Goal: Task Accomplishment & Management: Manage account settings

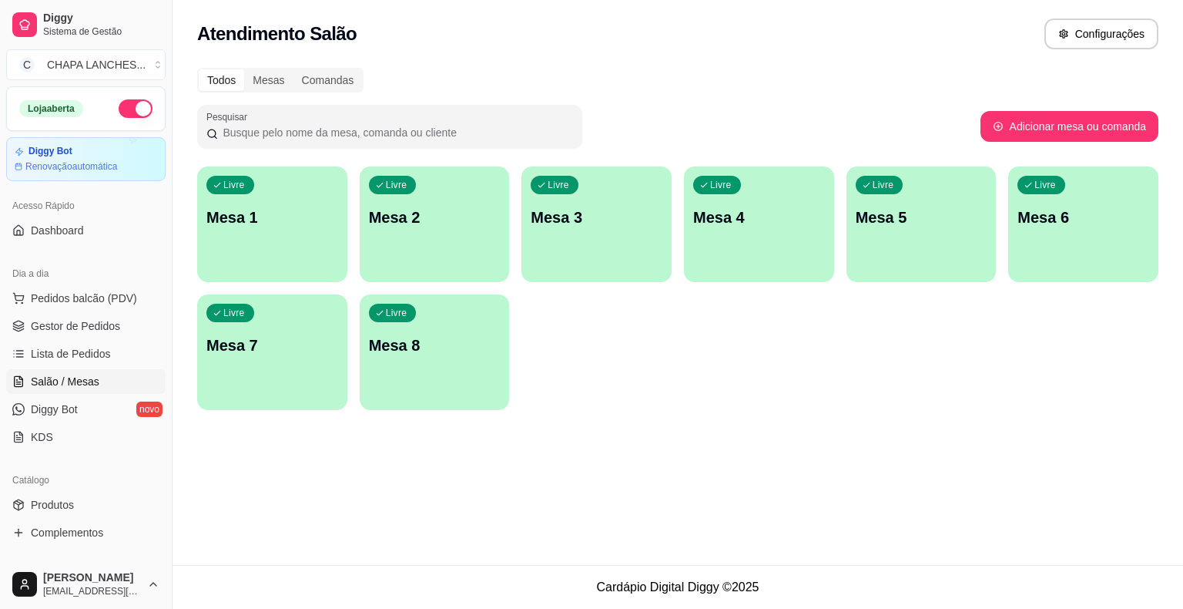
click at [429, 245] on div "Livre Mesa 2" at bounding box center [435, 214] width 150 height 97
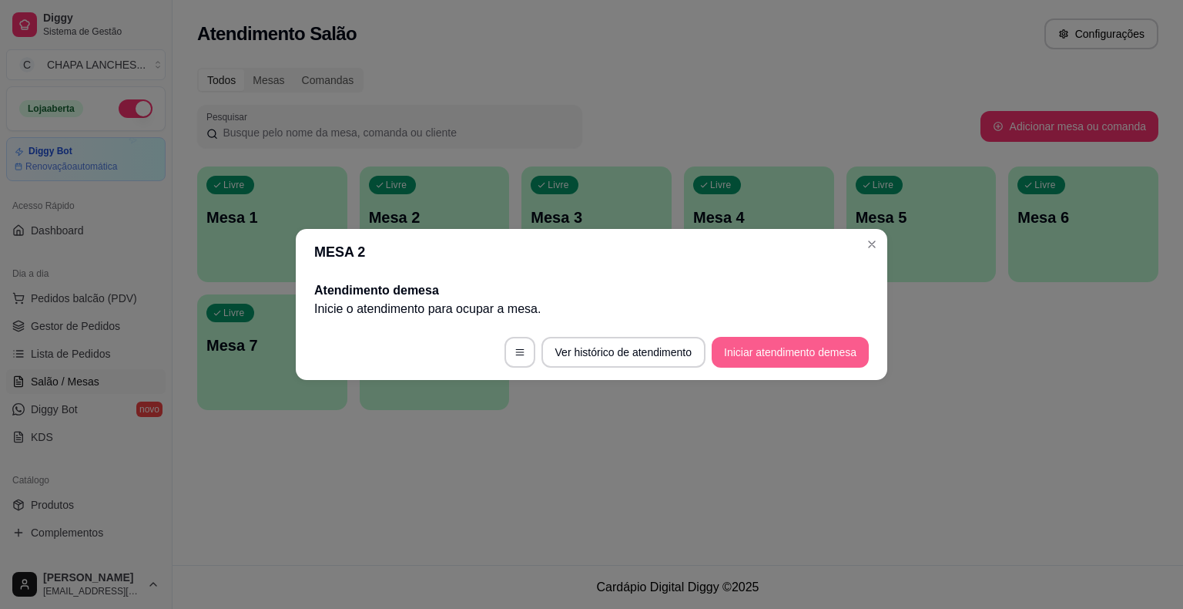
click at [829, 350] on button "Iniciar atendimento de mesa" at bounding box center [790, 352] width 157 height 31
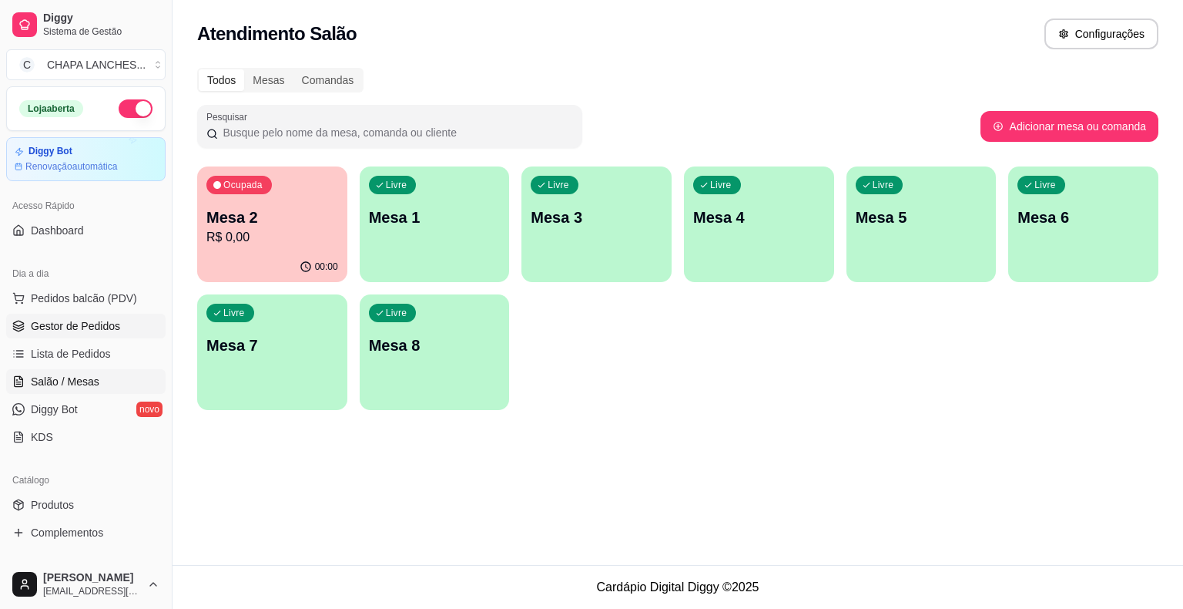
click at [99, 324] on span "Gestor de Pedidos" at bounding box center [75, 325] width 89 height 15
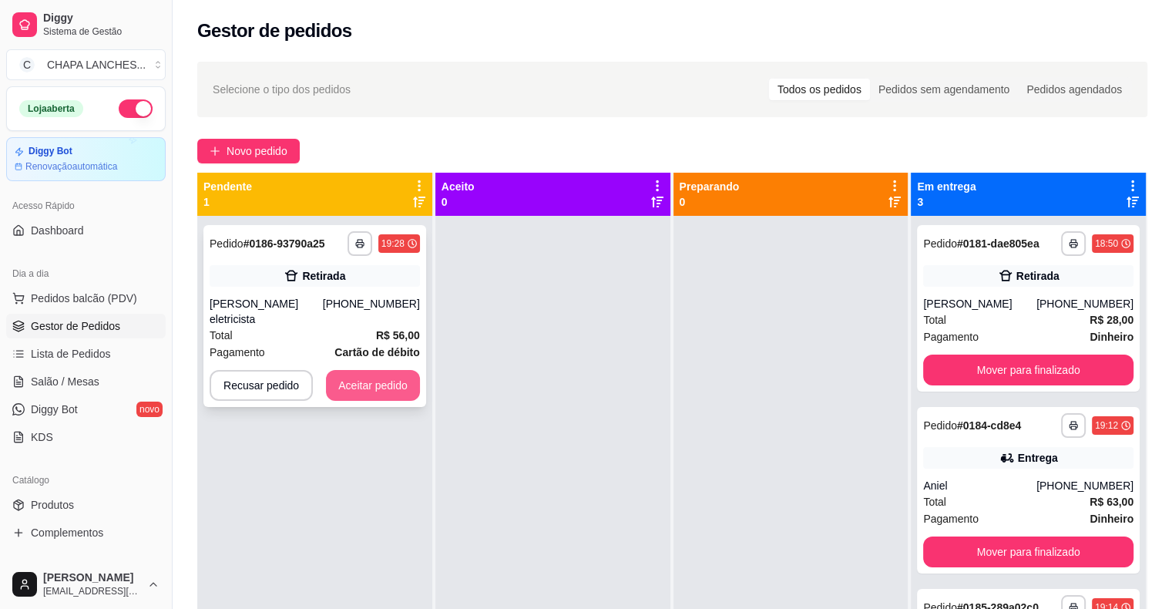
click at [361, 370] on button "Aceitar pedido" at bounding box center [373, 385] width 94 height 31
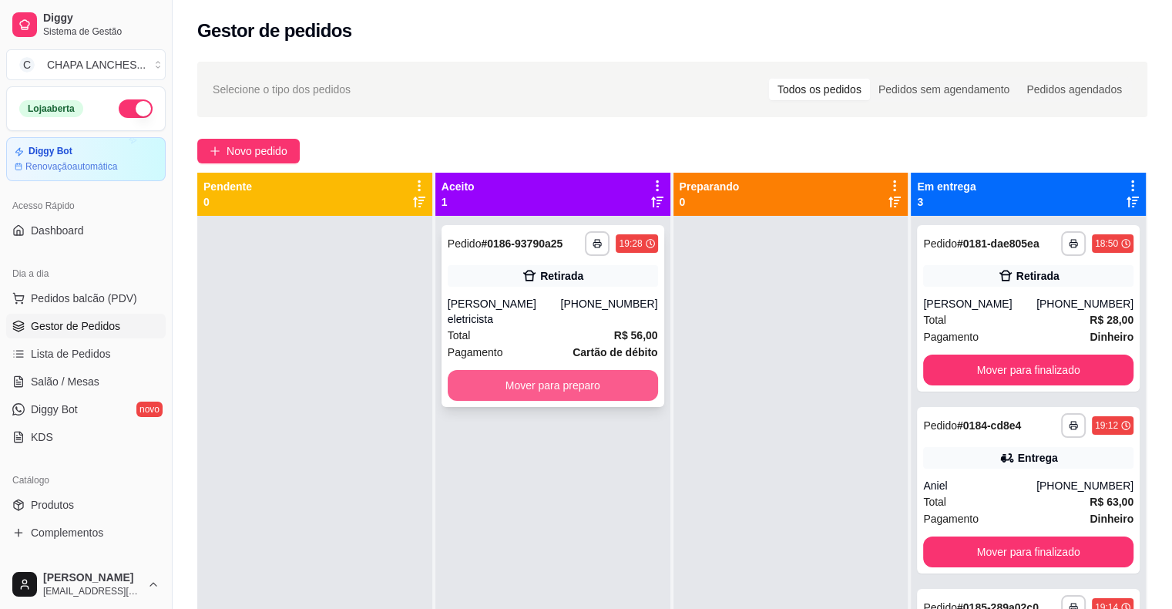
click at [495, 377] on button "Mover para preparo" at bounding box center [553, 385] width 210 height 31
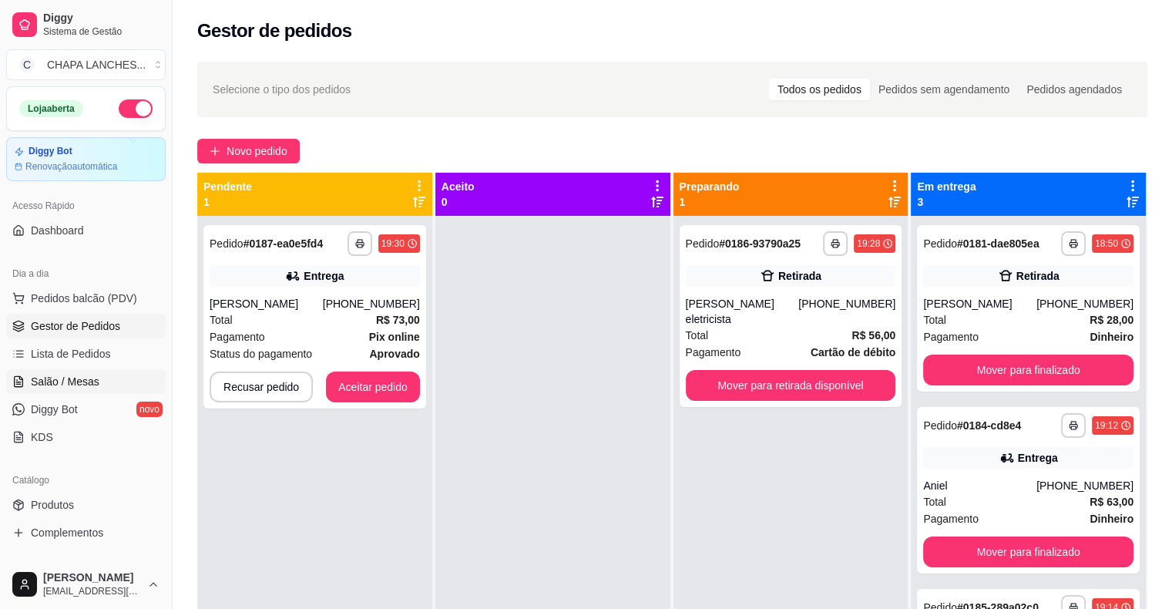
click at [92, 384] on span "Salão / Mesas" at bounding box center [65, 381] width 69 height 15
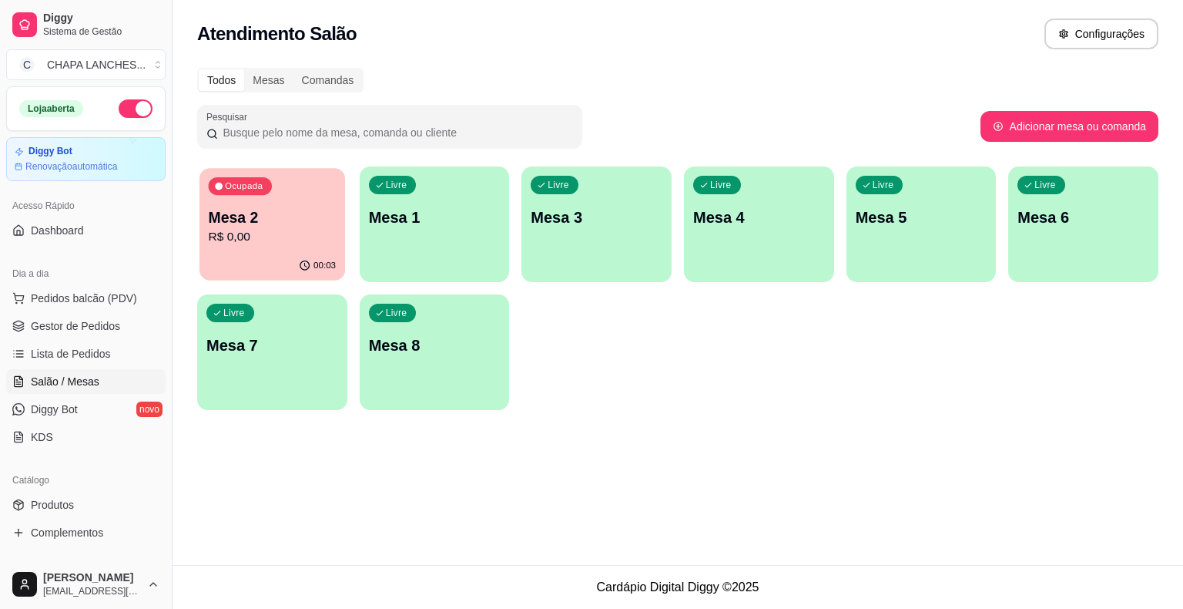
click at [282, 231] on p "R$ 0,00" at bounding box center [273, 237] width 128 height 18
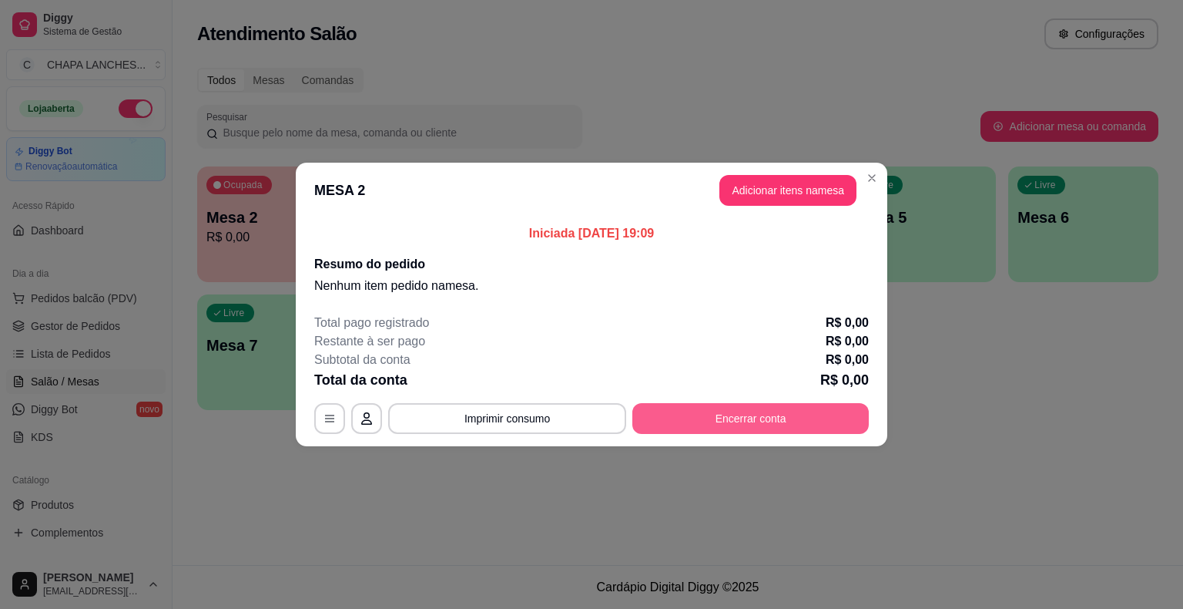
click at [695, 414] on button "Encerrar conta" at bounding box center [750, 418] width 237 height 31
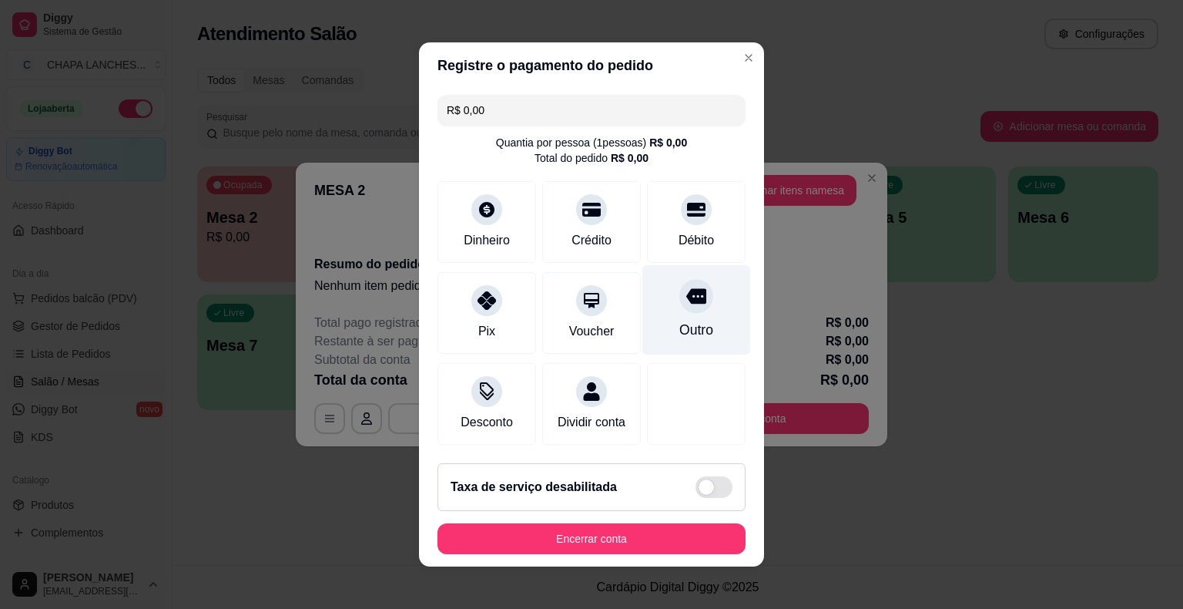
click at [680, 310] on div at bounding box center [696, 296] width 34 height 34
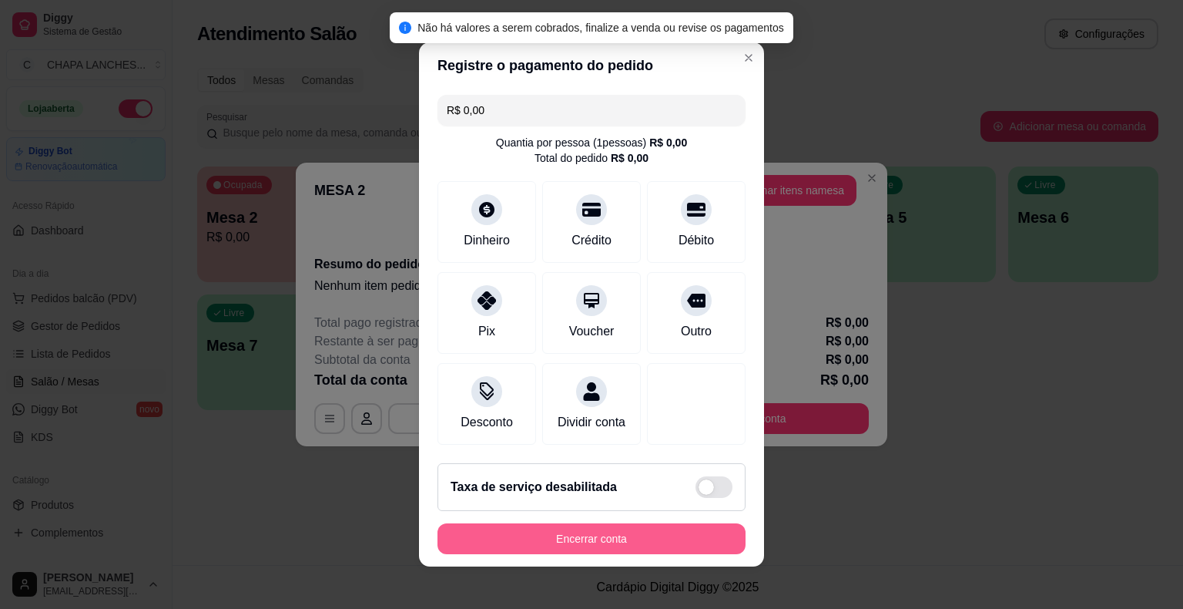
click at [622, 541] on button "Encerrar conta" at bounding box center [592, 538] width 308 height 31
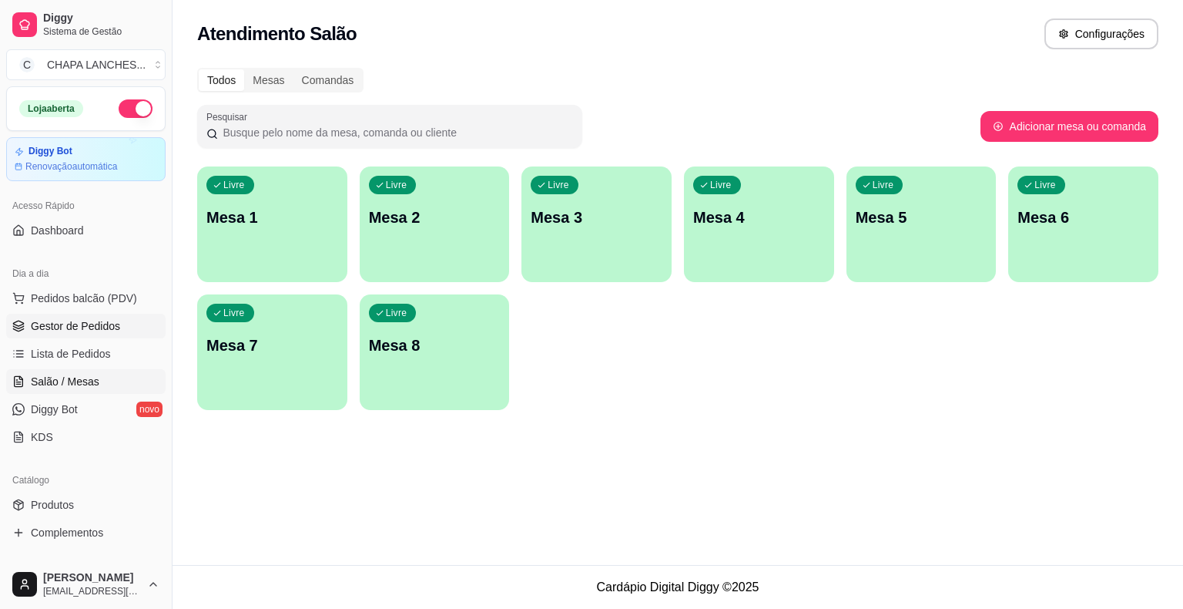
click at [82, 328] on span "Gestor de Pedidos" at bounding box center [75, 325] width 89 height 15
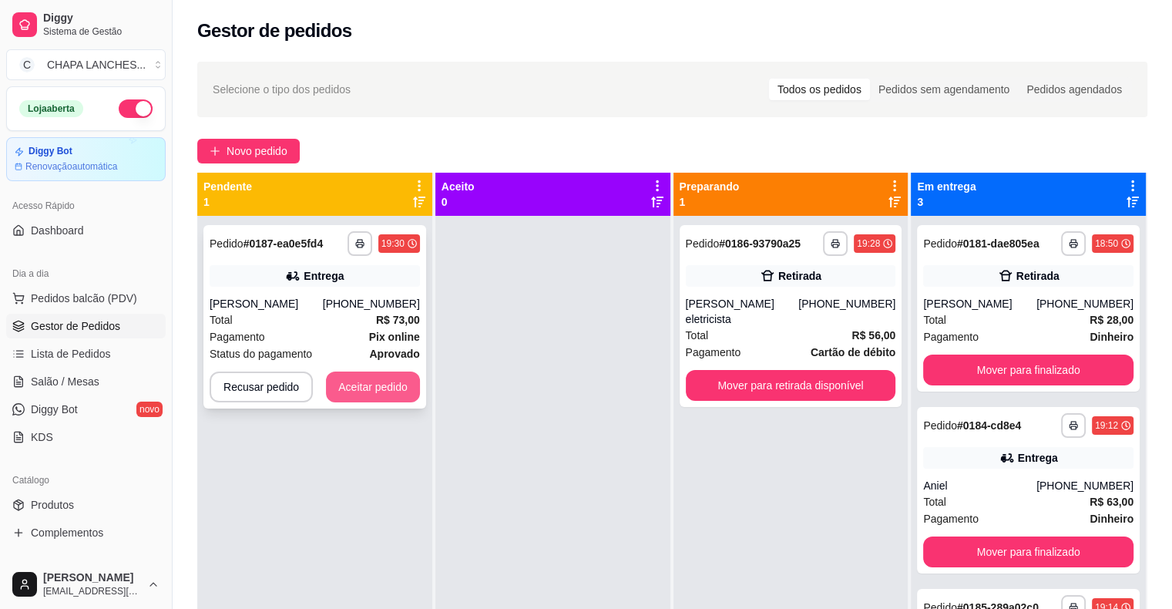
click at [348, 391] on button "Aceitar pedido" at bounding box center [373, 386] width 94 height 31
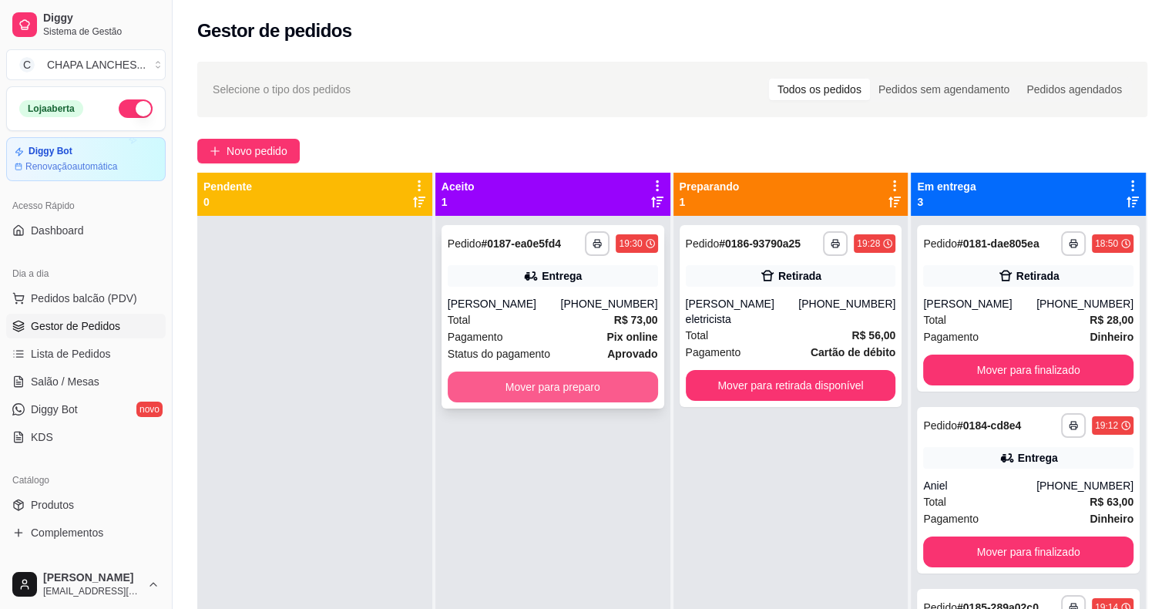
click at [513, 383] on button "Mover para preparo" at bounding box center [553, 386] width 210 height 31
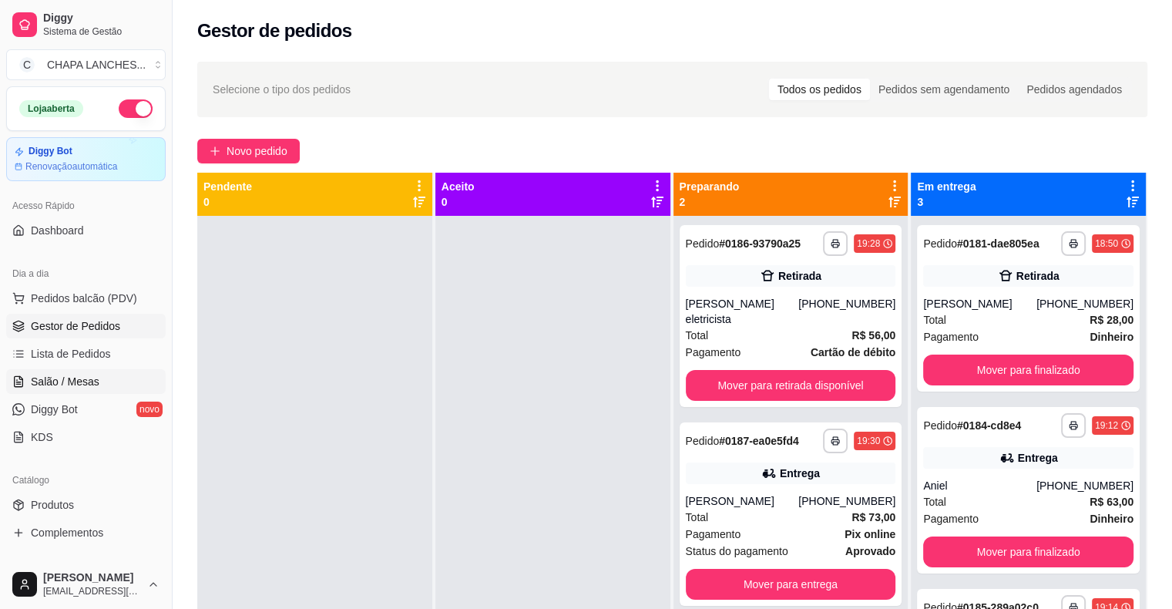
click at [97, 374] on link "Salão / Mesas" at bounding box center [85, 381] width 159 height 25
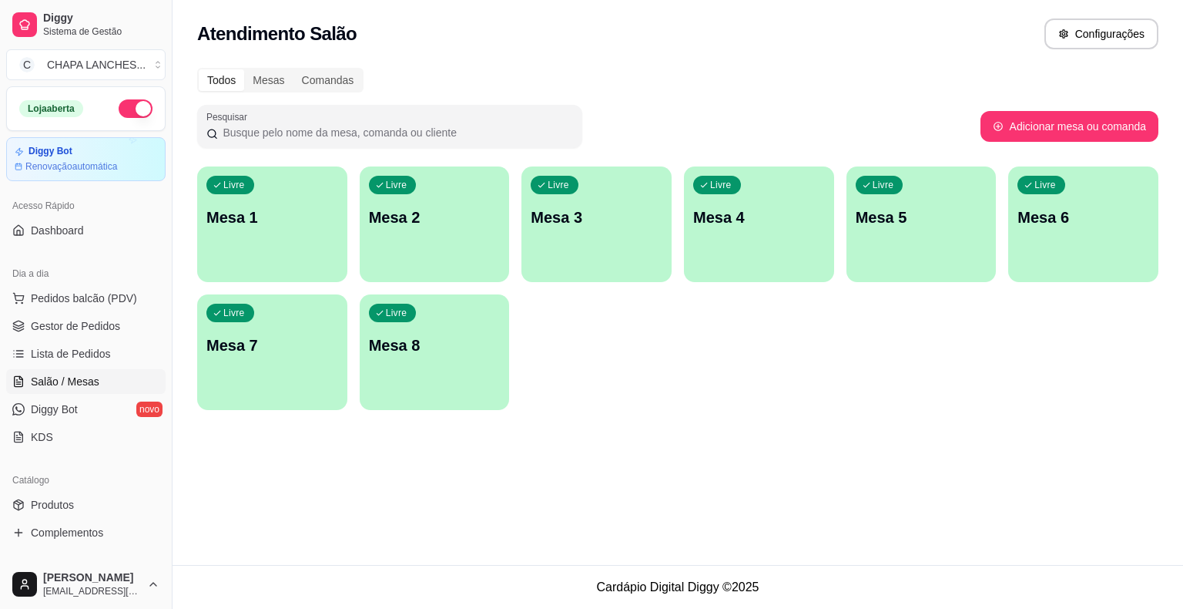
click at [438, 240] on div "Livre Mesa 2" at bounding box center [435, 214] width 150 height 97
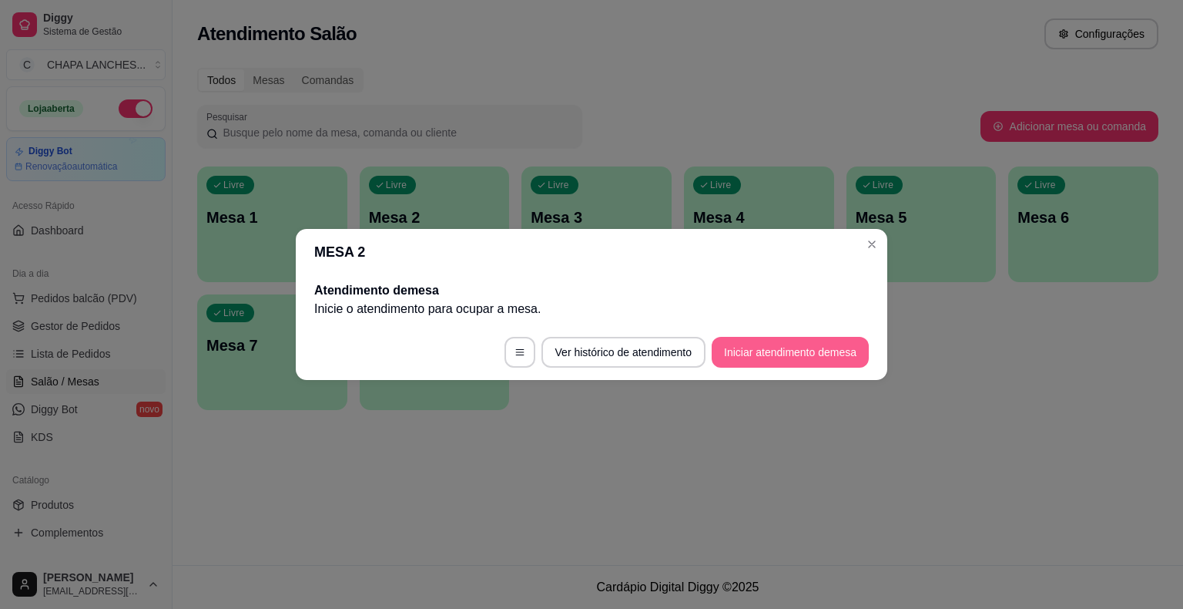
click at [788, 351] on button "Iniciar atendimento de mesa" at bounding box center [790, 352] width 157 height 31
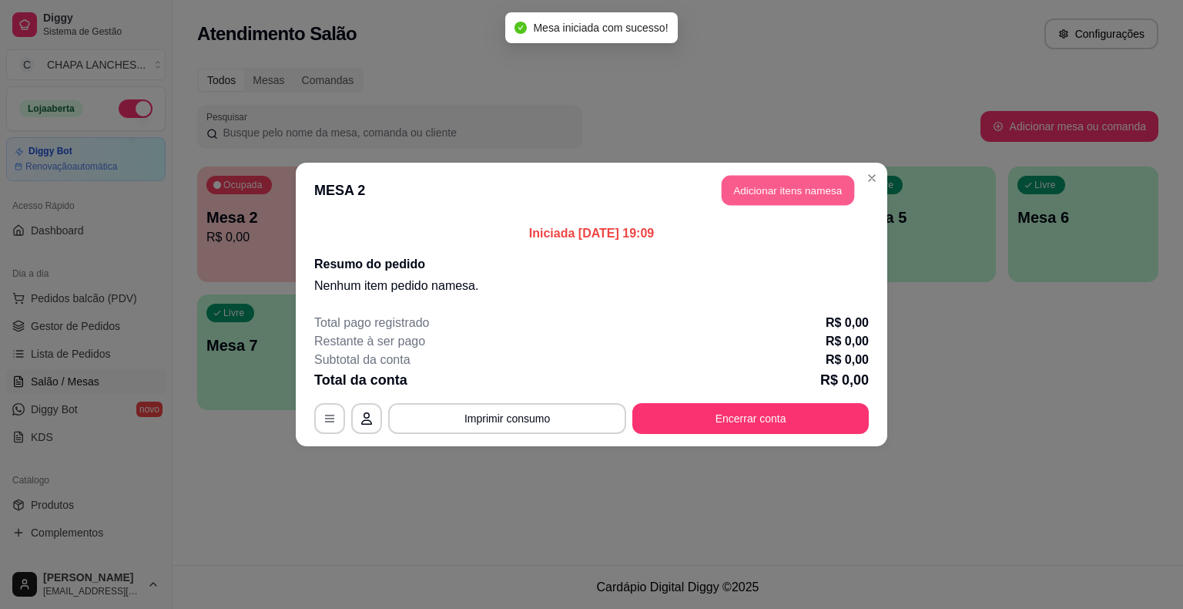
click at [786, 193] on button "Adicionar itens na mesa" at bounding box center [788, 191] width 133 height 30
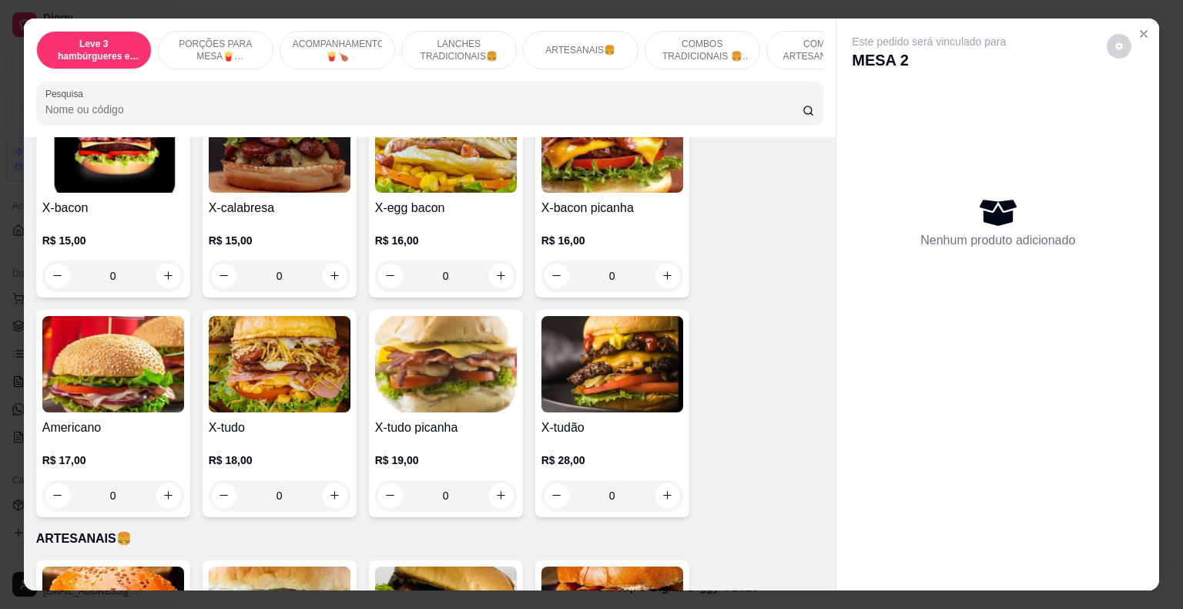
scroll to position [1310, 0]
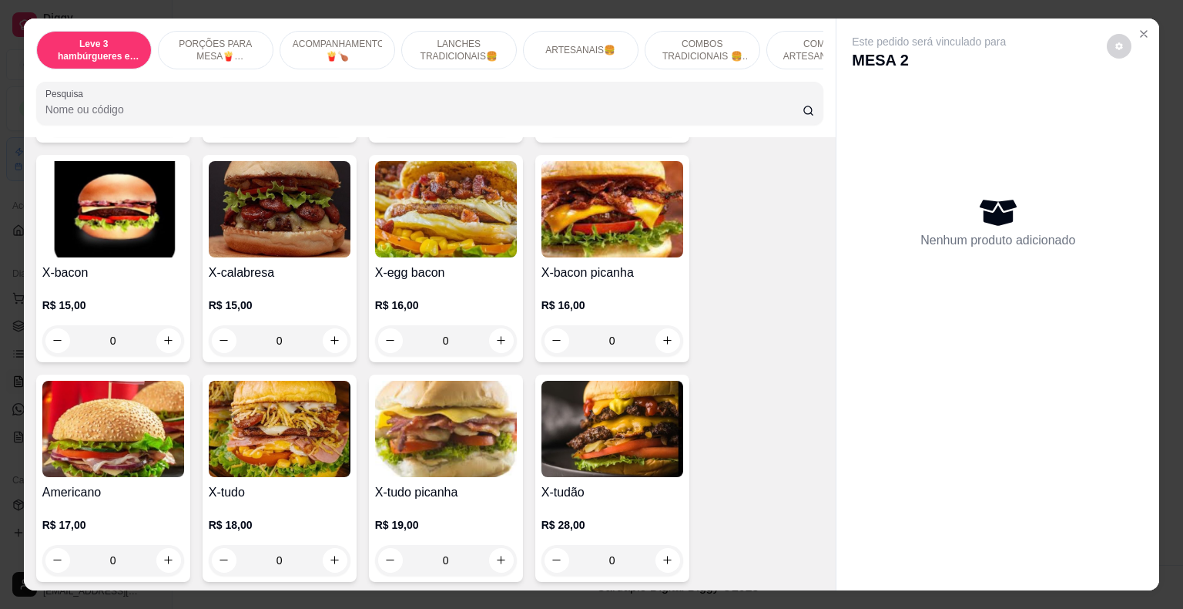
click at [494, 328] on div "0" at bounding box center [446, 340] width 142 height 31
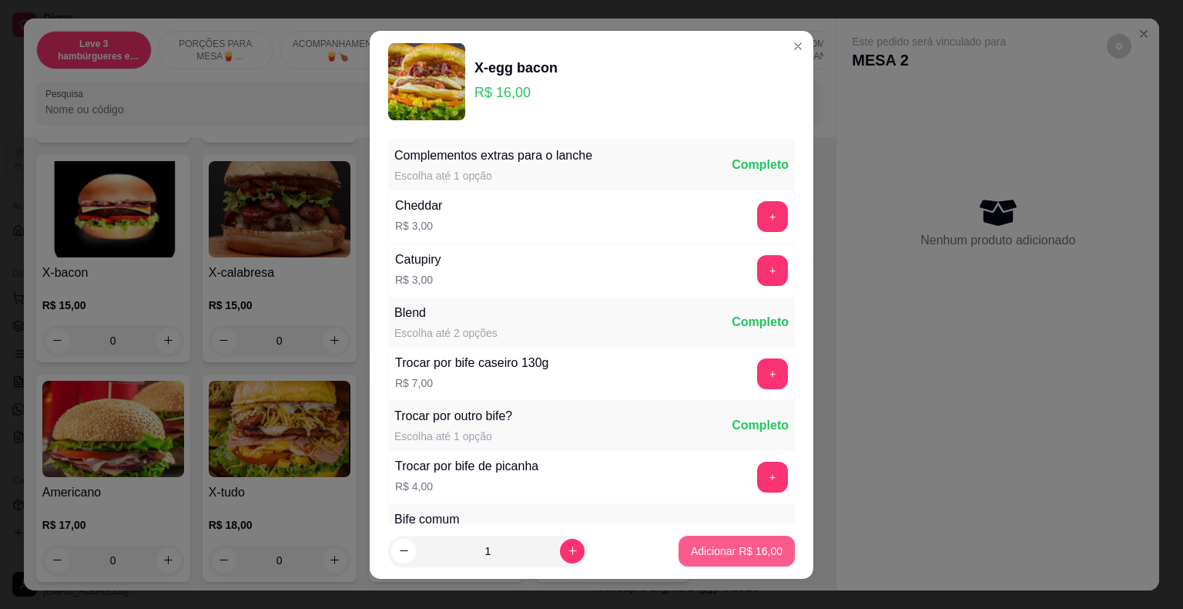
click at [737, 553] on p "Adicionar R$ 16,00" at bounding box center [737, 550] width 92 height 15
type input "1"
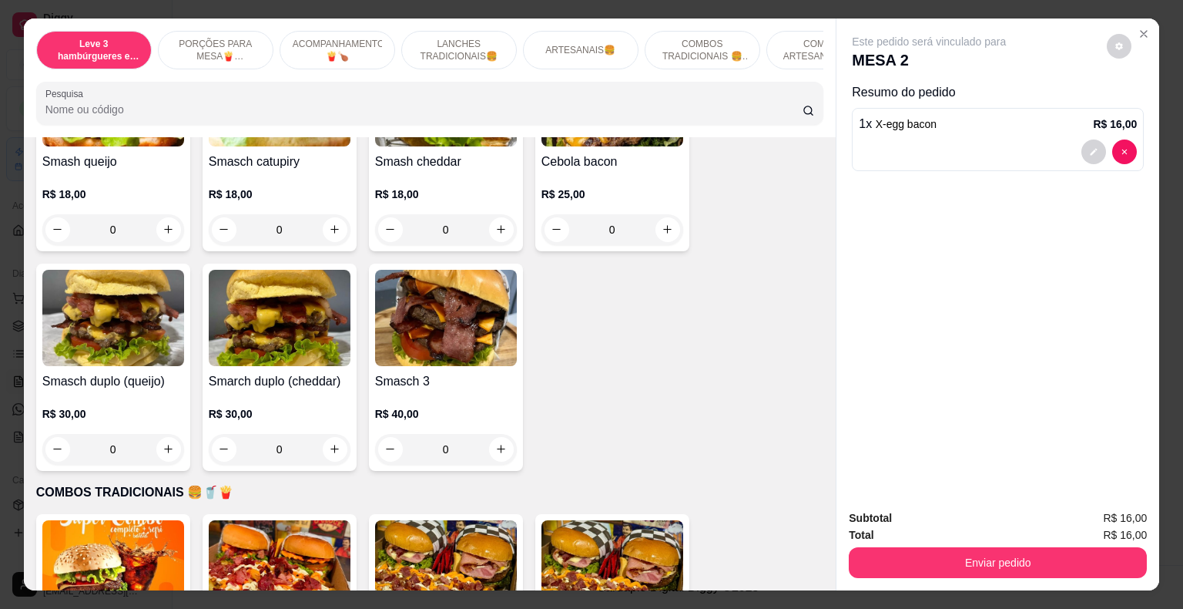
scroll to position [1926, 0]
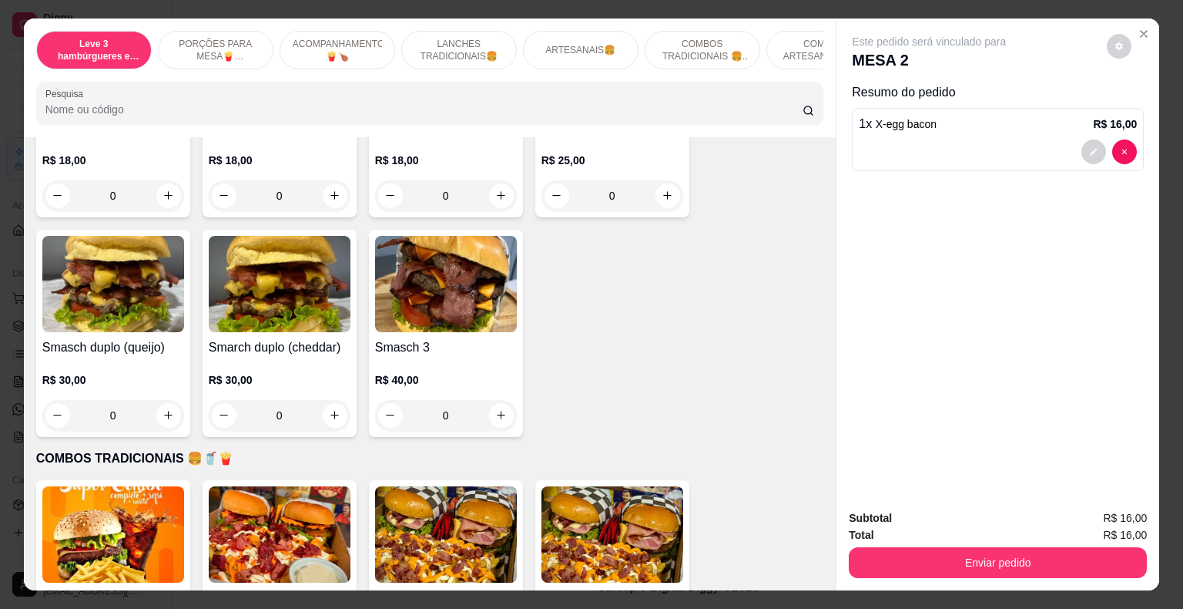
click at [498, 400] on div "0" at bounding box center [446, 415] width 142 height 31
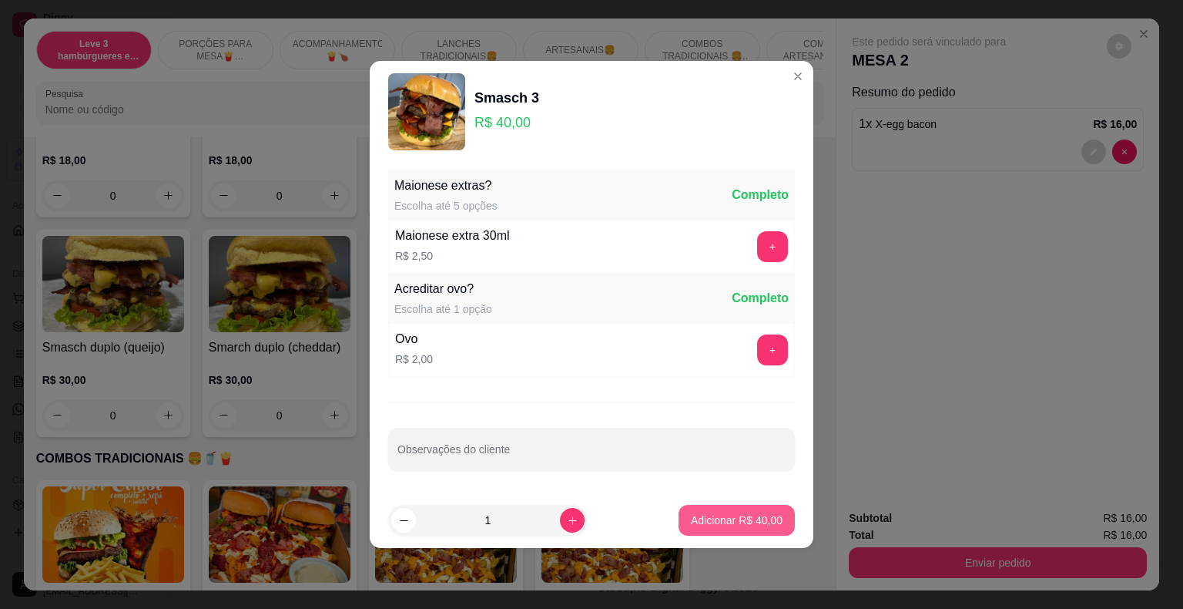
click at [733, 523] on p "Adicionar R$ 40,00" at bounding box center [737, 519] width 92 height 15
type input "1"
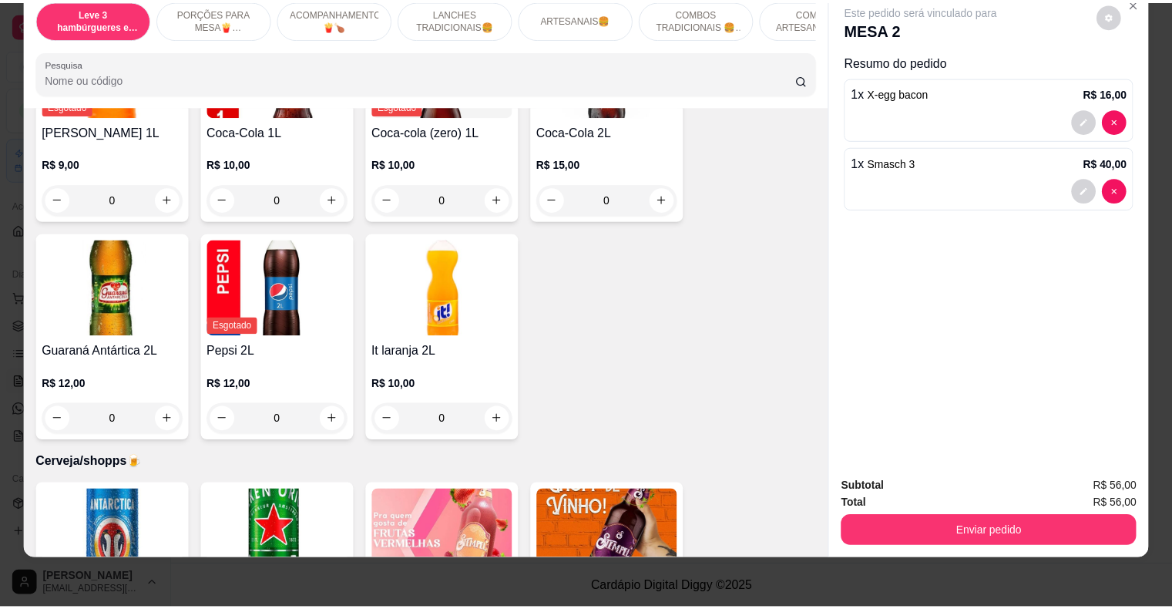
scroll to position [3749, 0]
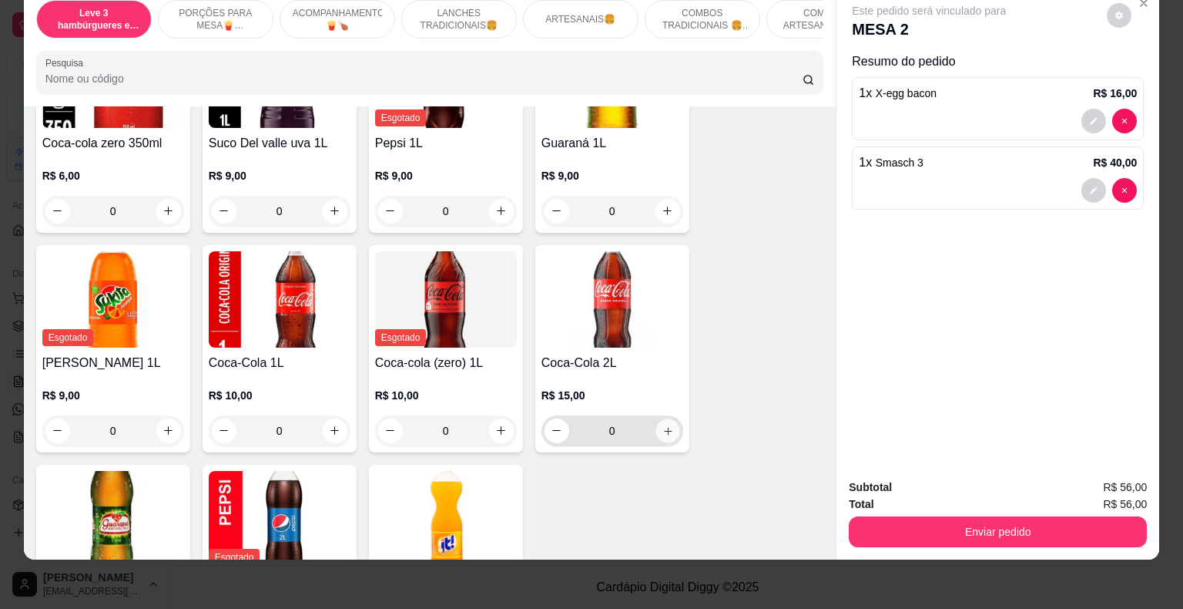
click at [662, 424] on icon "increase-product-quantity" at bounding box center [668, 430] width 12 height 12
type input "1"
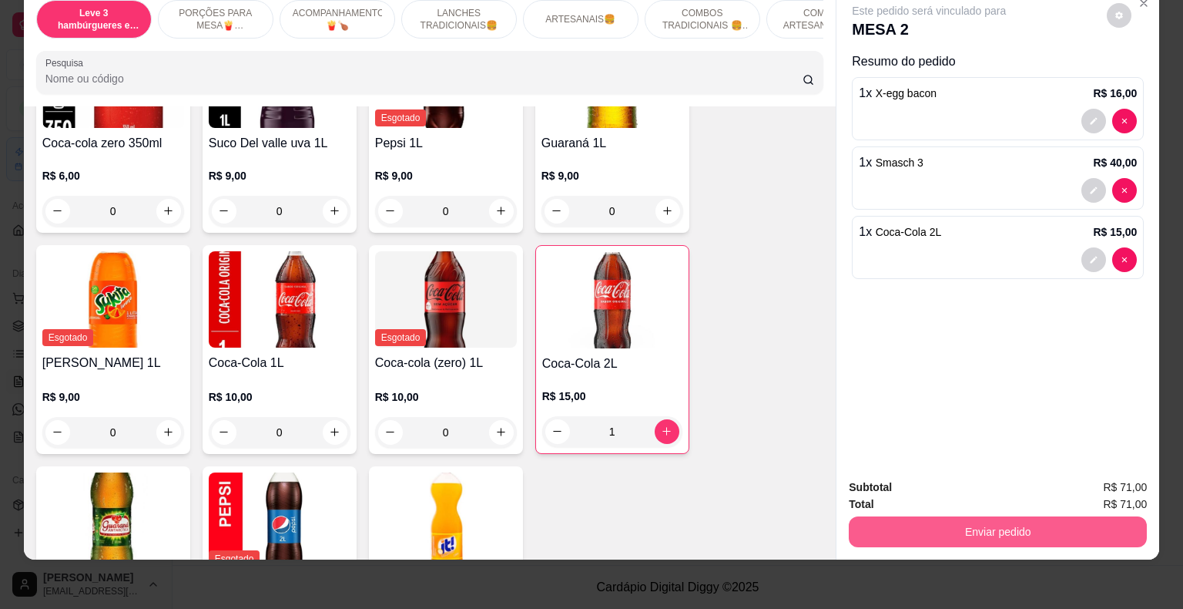
click at [960, 517] on button "Enviar pedido" at bounding box center [998, 531] width 298 height 31
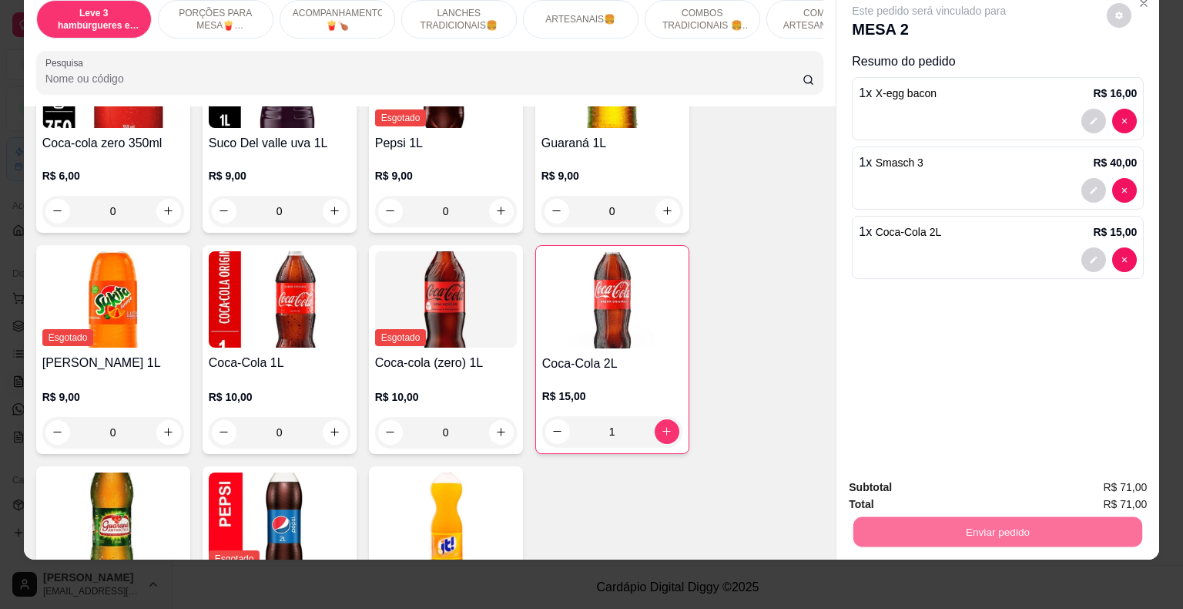
click at [924, 479] on button "Não registrar e enviar pedido" at bounding box center [947, 482] width 160 height 29
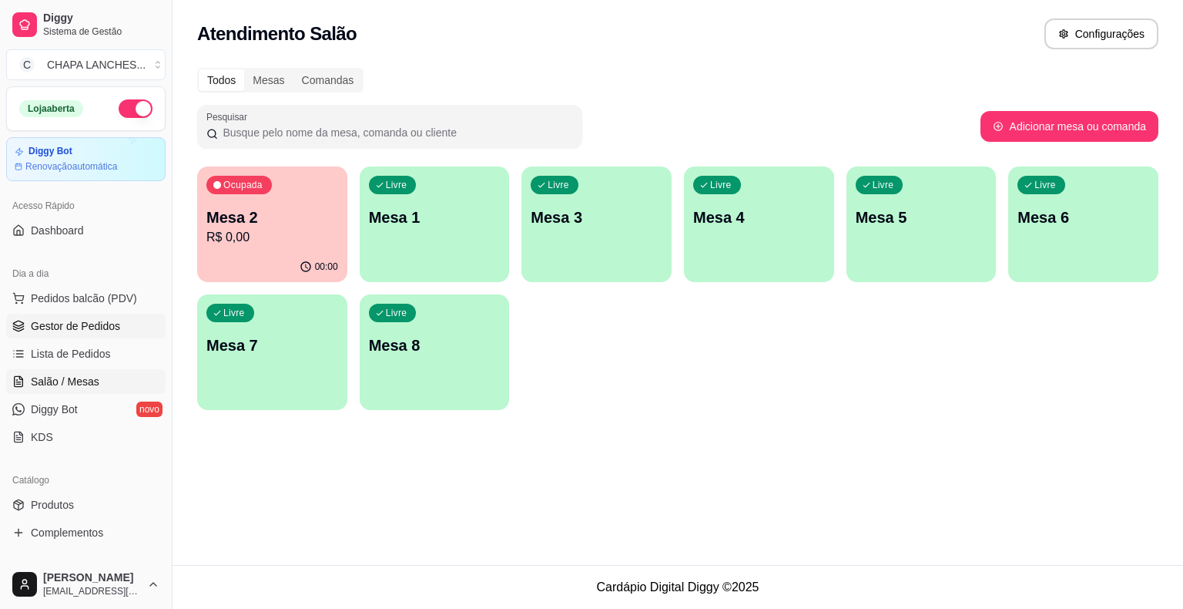
click at [108, 323] on span "Gestor de Pedidos" at bounding box center [75, 325] width 89 height 15
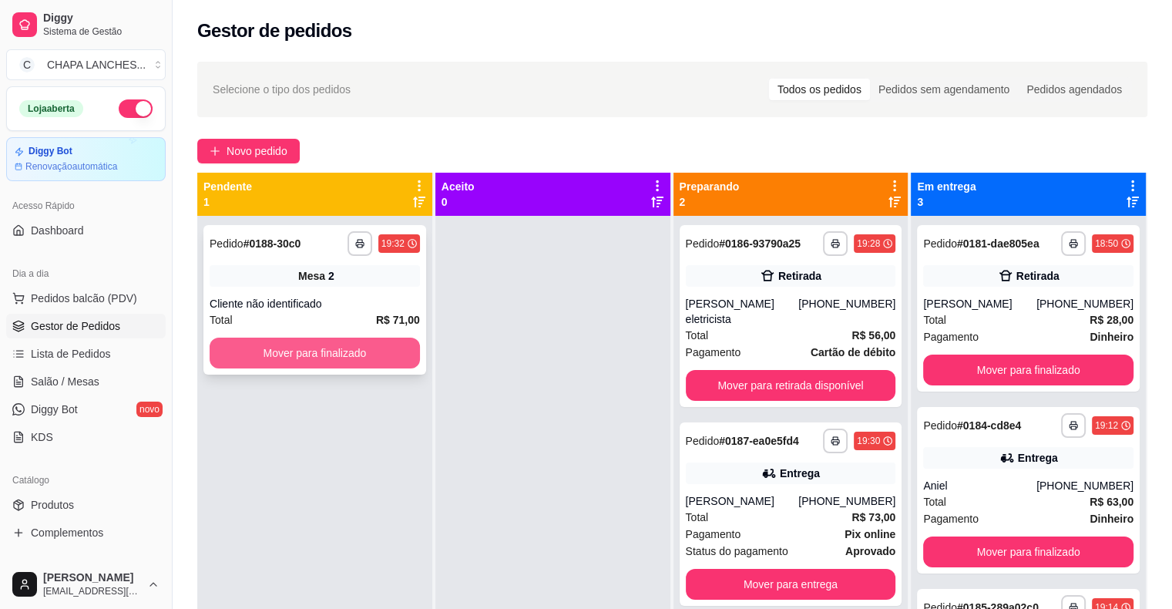
click at [310, 365] on button "Mover para finalizado" at bounding box center [315, 352] width 210 height 31
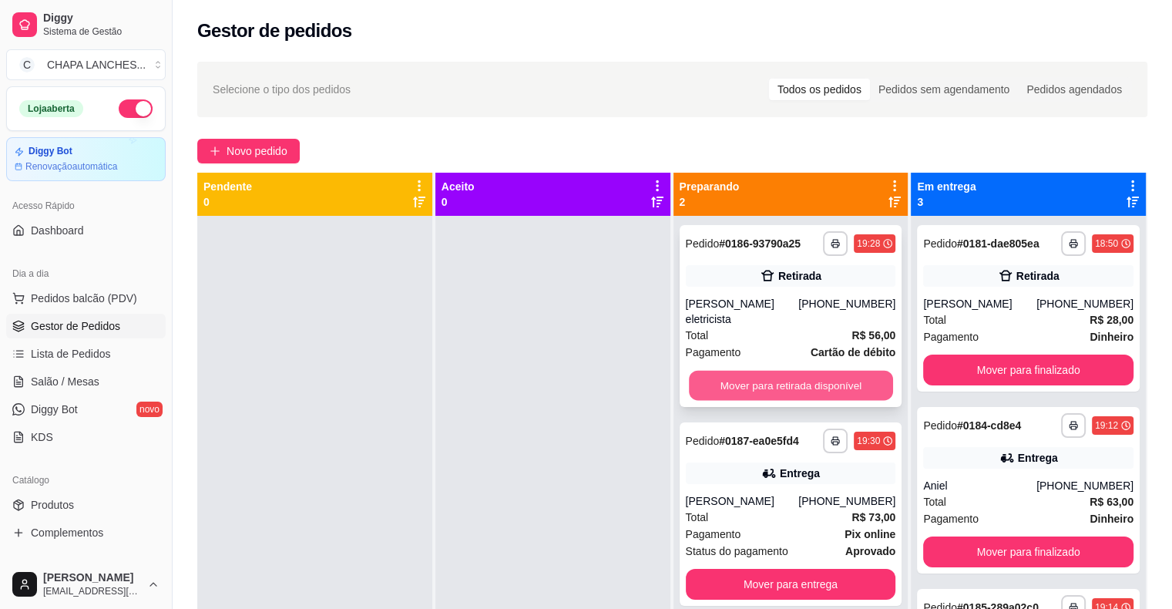
click at [725, 373] on button "Mover para retirada disponível" at bounding box center [791, 386] width 204 height 30
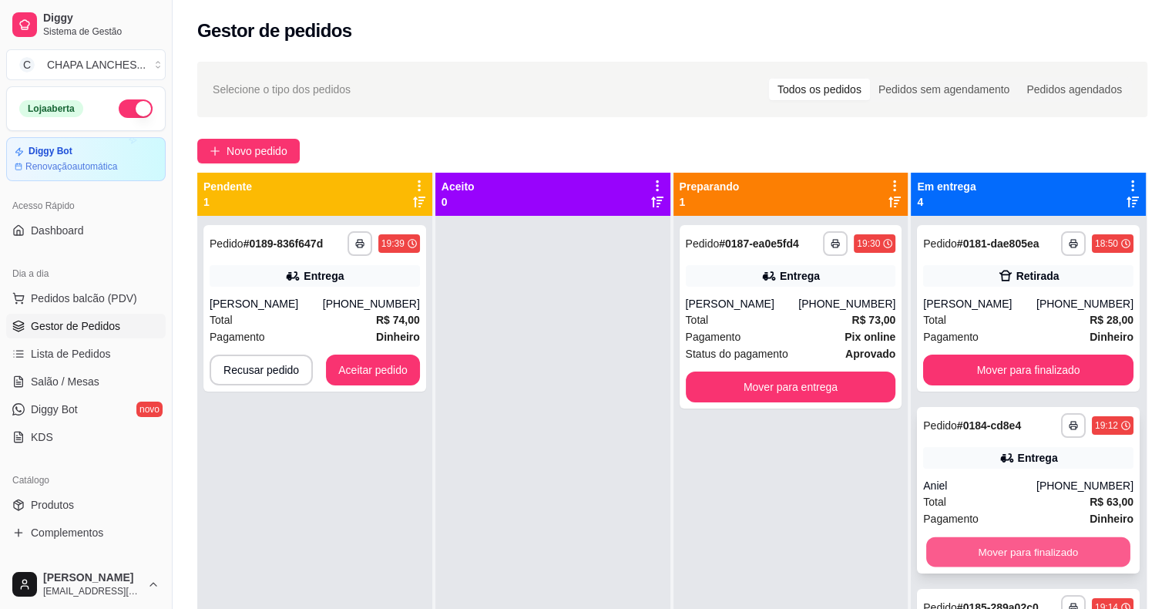
click at [997, 553] on button "Mover para finalizado" at bounding box center [1028, 552] width 204 height 30
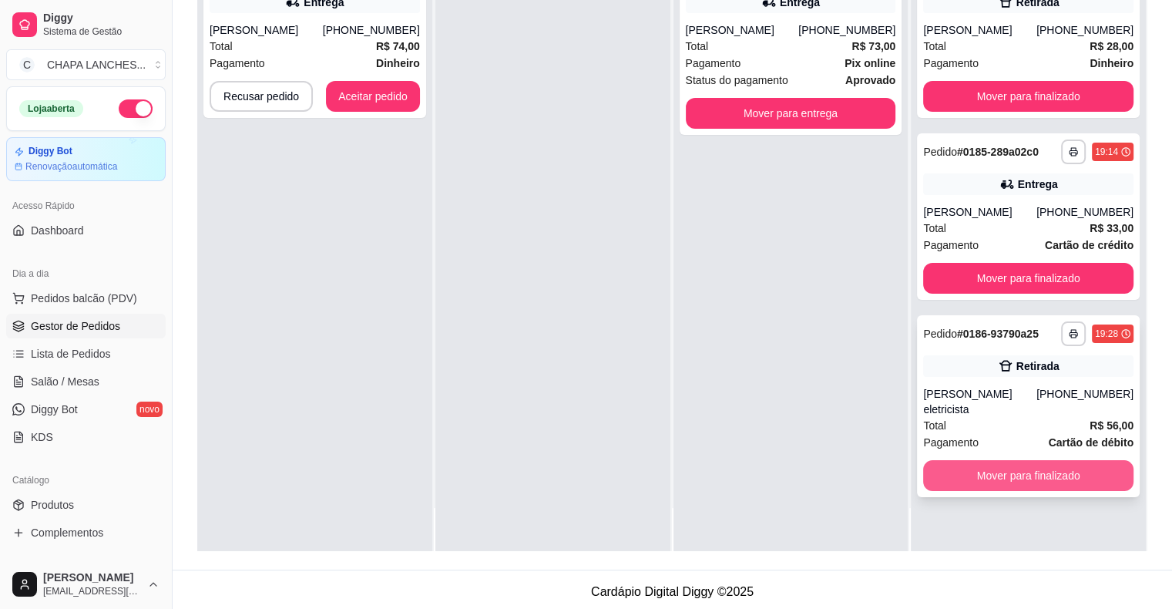
scroll to position [231, 0]
click at [980, 459] on button "Mover para finalizado" at bounding box center [1028, 474] width 210 height 31
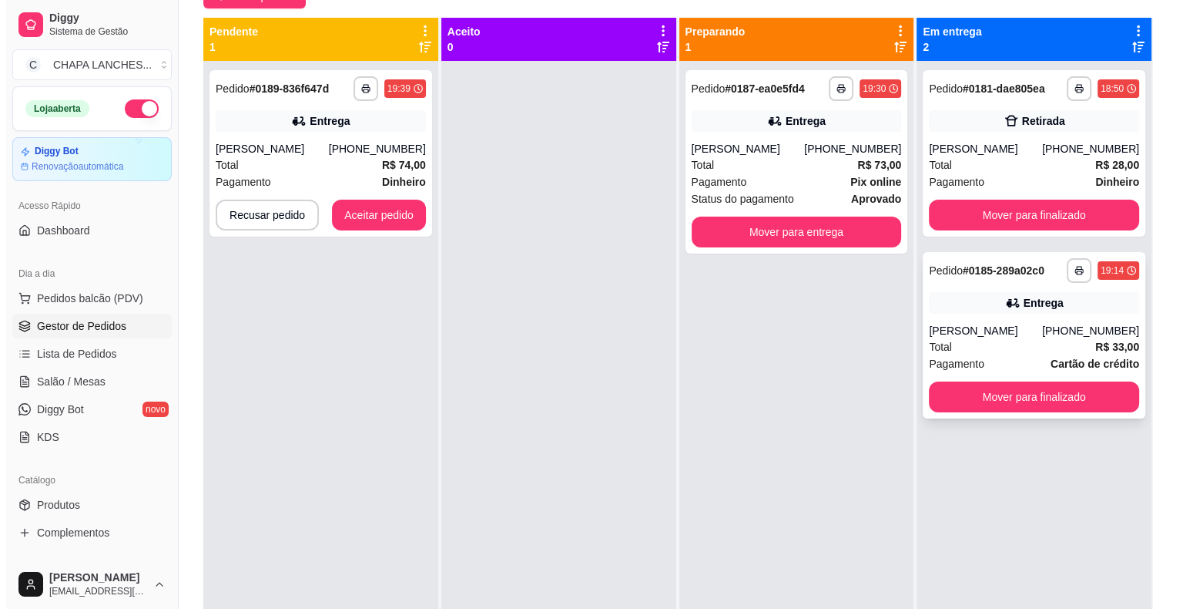
scroll to position [77, 0]
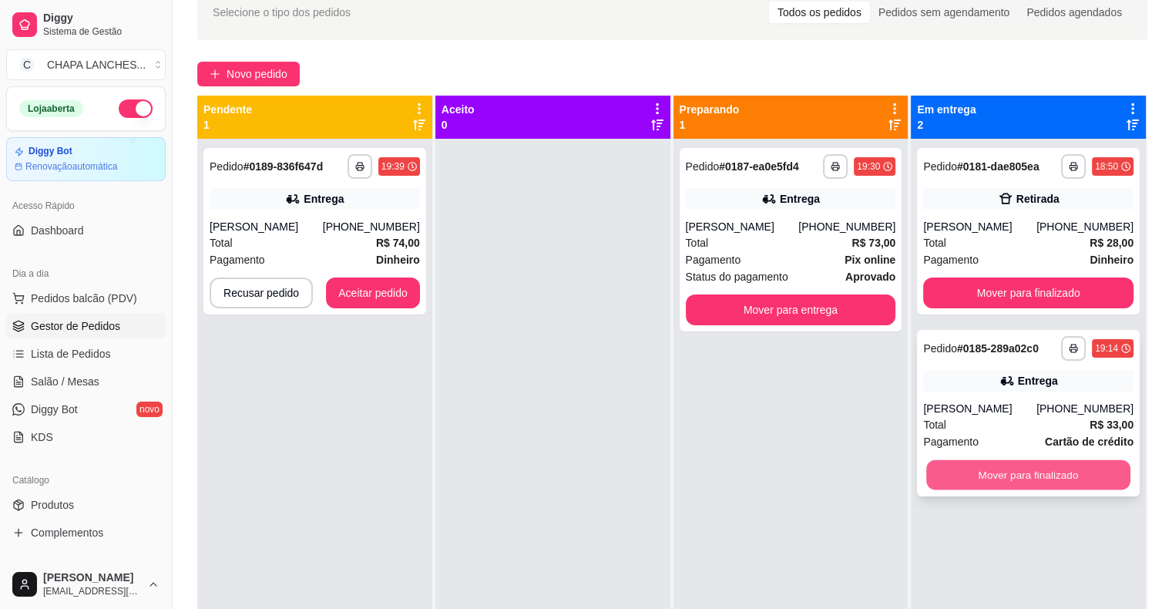
click at [987, 474] on button "Mover para finalizado" at bounding box center [1028, 475] width 204 height 30
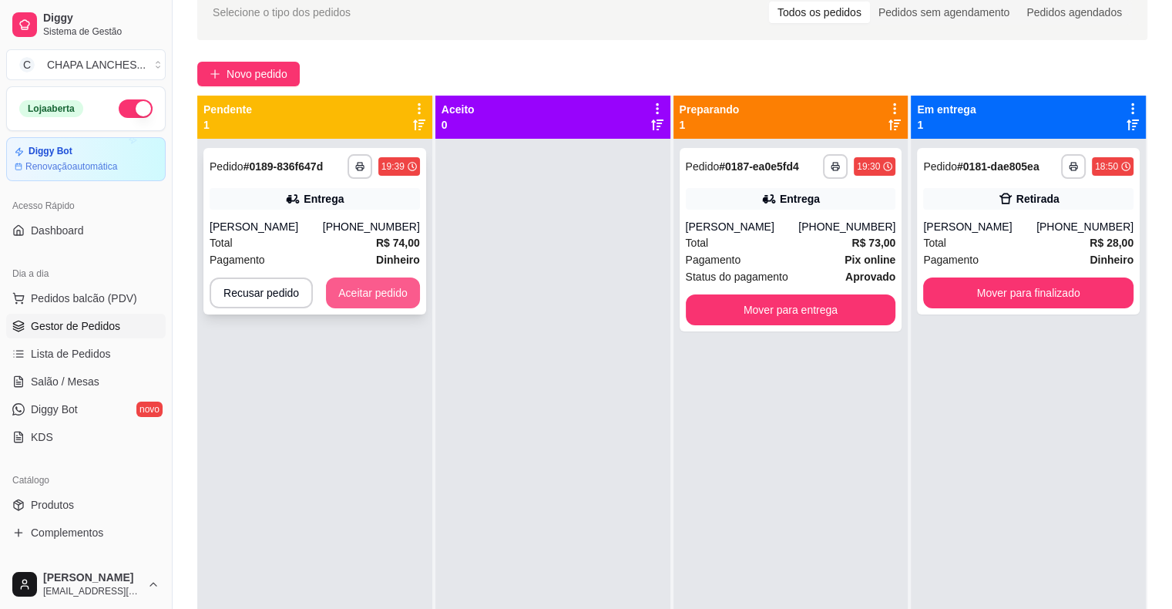
click at [383, 295] on button "Aceitar pedido" at bounding box center [373, 292] width 94 height 31
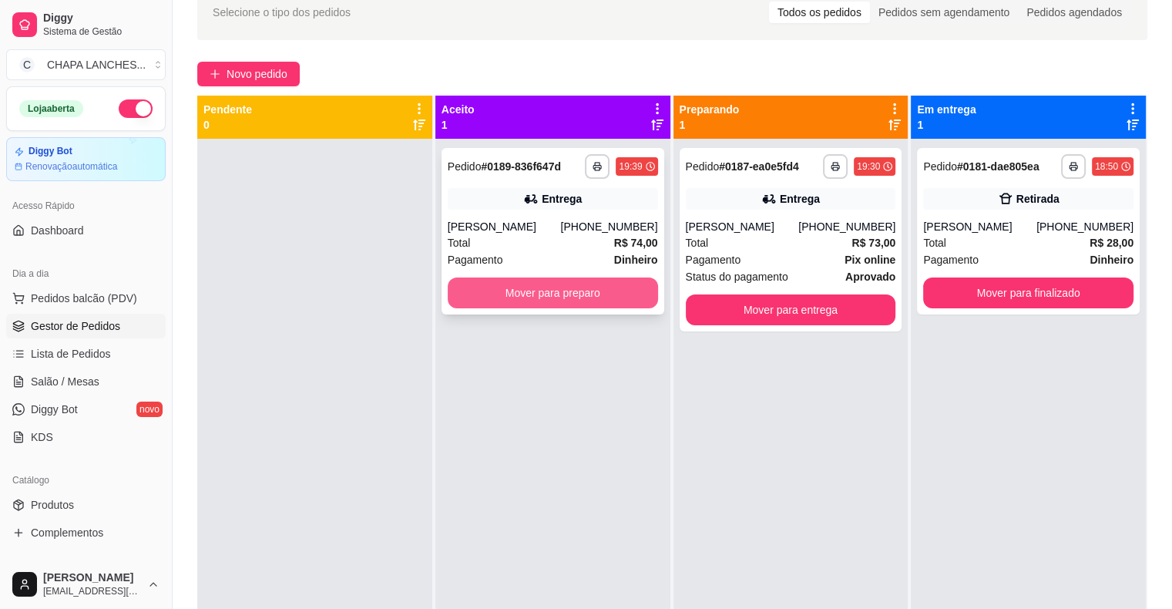
click at [484, 300] on button "Mover para preparo" at bounding box center [553, 292] width 210 height 31
click at [586, 294] on button "Mover para preparo" at bounding box center [553, 292] width 210 height 31
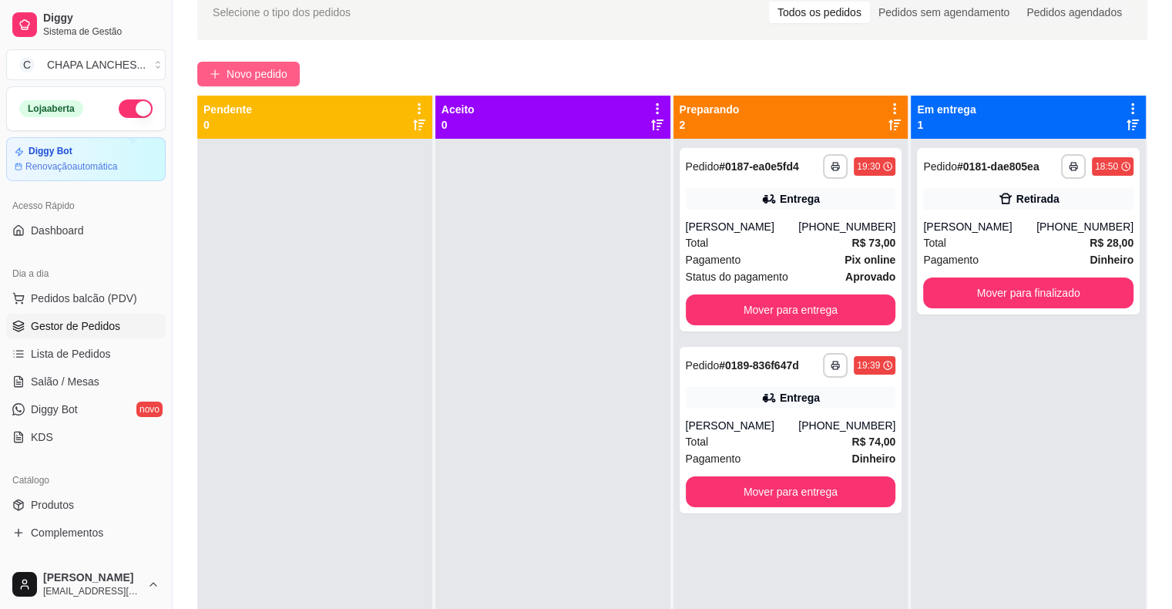
click at [234, 72] on span "Novo pedido" at bounding box center [256, 73] width 61 height 17
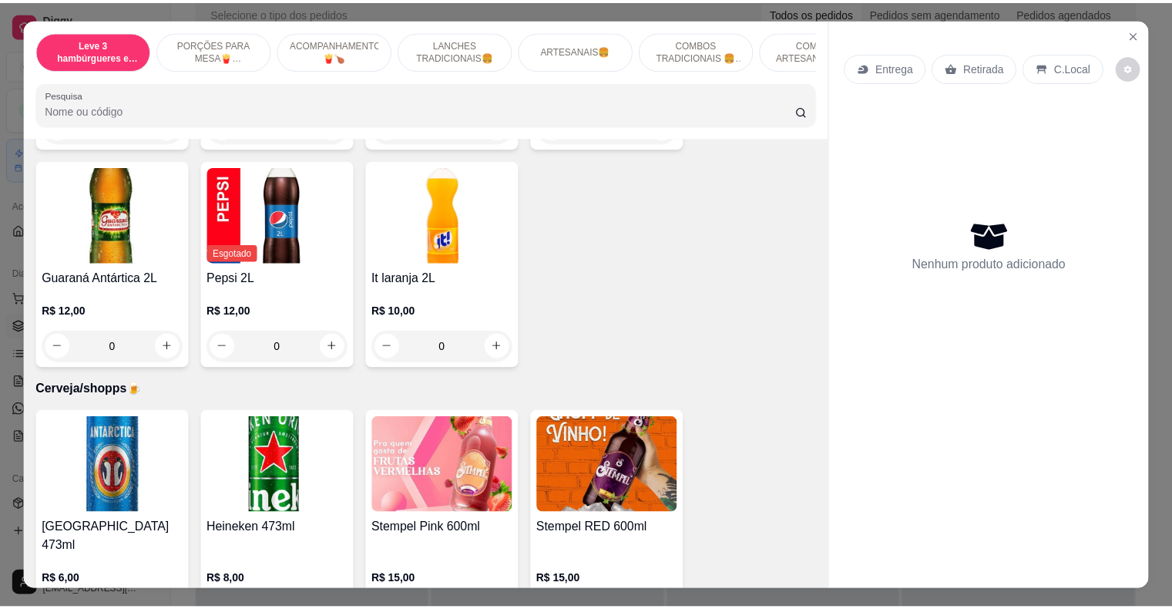
scroll to position [4083, 0]
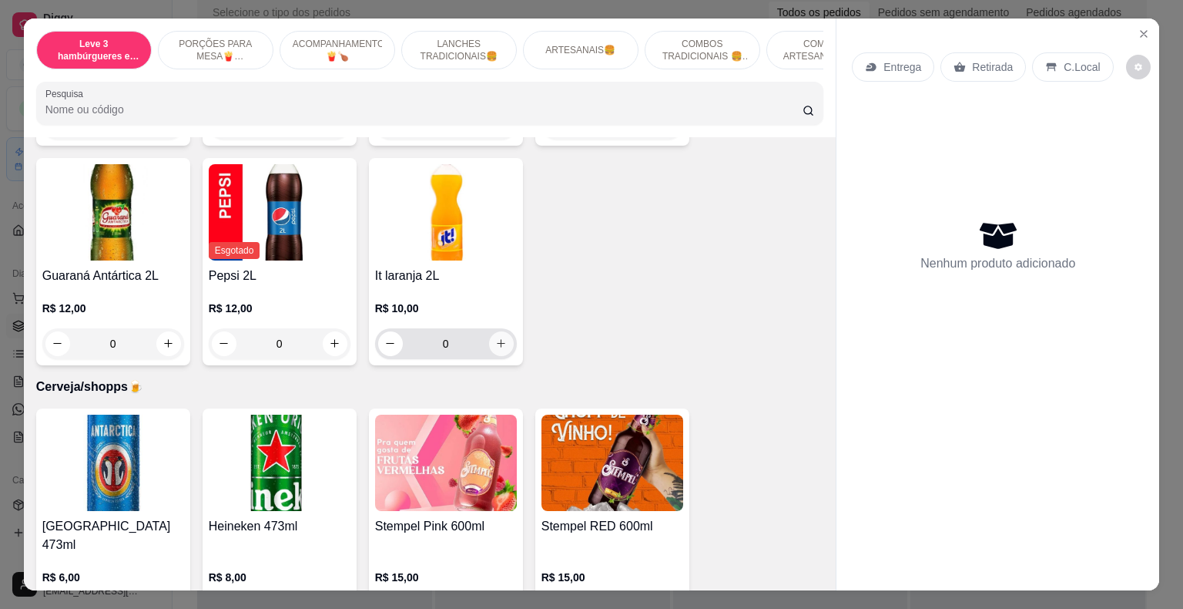
click at [496, 337] on icon "increase-product-quantity" at bounding box center [501, 343] width 12 height 12
type input "1"
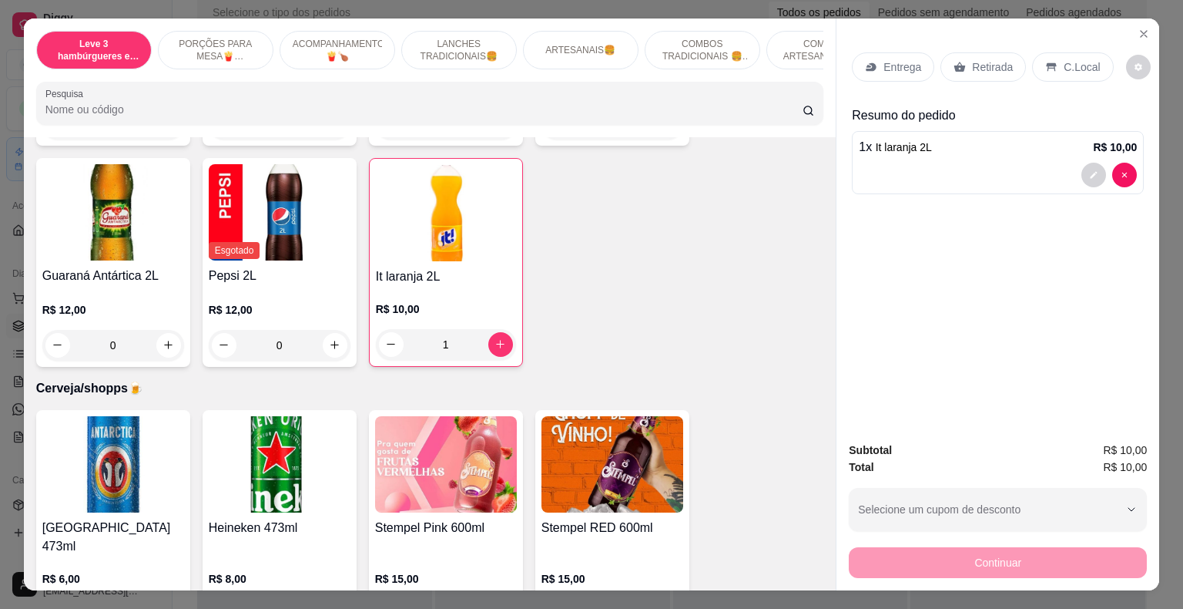
click at [978, 65] on p "Retirada" at bounding box center [992, 66] width 41 height 15
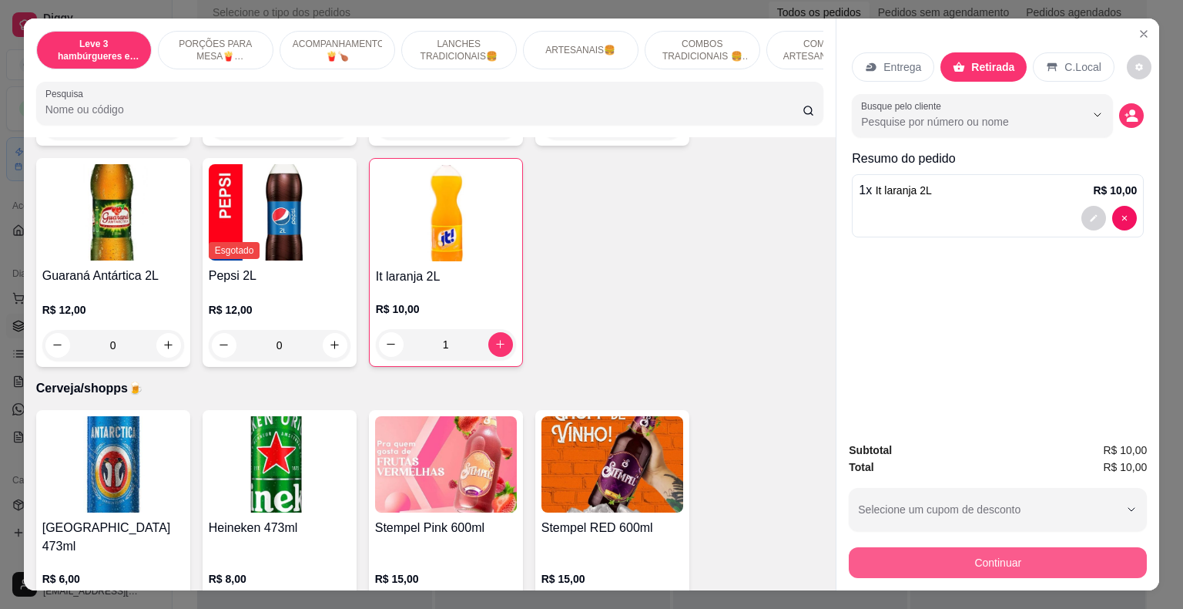
click at [991, 559] on button "Continuar" at bounding box center [998, 562] width 298 height 31
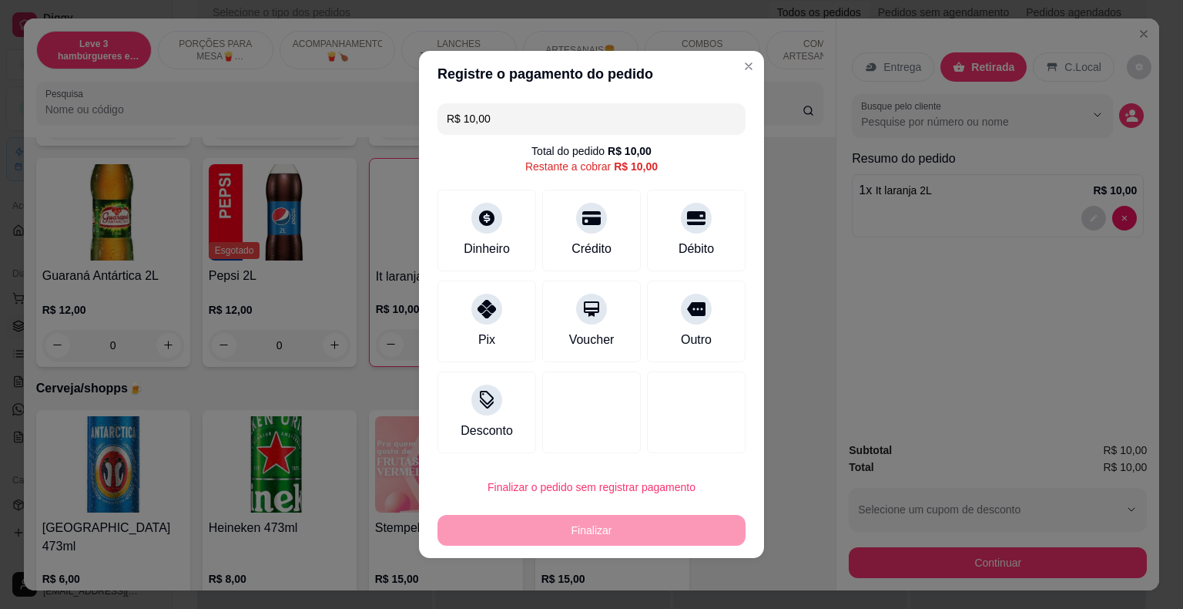
drag, startPoint x: 690, startPoint y: 230, endPoint x: 770, endPoint y: 484, distance: 266.1
click at [690, 232] on div "Débito" at bounding box center [696, 231] width 99 height 82
type input "R$ 0,00"
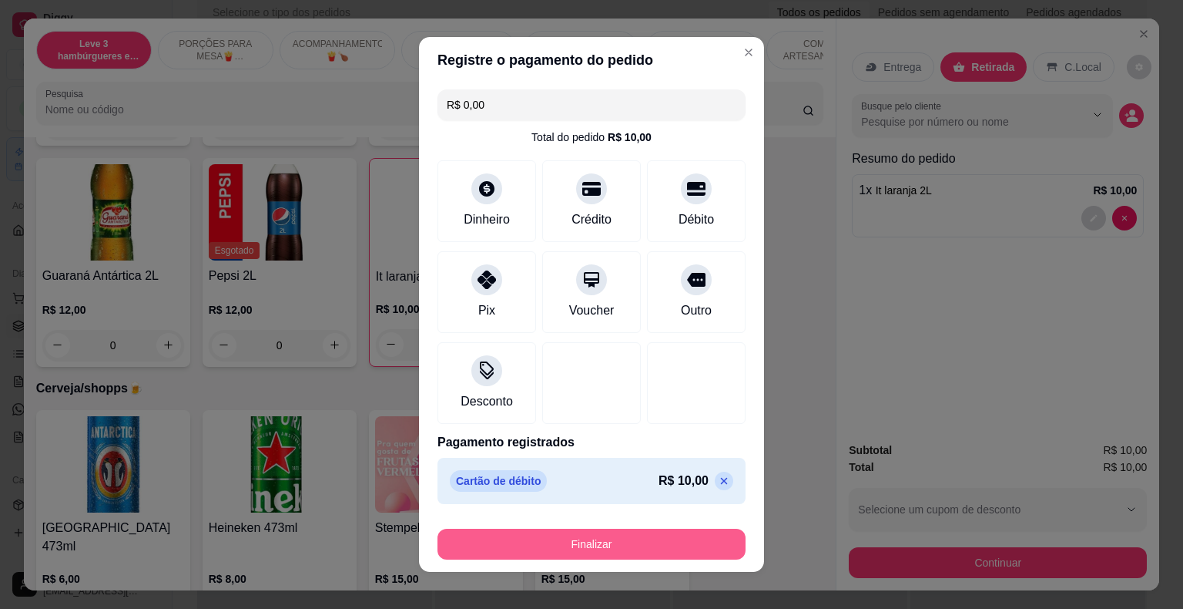
click at [649, 539] on button "Finalizar" at bounding box center [592, 543] width 308 height 31
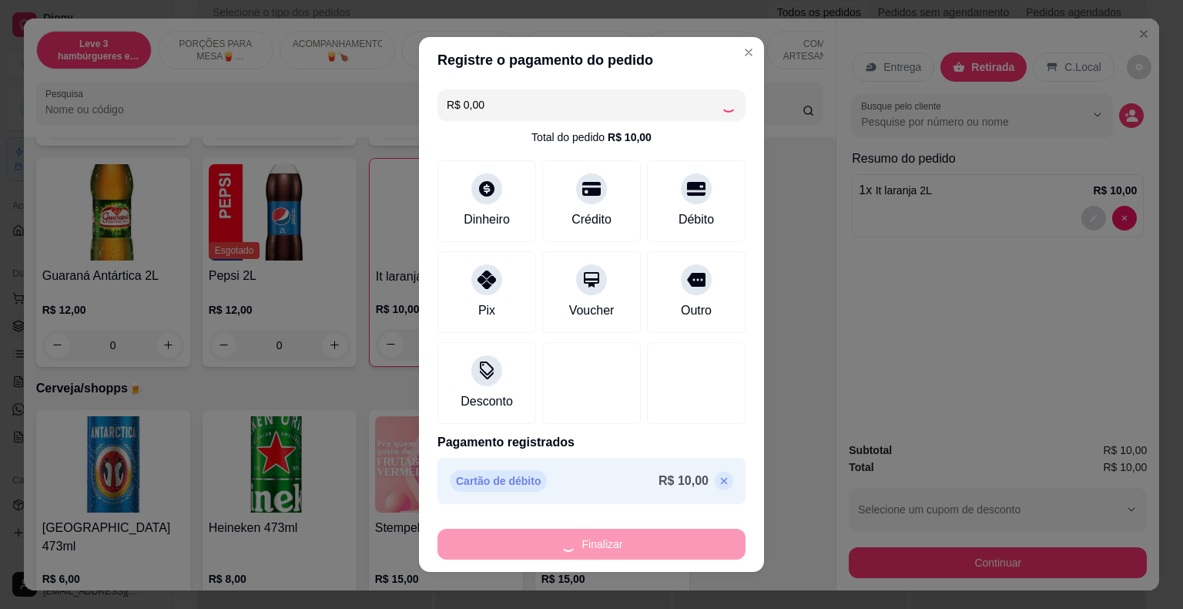
type input "0"
type input "-R$ 10,00"
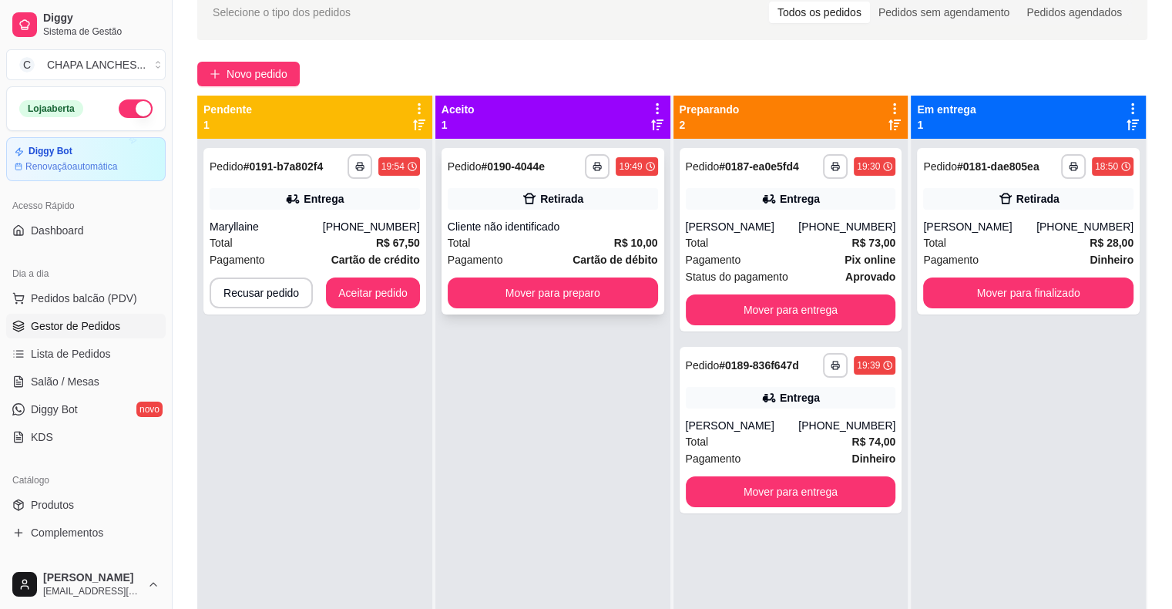
click at [528, 264] on div "Pagamento Cartão de débito" at bounding box center [553, 259] width 210 height 17
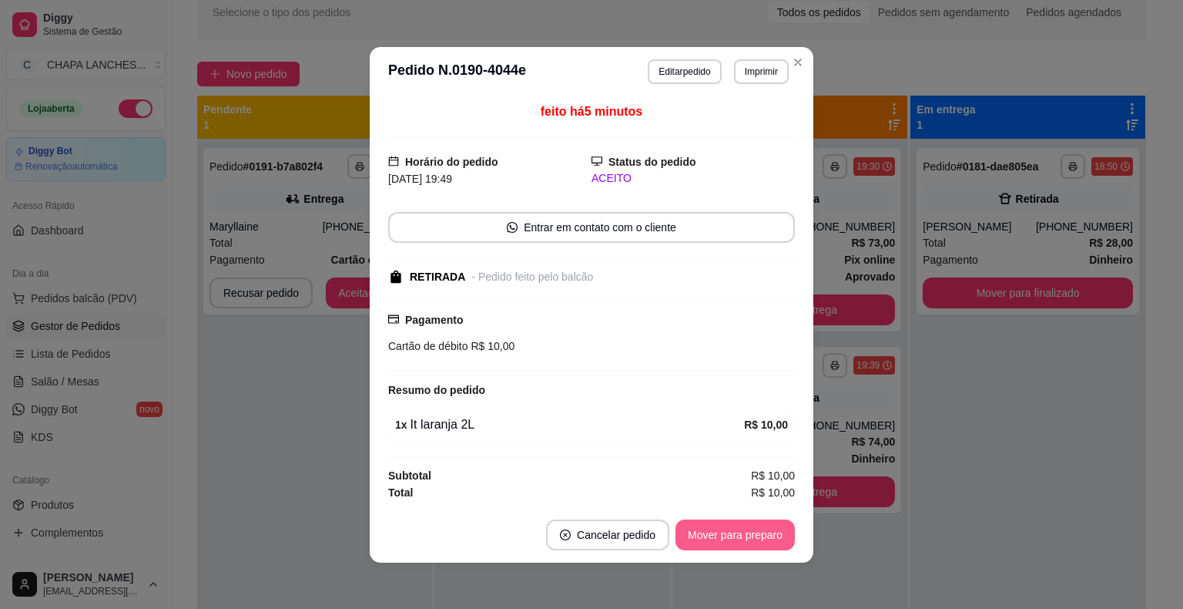
click at [737, 542] on button "Mover para preparo" at bounding box center [735, 534] width 119 height 31
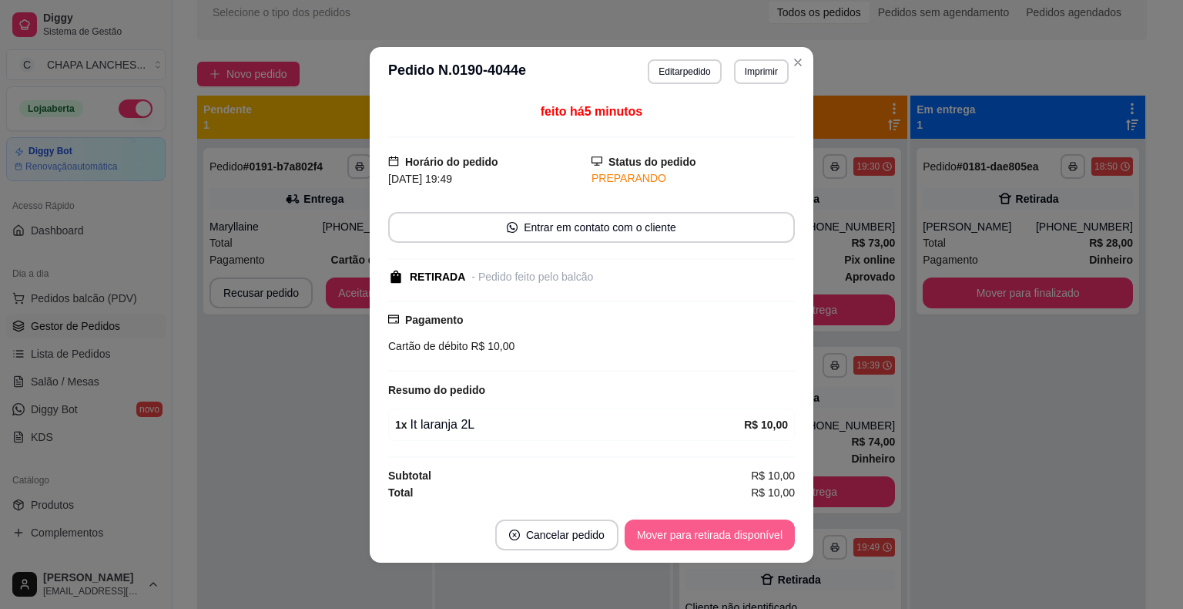
click at [741, 539] on button "Mover para retirada disponível" at bounding box center [710, 534] width 170 height 31
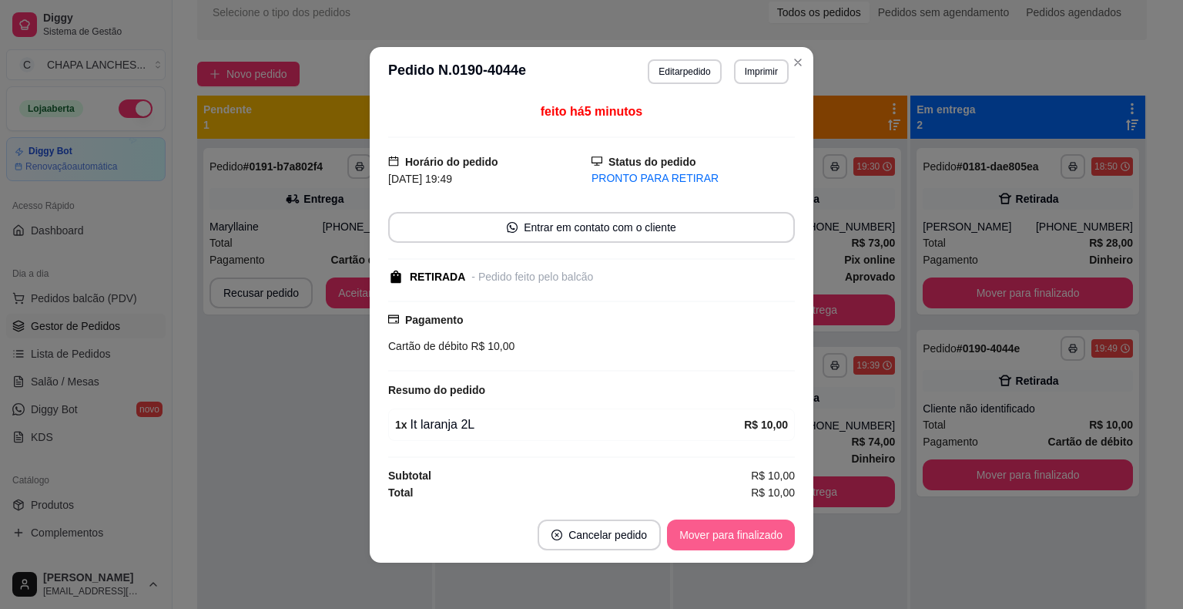
click at [747, 539] on button "Mover para finalizado" at bounding box center [731, 534] width 128 height 31
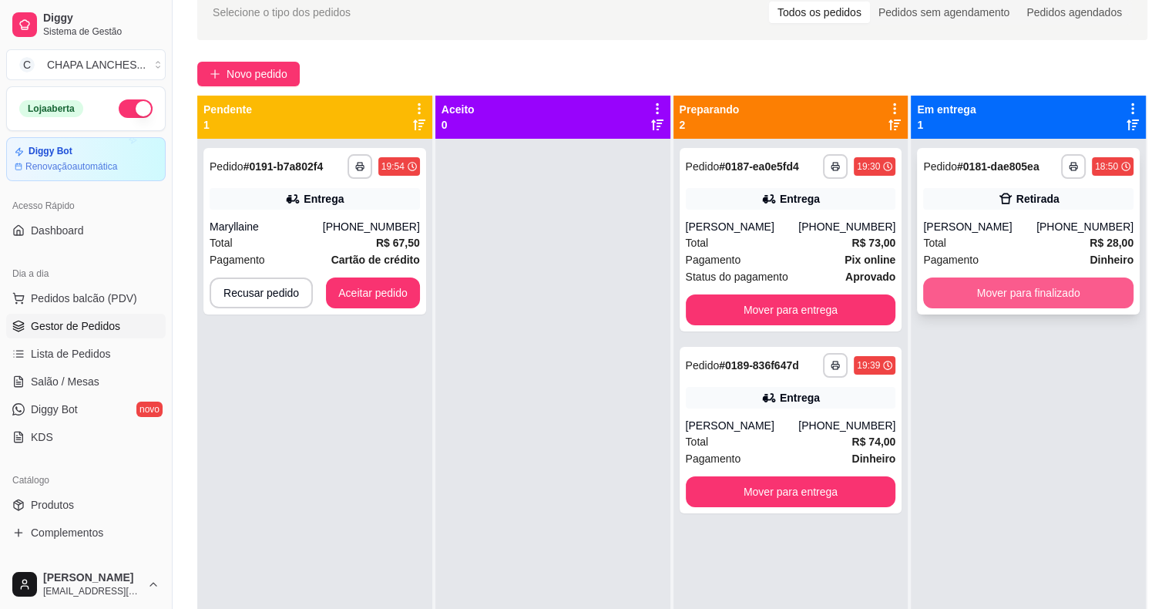
click at [950, 290] on button "Mover para finalizado" at bounding box center [1028, 292] width 210 height 31
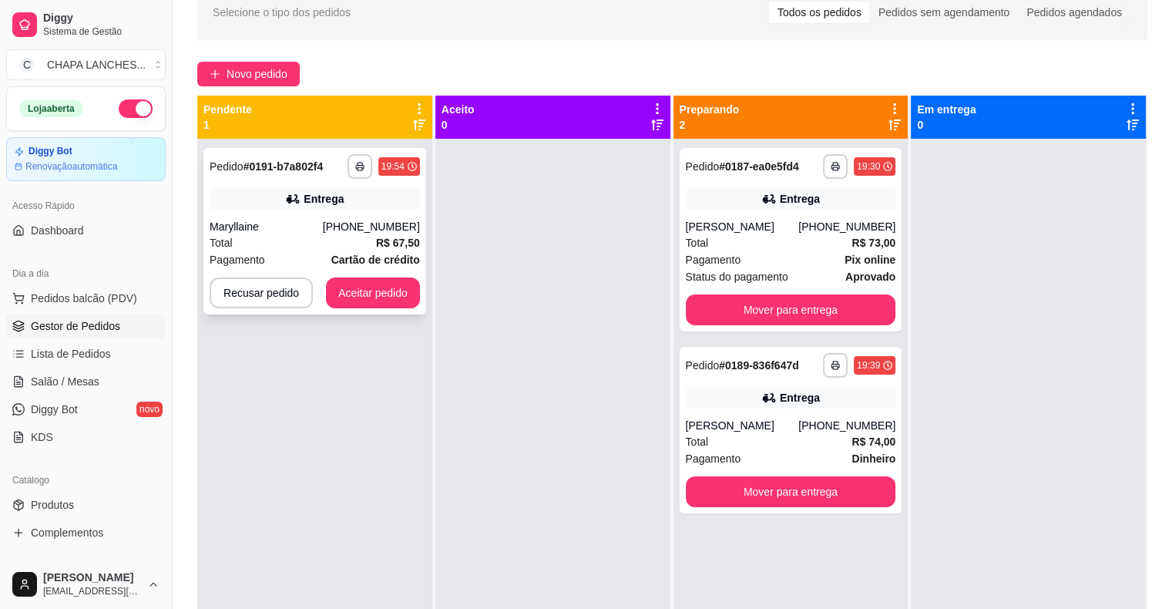
click at [369, 247] on div "Total R$ 67,50" at bounding box center [315, 242] width 210 height 17
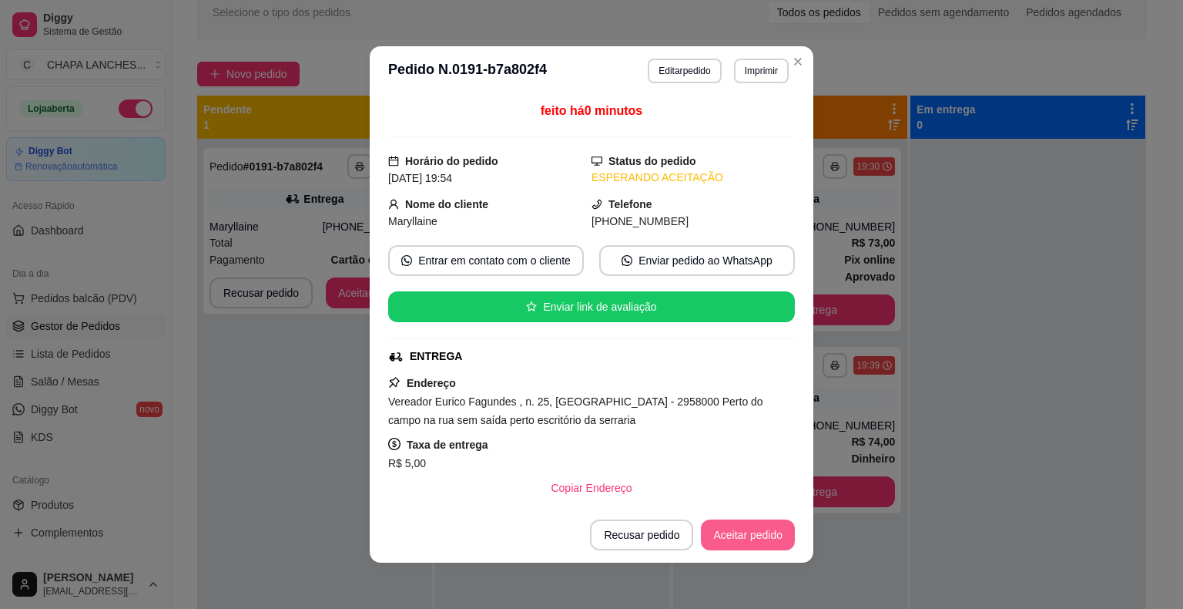
click at [757, 542] on button "Aceitar pedido" at bounding box center [748, 534] width 94 height 31
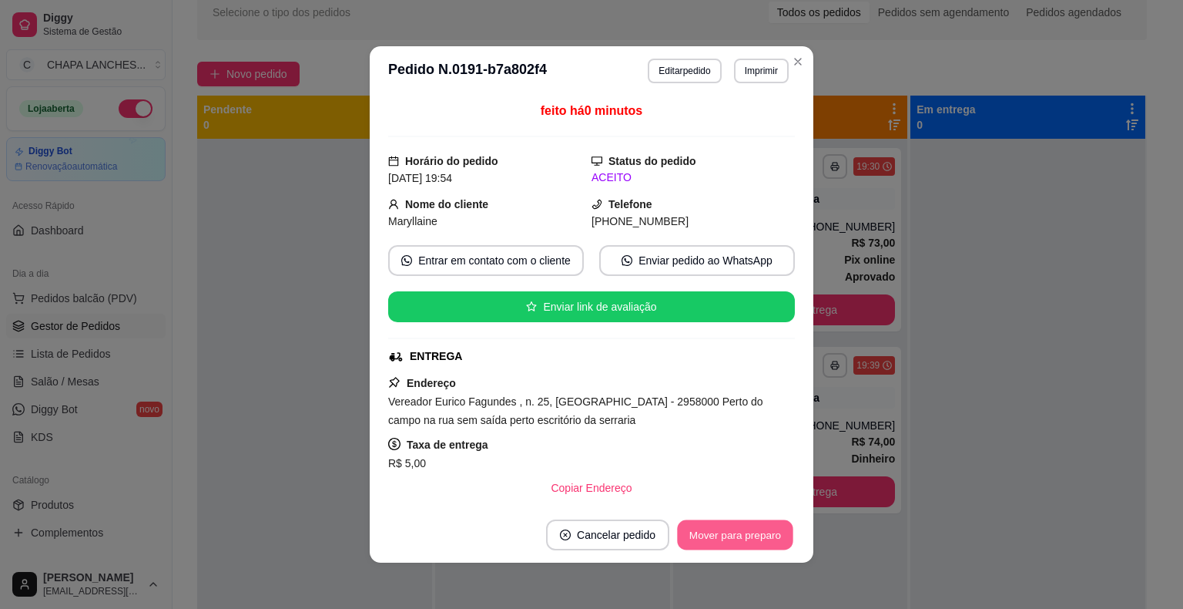
click at [758, 535] on button "Mover para preparo" at bounding box center [735, 535] width 116 height 30
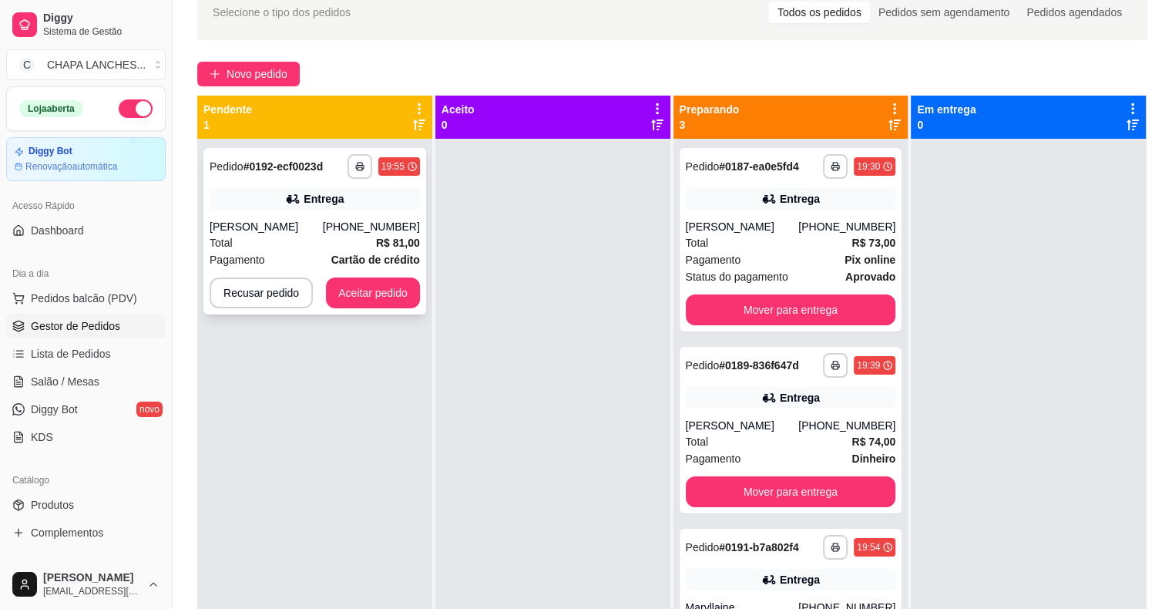
click at [373, 307] on div "**********" at bounding box center [314, 231] width 223 height 166
click at [381, 280] on button "Aceitar pedido" at bounding box center [373, 292] width 94 height 31
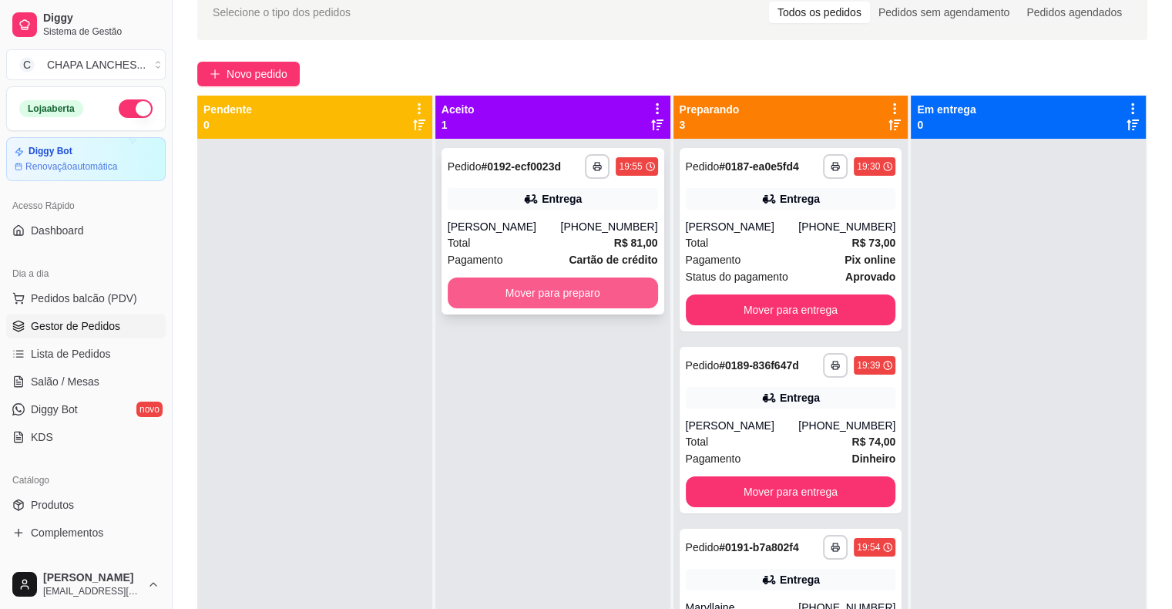
click at [468, 293] on button "Mover para preparo" at bounding box center [553, 292] width 210 height 31
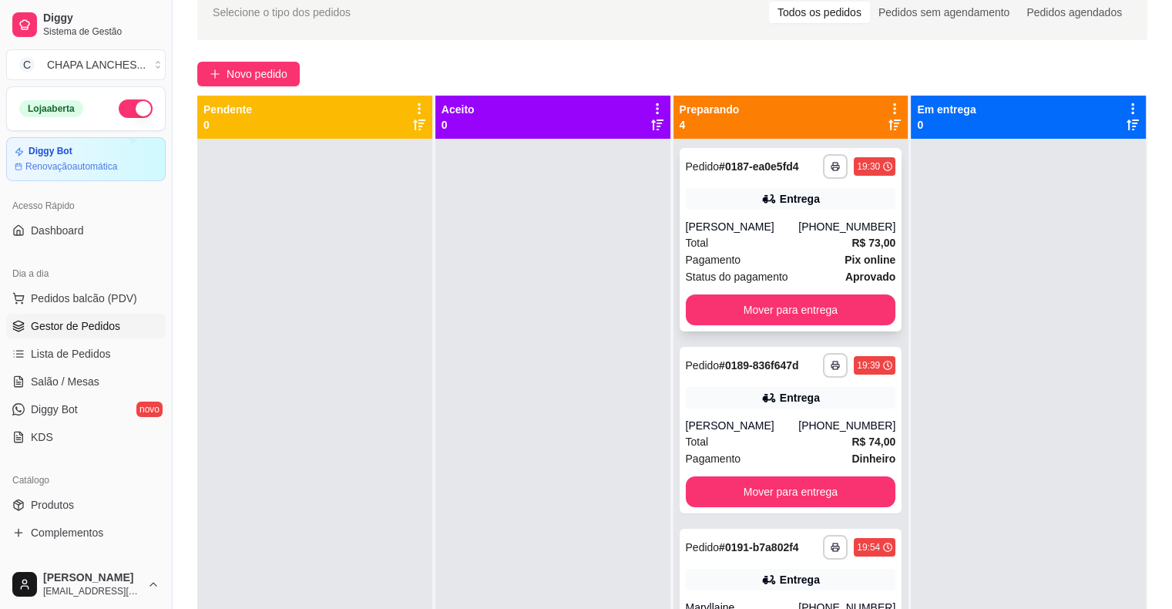
click at [718, 222] on div "[PERSON_NAME]" at bounding box center [742, 226] width 113 height 15
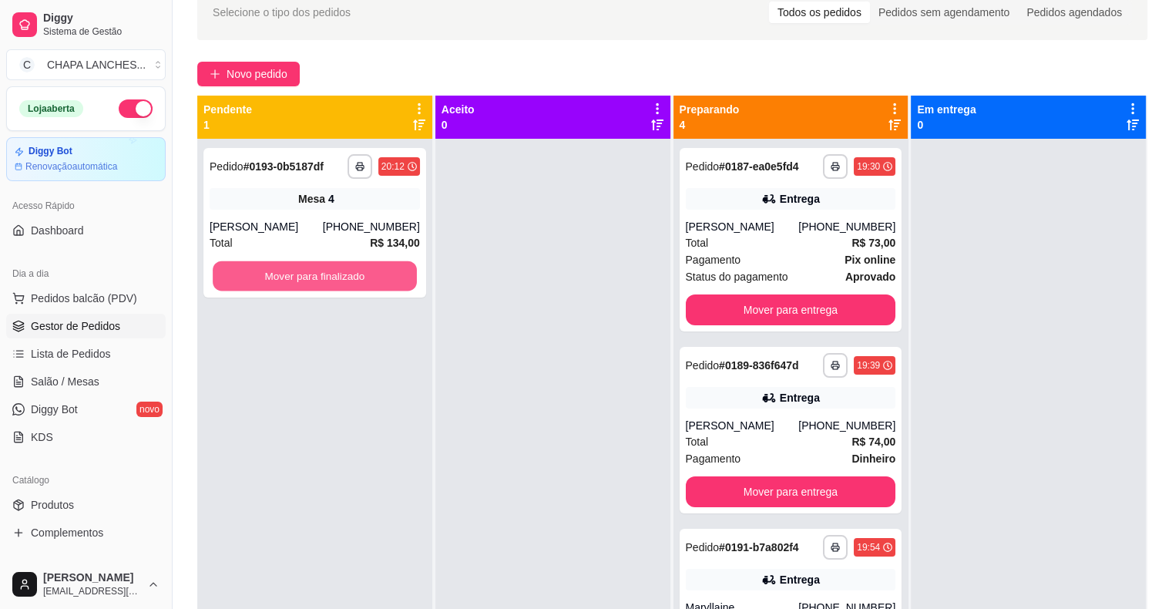
click at [361, 273] on button "Mover para finalizado" at bounding box center [315, 276] width 204 height 30
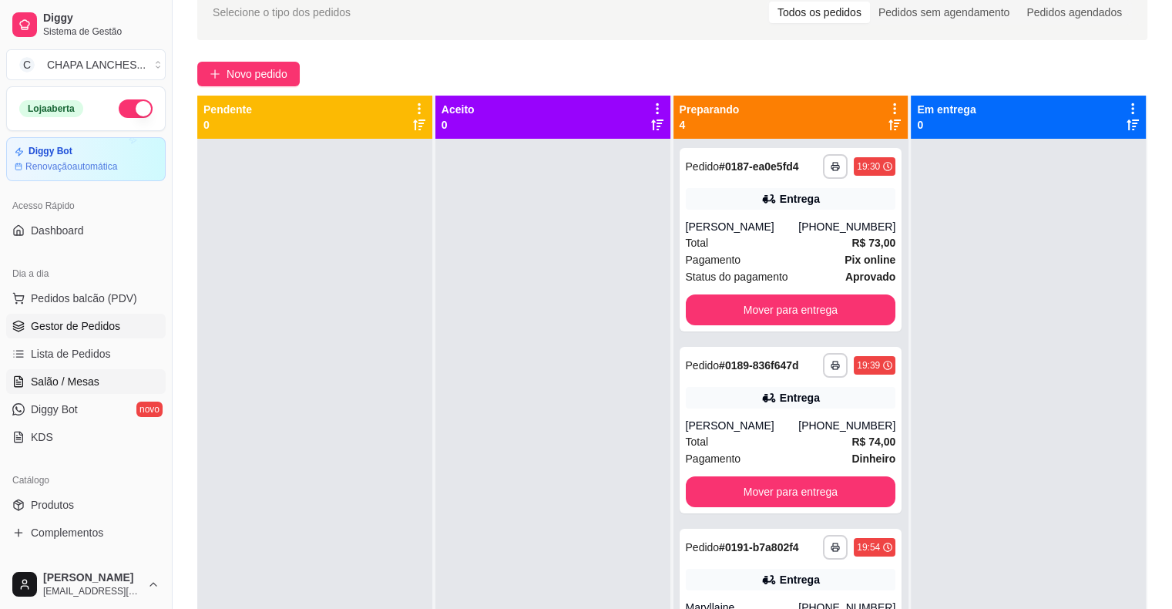
click at [94, 378] on span "Salão / Mesas" at bounding box center [65, 381] width 69 height 15
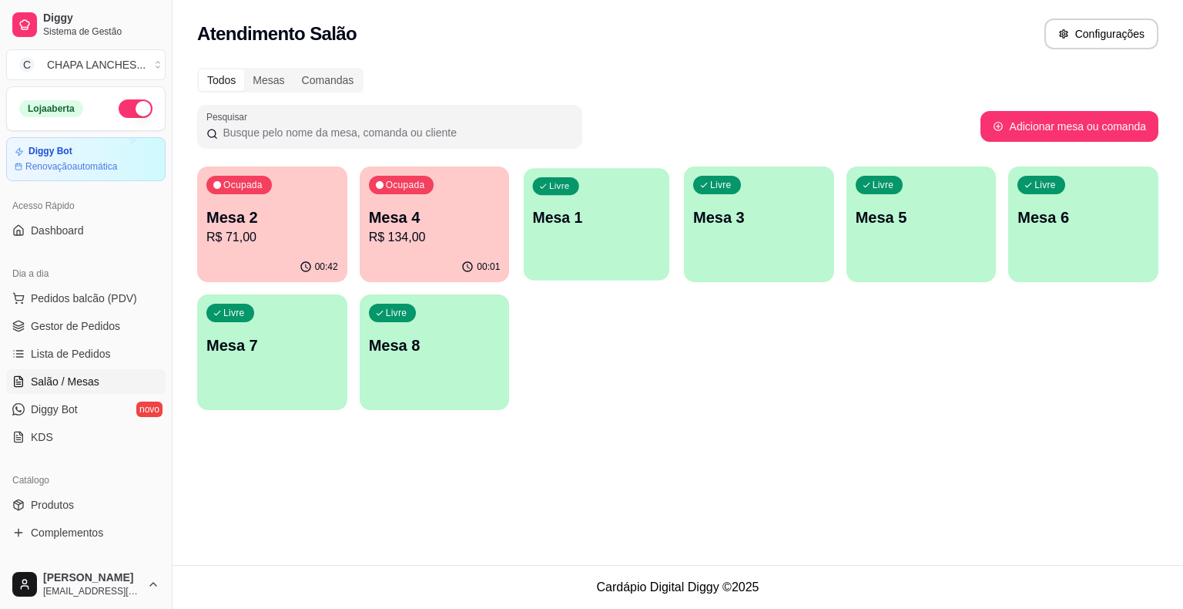
click at [597, 239] on div "Livre Mesa 1" at bounding box center [597, 215] width 146 height 94
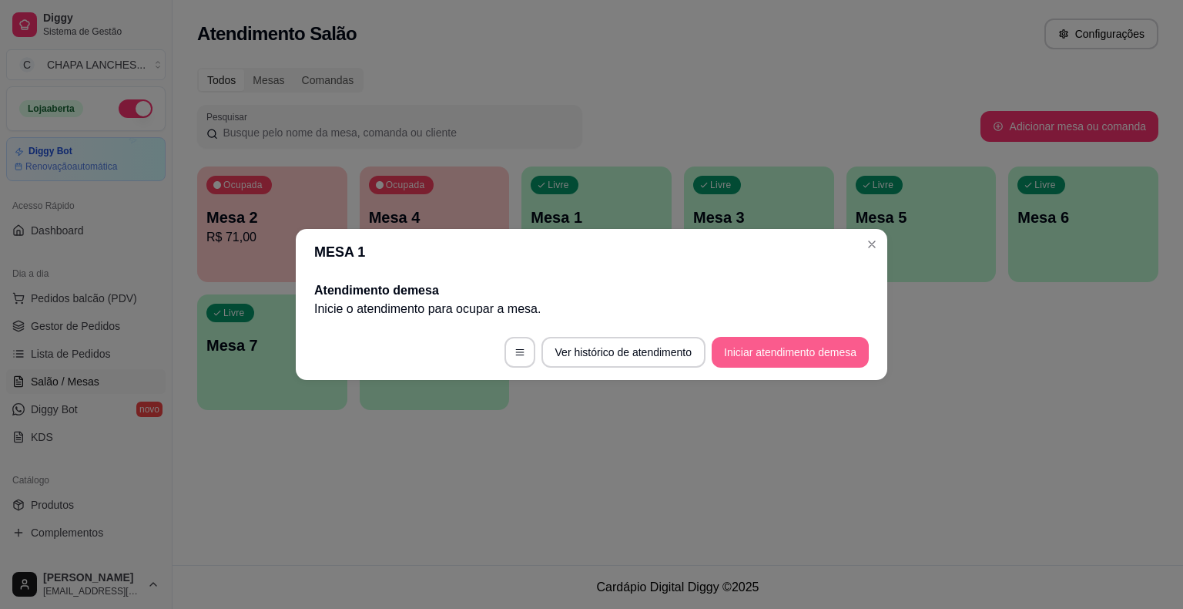
click at [783, 359] on button "Iniciar atendimento de mesa" at bounding box center [790, 352] width 157 height 31
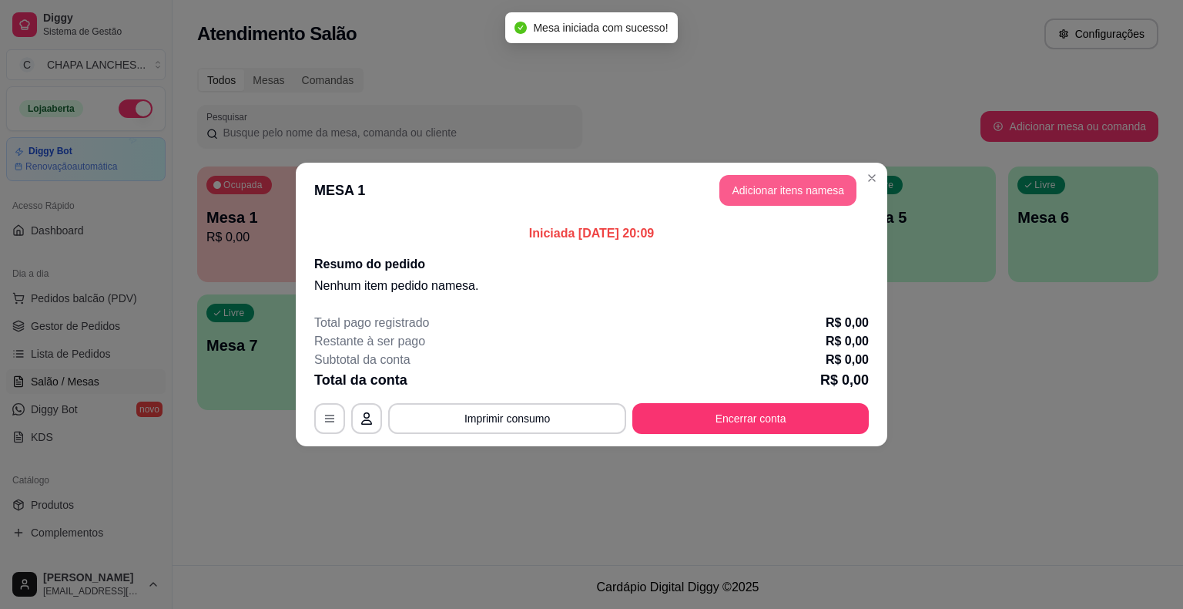
click at [793, 190] on button "Adicionar itens na mesa" at bounding box center [788, 190] width 137 height 31
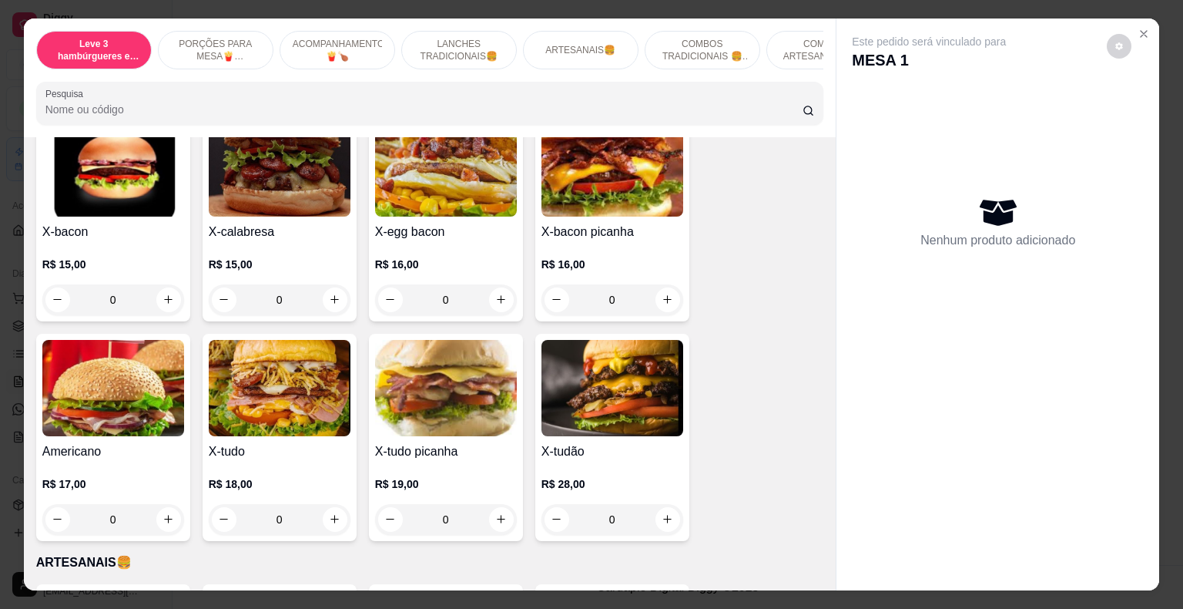
scroll to position [1387, 0]
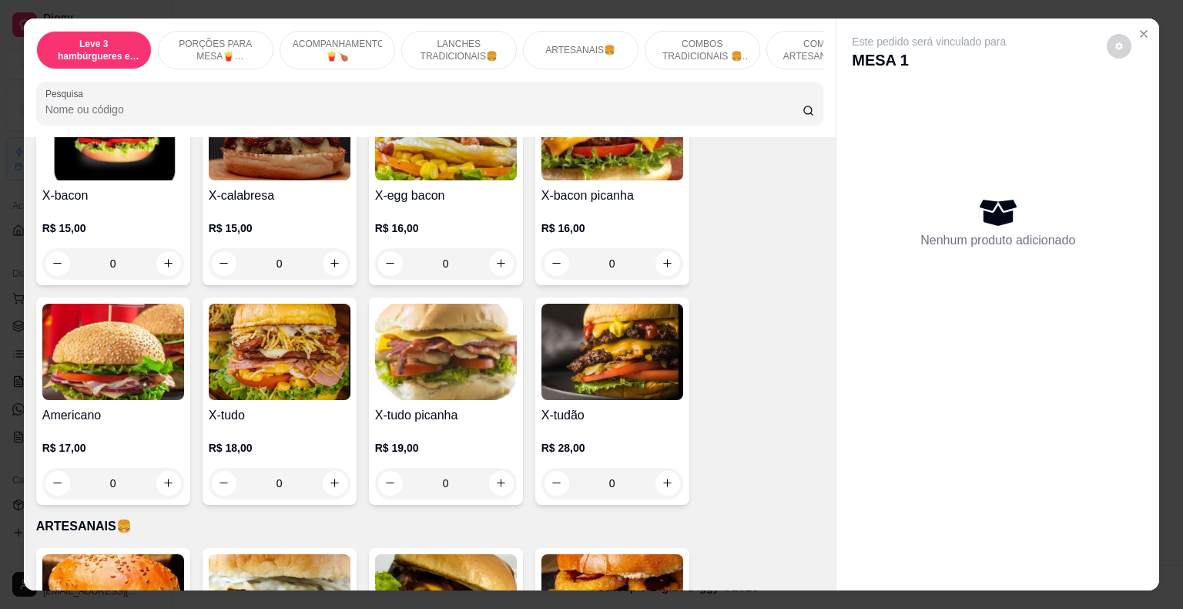
click at [663, 248] on div "0" at bounding box center [613, 263] width 142 height 31
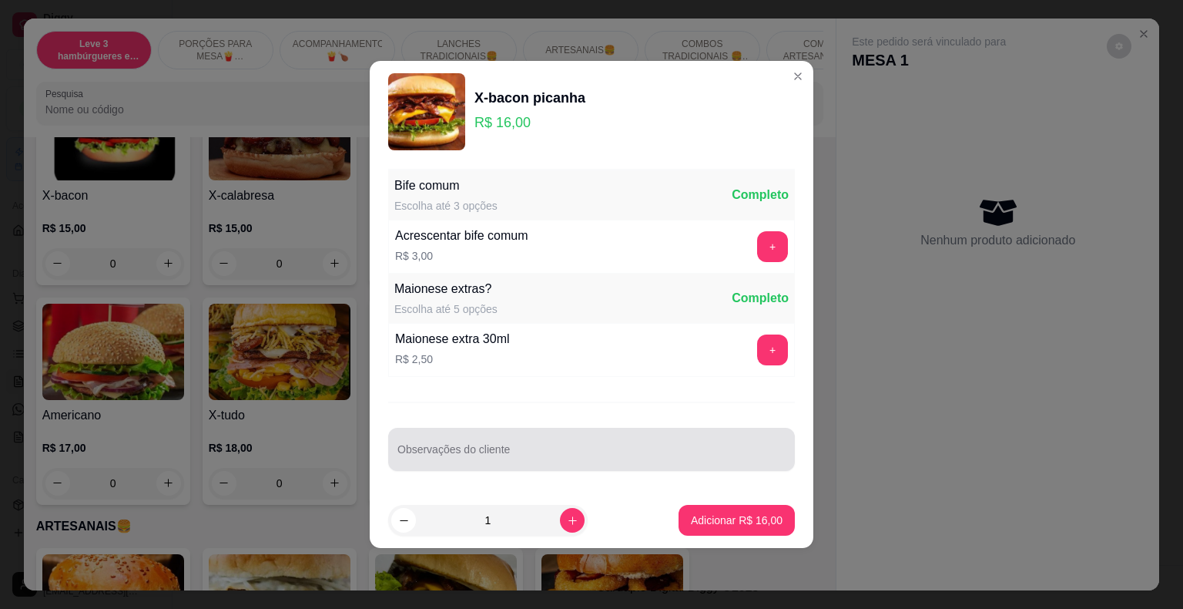
click at [531, 444] on div at bounding box center [592, 449] width 388 height 31
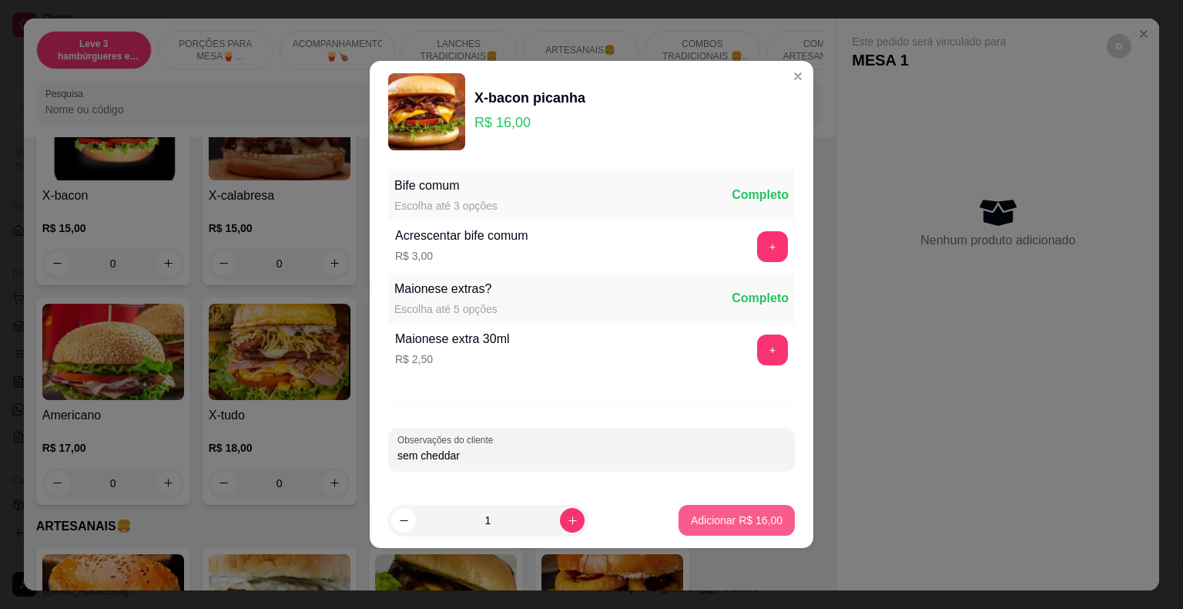
type input "sem cheddar"
click at [713, 521] on p "Adicionar R$ 16,00" at bounding box center [737, 519] width 92 height 15
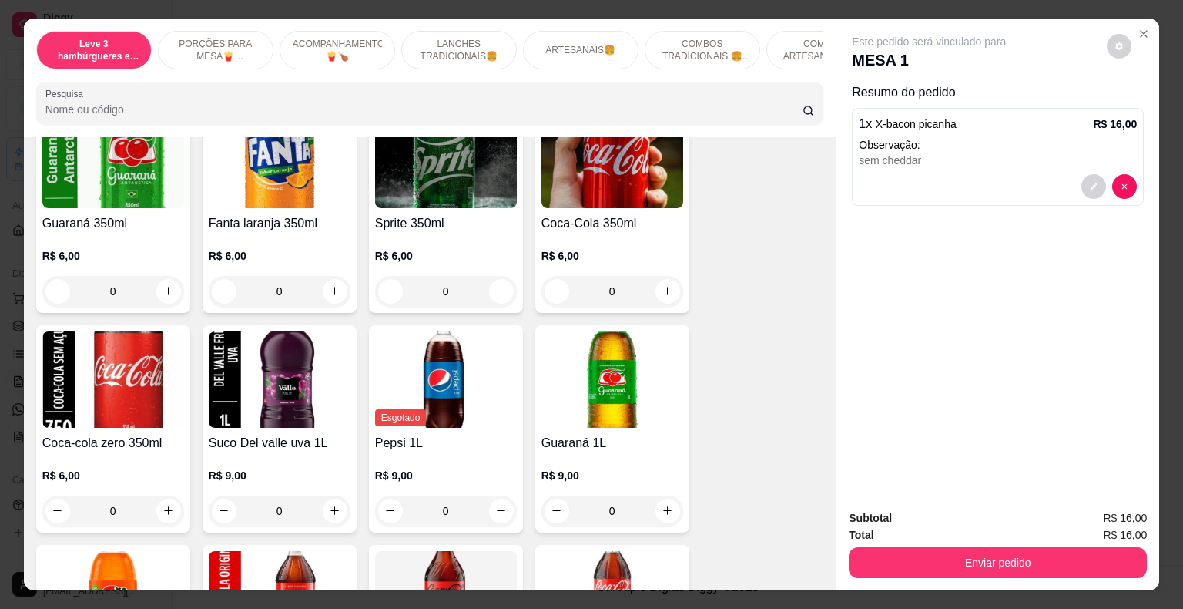
scroll to position [3544, 0]
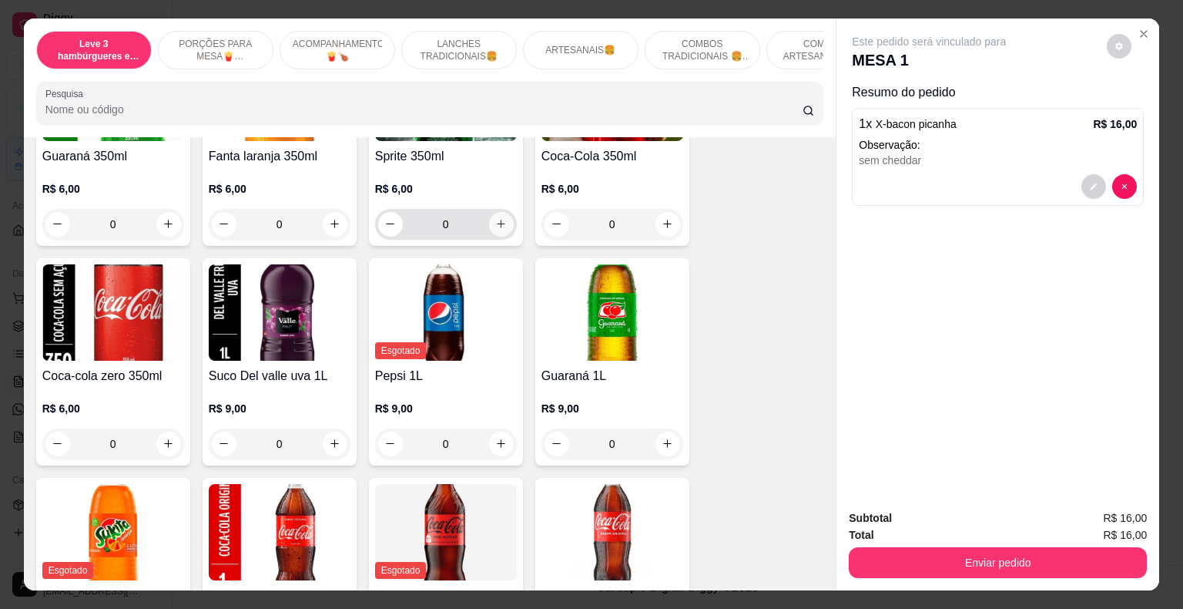
click at [499, 218] on icon "increase-product-quantity" at bounding box center [501, 224] width 12 height 12
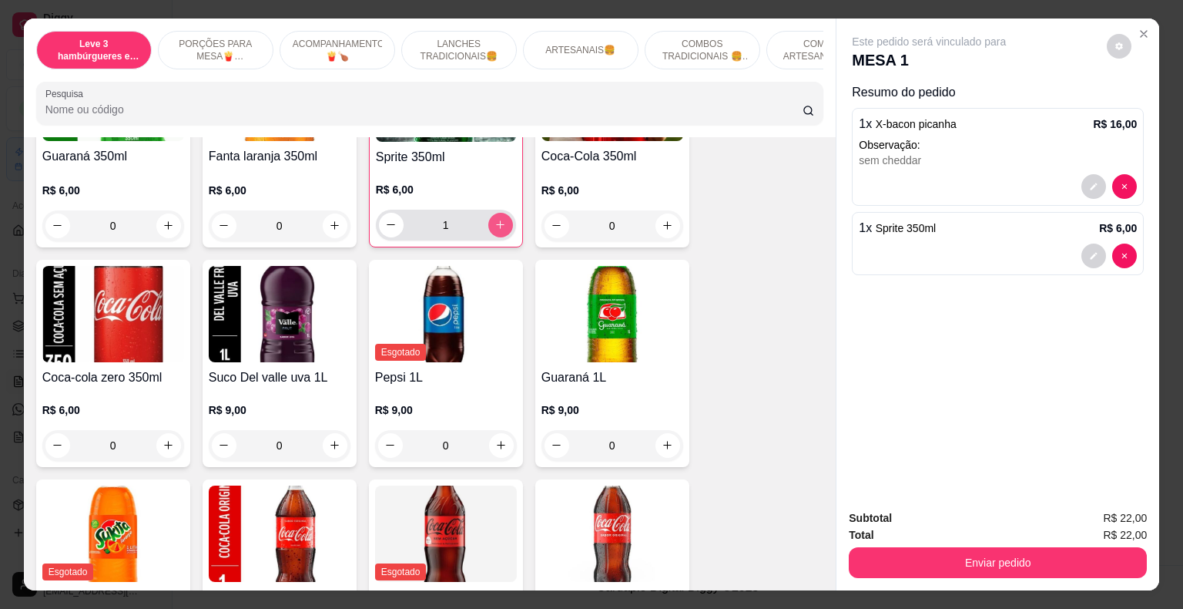
type input "1"
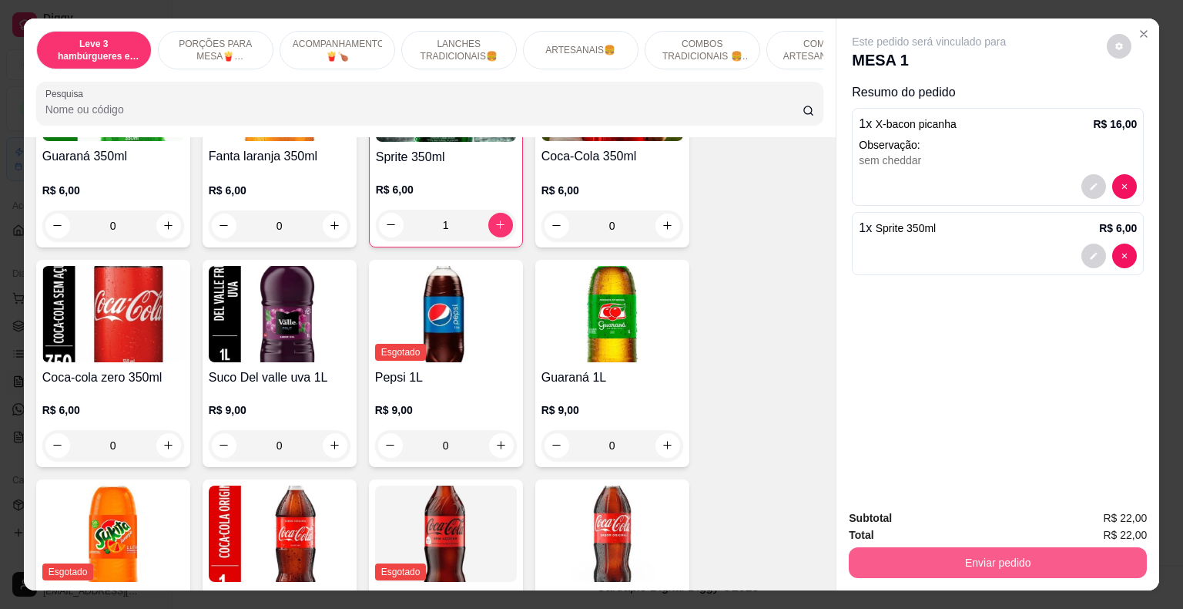
click at [920, 557] on button "Enviar pedido" at bounding box center [998, 562] width 298 height 31
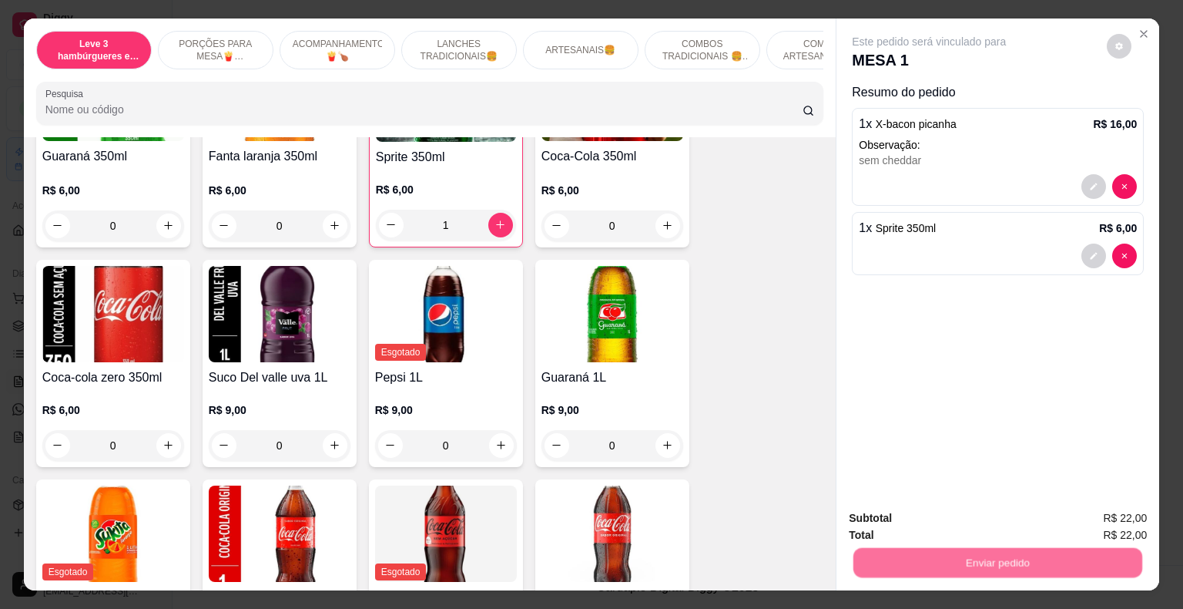
click at [917, 508] on button "Não registrar e enviar pedido" at bounding box center [947, 519] width 160 height 29
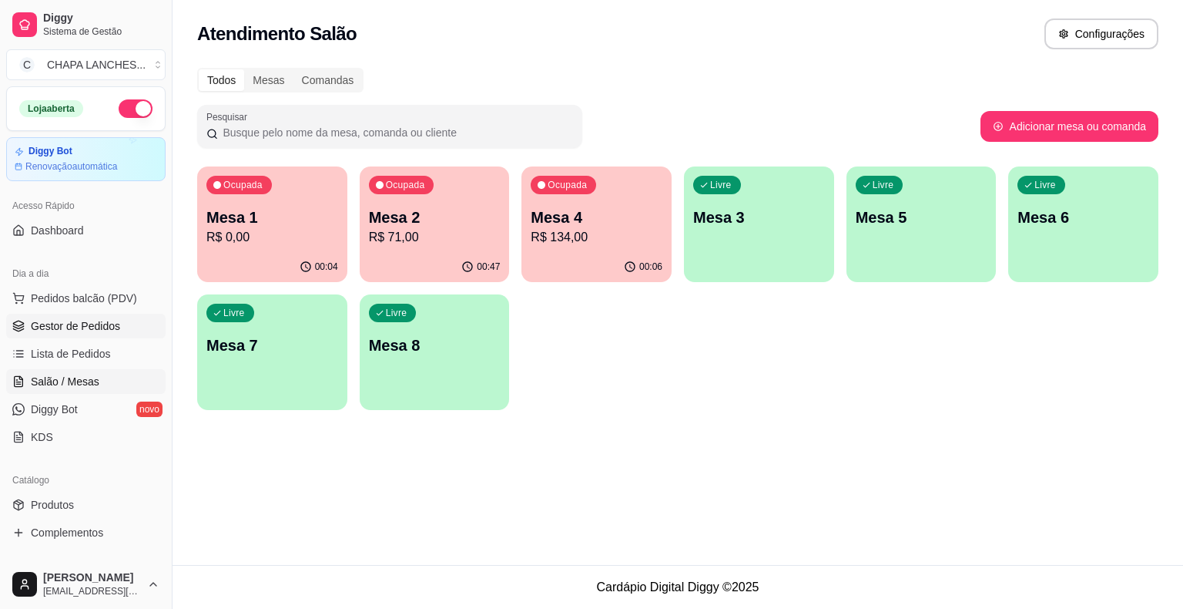
click at [111, 328] on span "Gestor de Pedidos" at bounding box center [75, 325] width 89 height 15
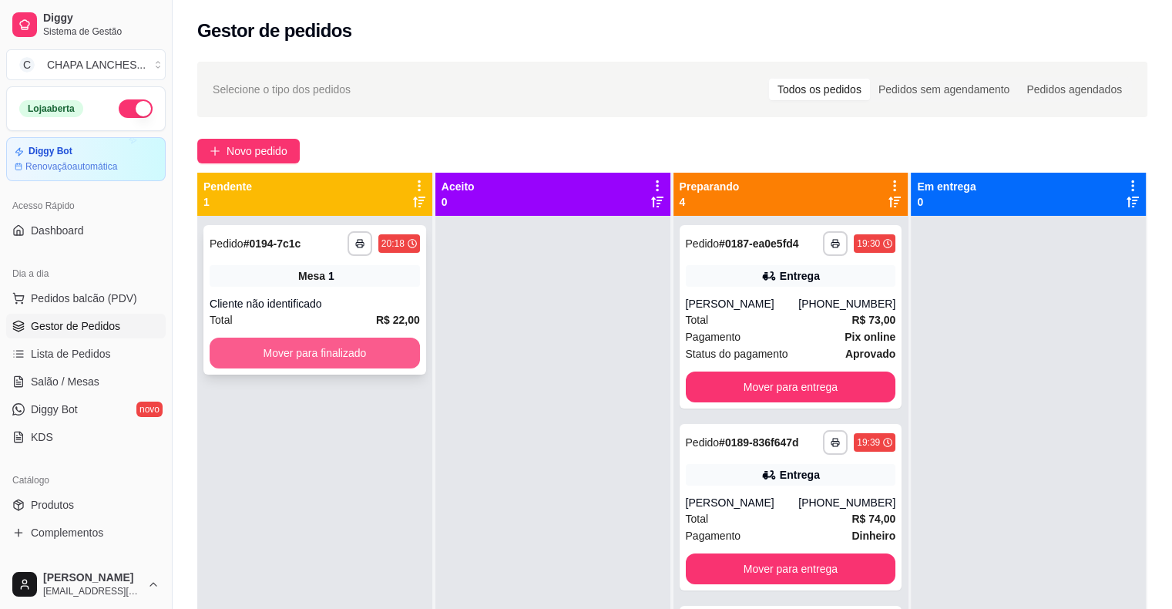
click at [325, 361] on button "Mover para finalizado" at bounding box center [315, 352] width 210 height 31
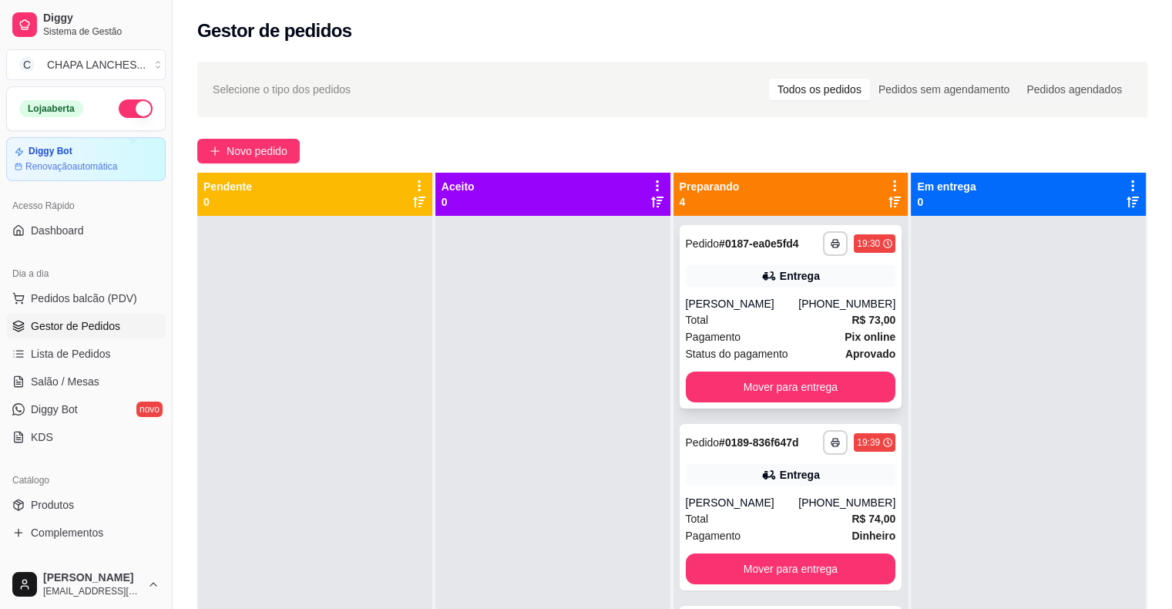
click at [761, 317] on div "Total R$ 73,00" at bounding box center [791, 319] width 210 height 17
click at [795, 321] on div "Total R$ 73,00" at bounding box center [791, 319] width 210 height 17
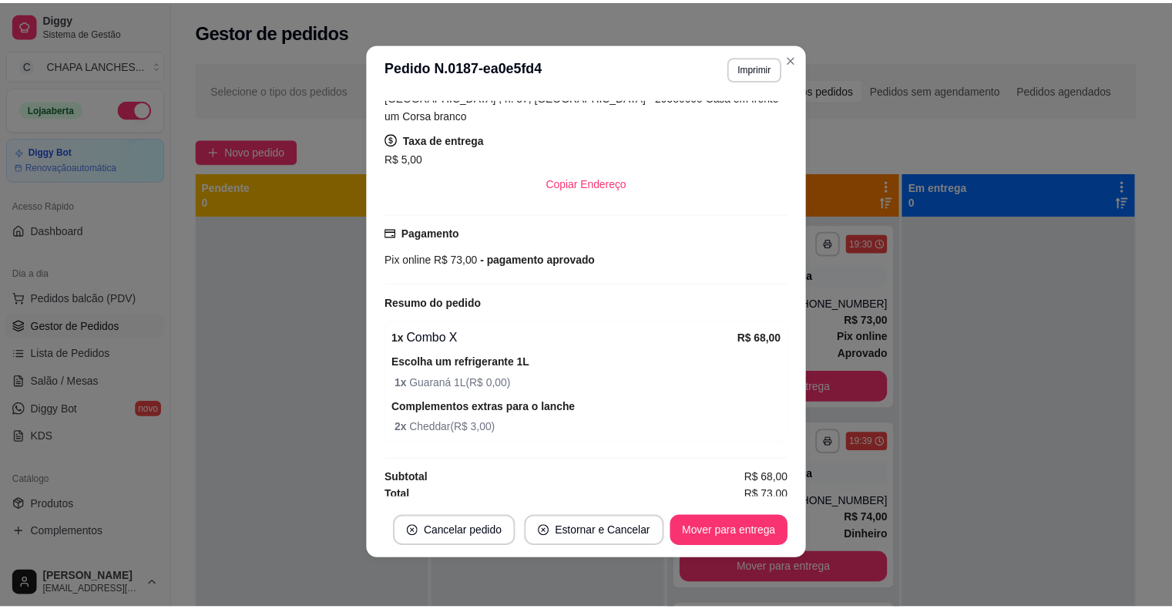
scroll to position [305, 0]
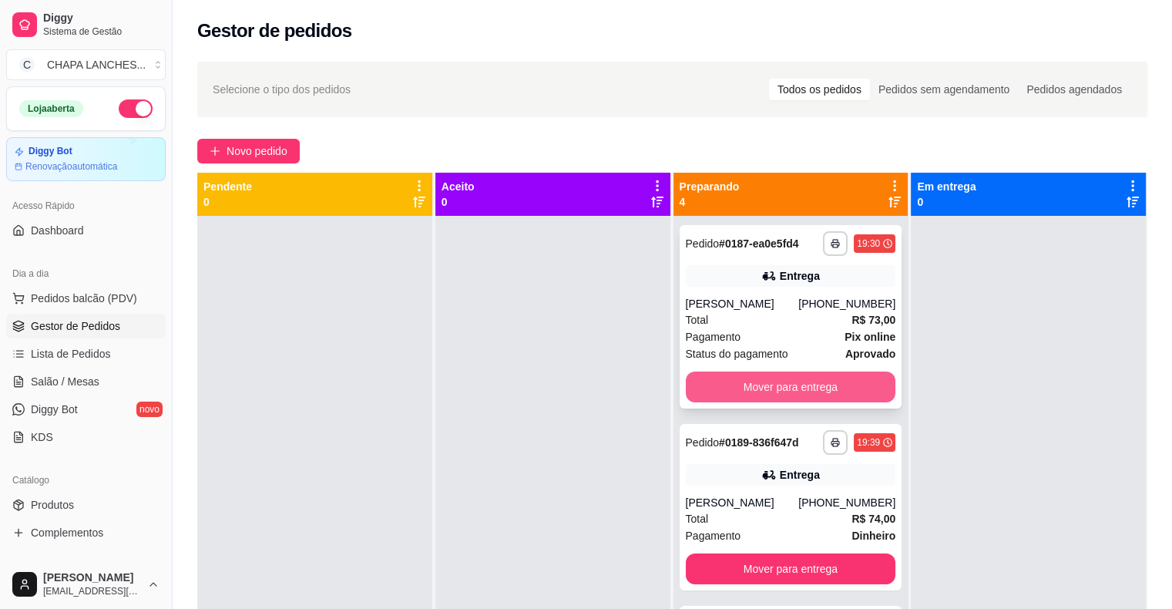
click at [784, 384] on button "Mover para entrega" at bounding box center [791, 386] width 210 height 31
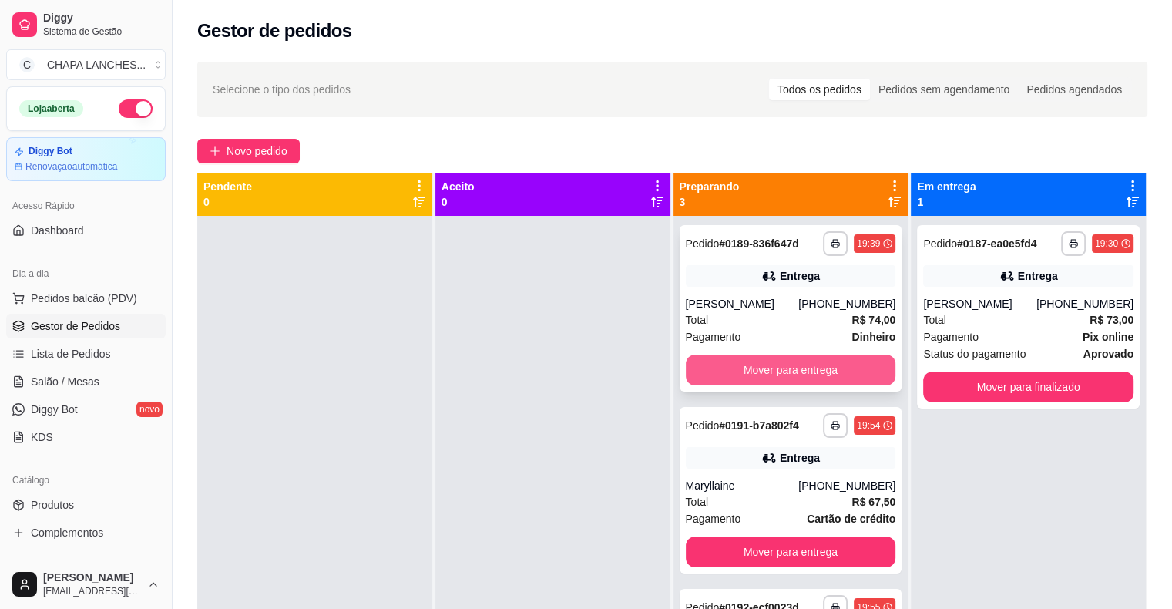
click at [752, 373] on button "Mover para entrega" at bounding box center [791, 369] width 210 height 31
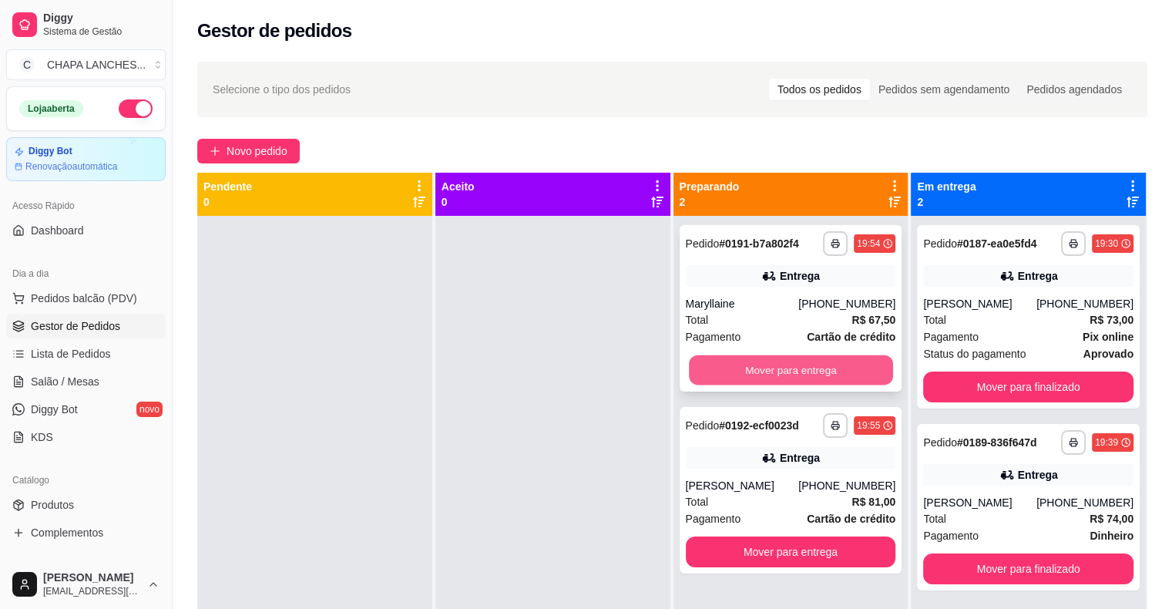
click at [733, 364] on button "Mover para entrega" at bounding box center [791, 370] width 204 height 30
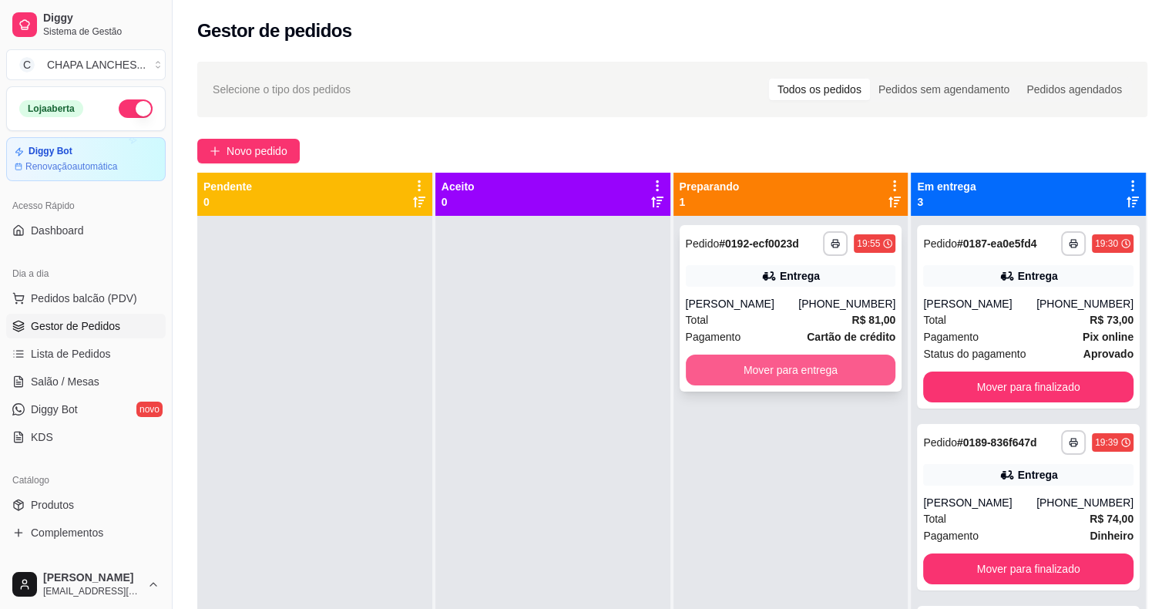
click at [737, 366] on button "Mover para entrega" at bounding box center [791, 369] width 210 height 31
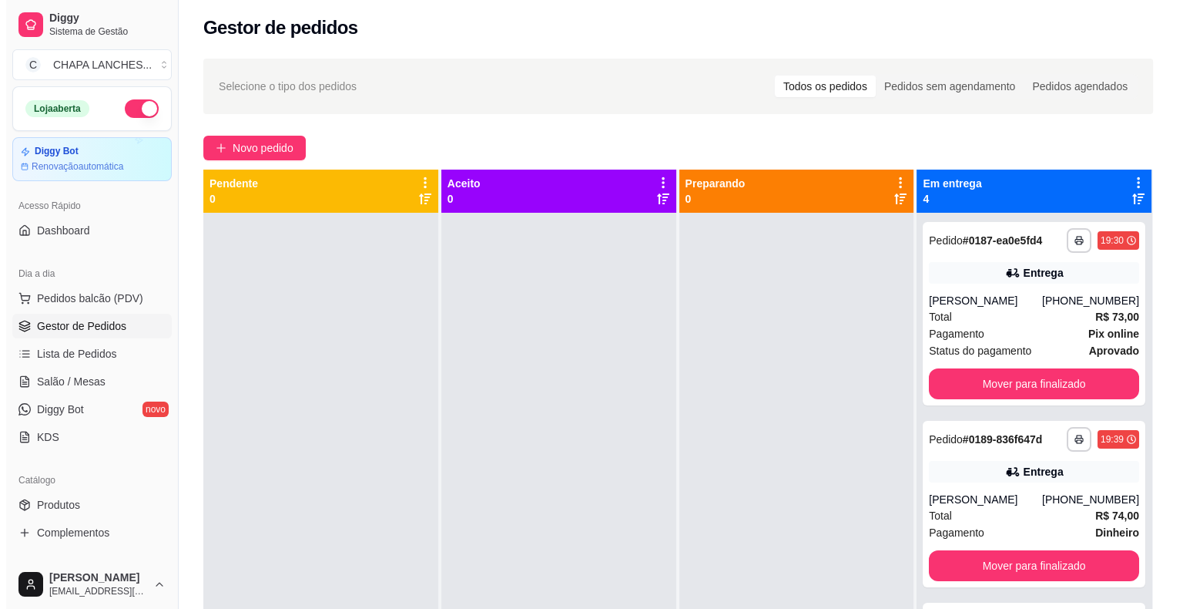
scroll to position [0, 0]
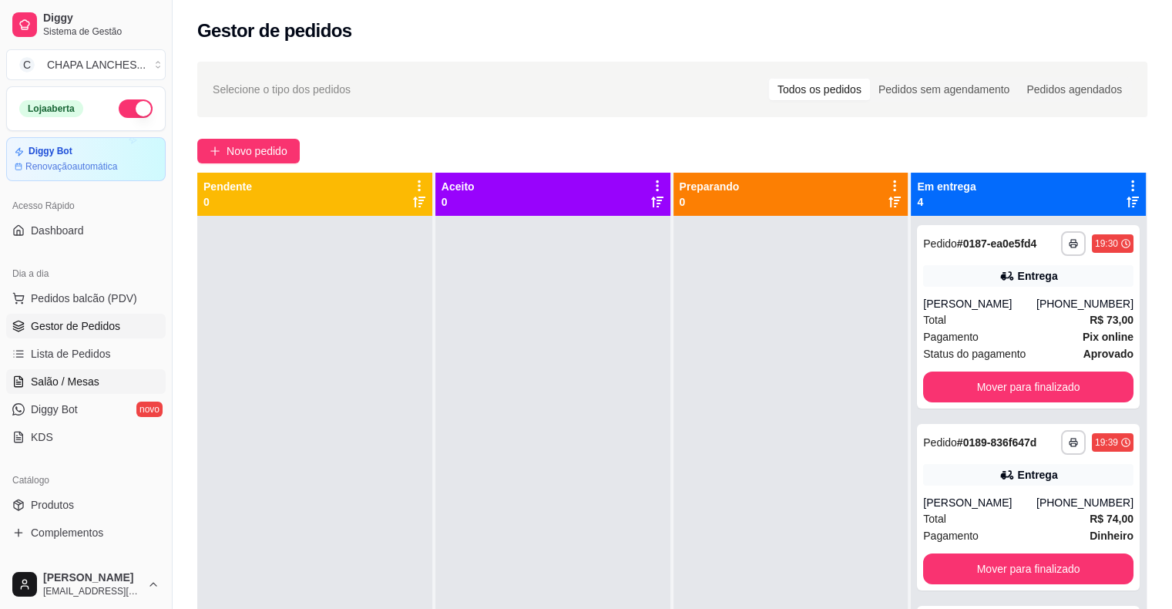
click at [96, 384] on span "Salão / Mesas" at bounding box center [65, 381] width 69 height 15
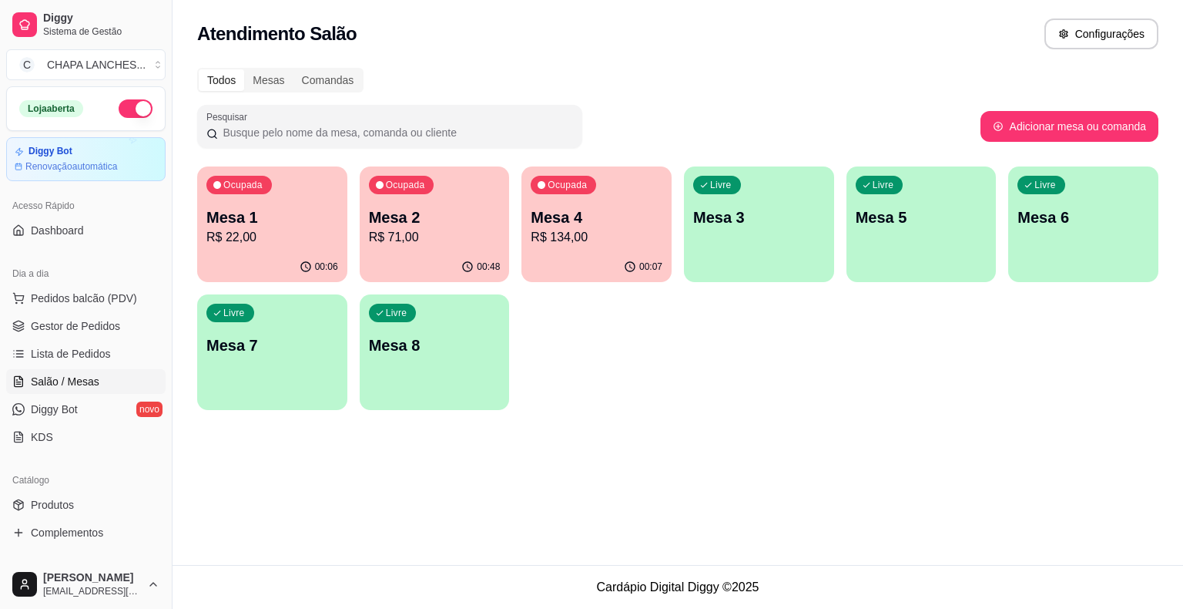
click at [251, 244] on p "R$ 22,00" at bounding box center [272, 237] width 132 height 18
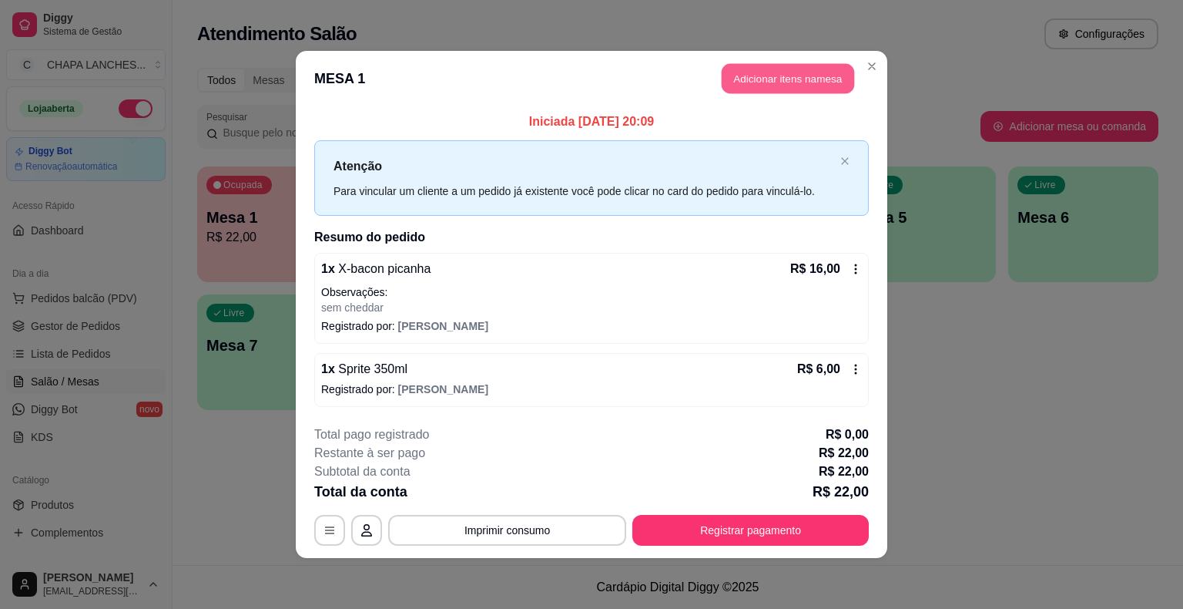
click at [791, 80] on button "Adicionar itens na mesa" at bounding box center [788, 79] width 133 height 30
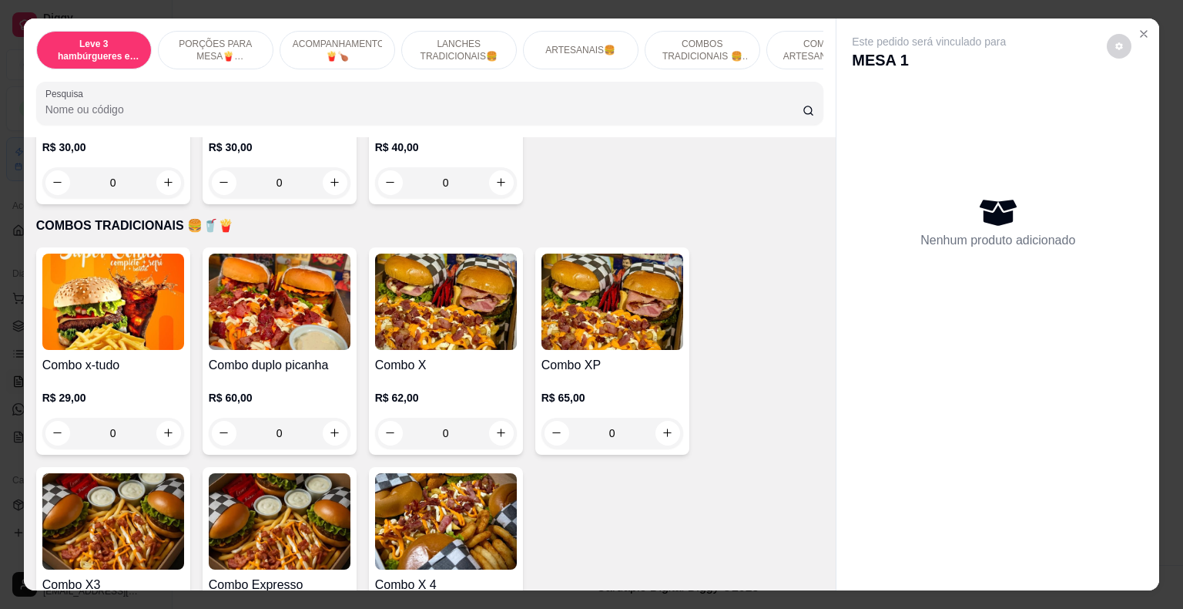
scroll to position [2234, 0]
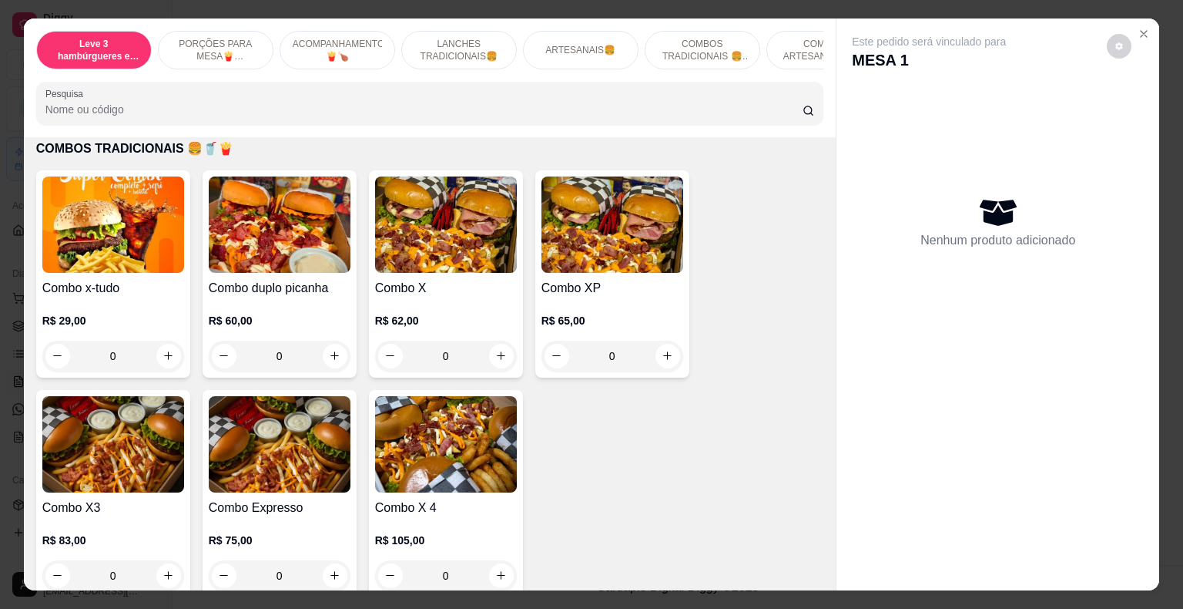
click at [158, 341] on div "0" at bounding box center [113, 356] width 142 height 31
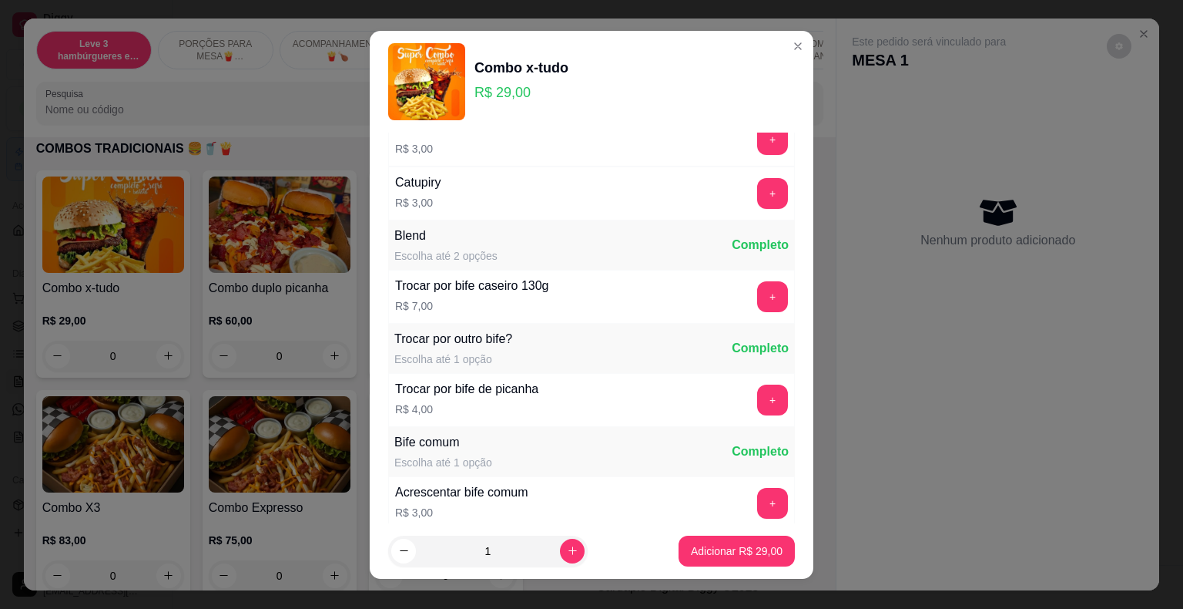
scroll to position [154, 0]
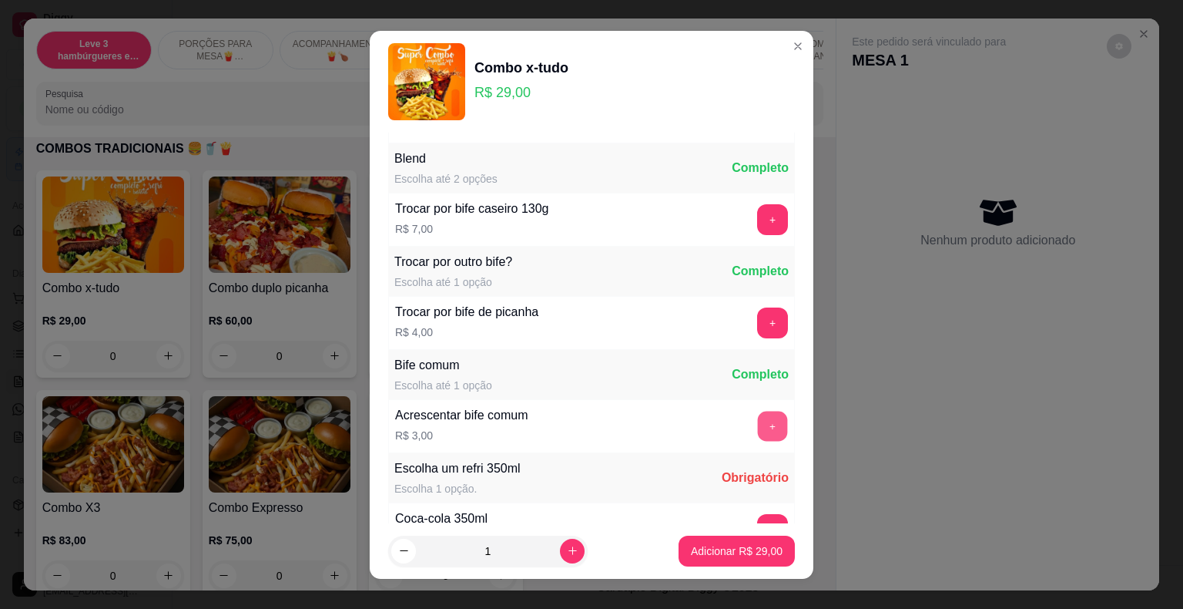
click at [758, 424] on button "+" at bounding box center [773, 426] width 30 height 30
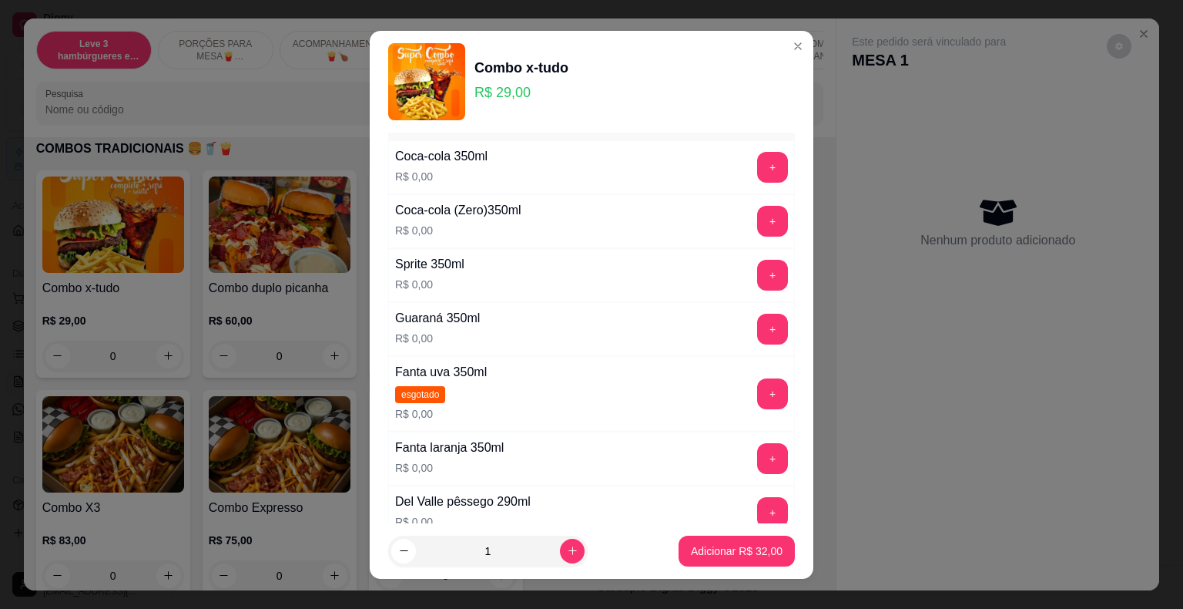
scroll to position [489, 0]
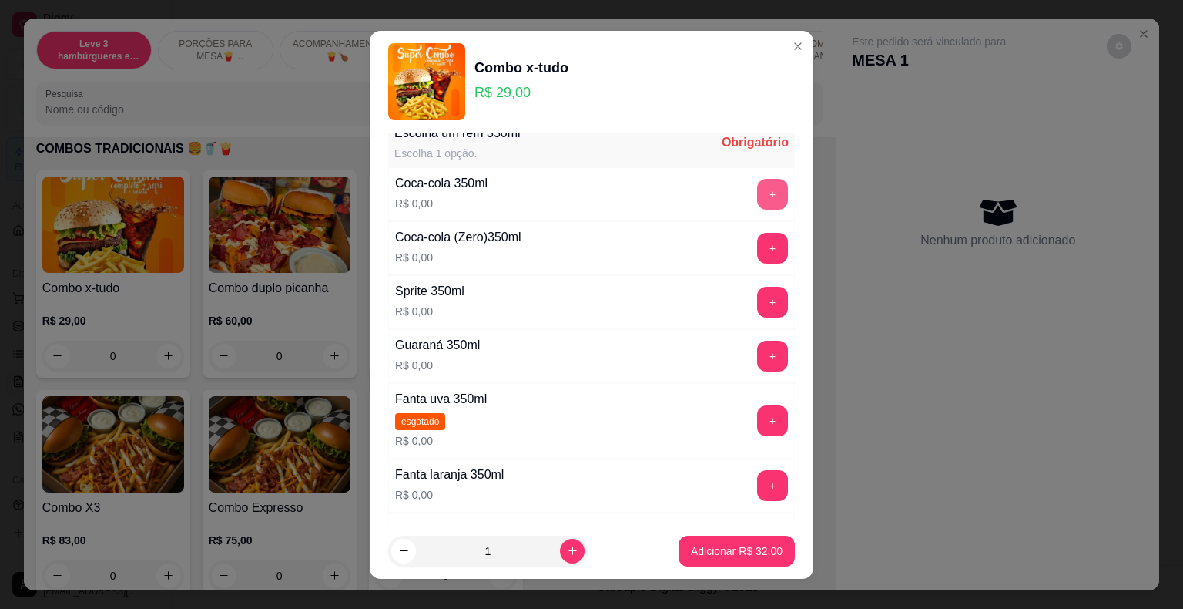
click at [757, 188] on button "+" at bounding box center [772, 194] width 31 height 31
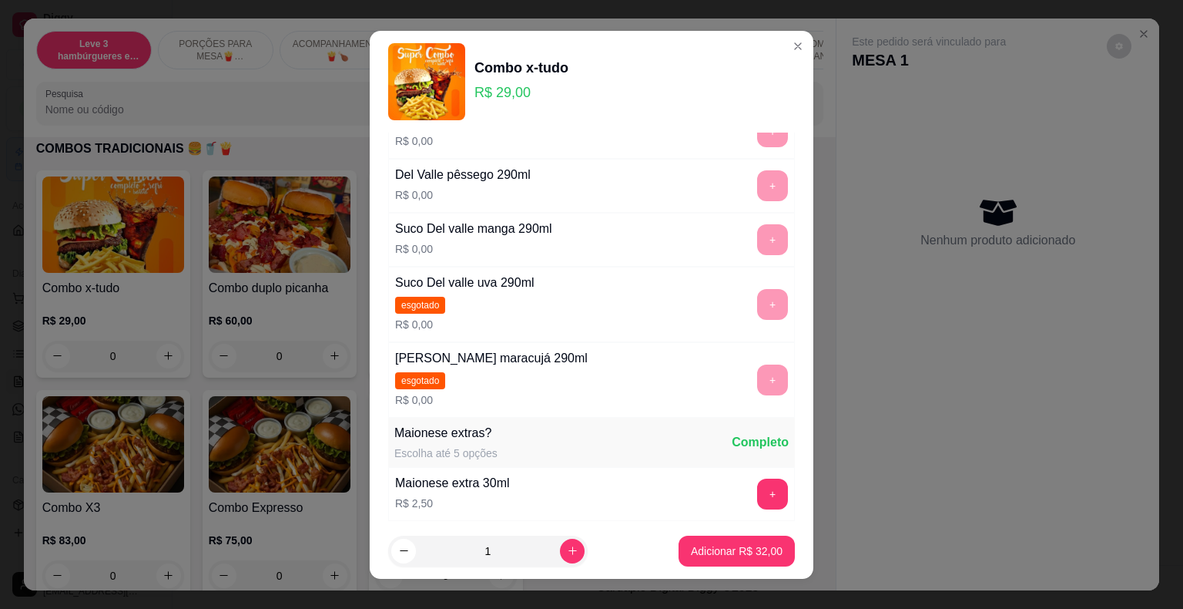
scroll to position [951, 0]
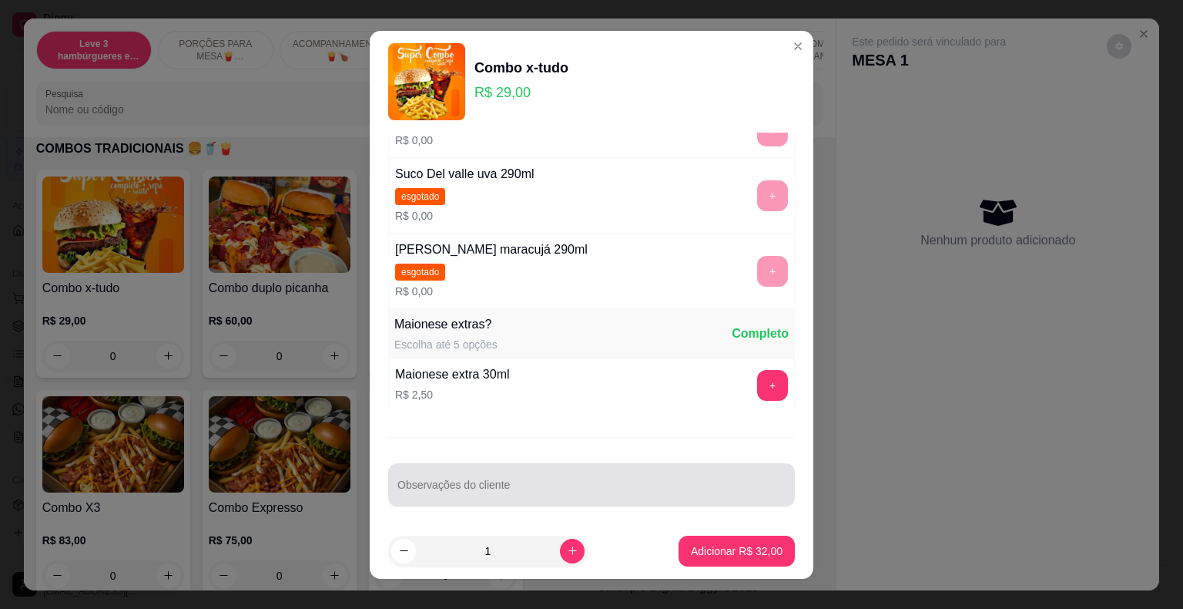
click at [470, 484] on input "Observações do cliente" at bounding box center [592, 490] width 388 height 15
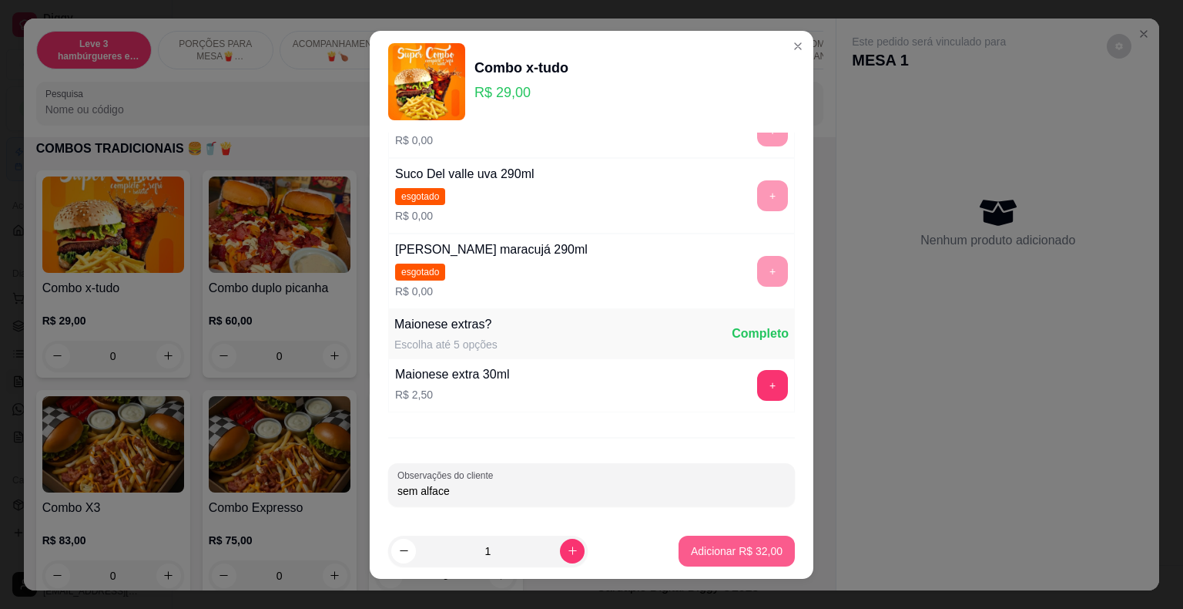
type input "sem alface"
click at [696, 546] on p "Adicionar R$ 32,00" at bounding box center [737, 550] width 92 height 15
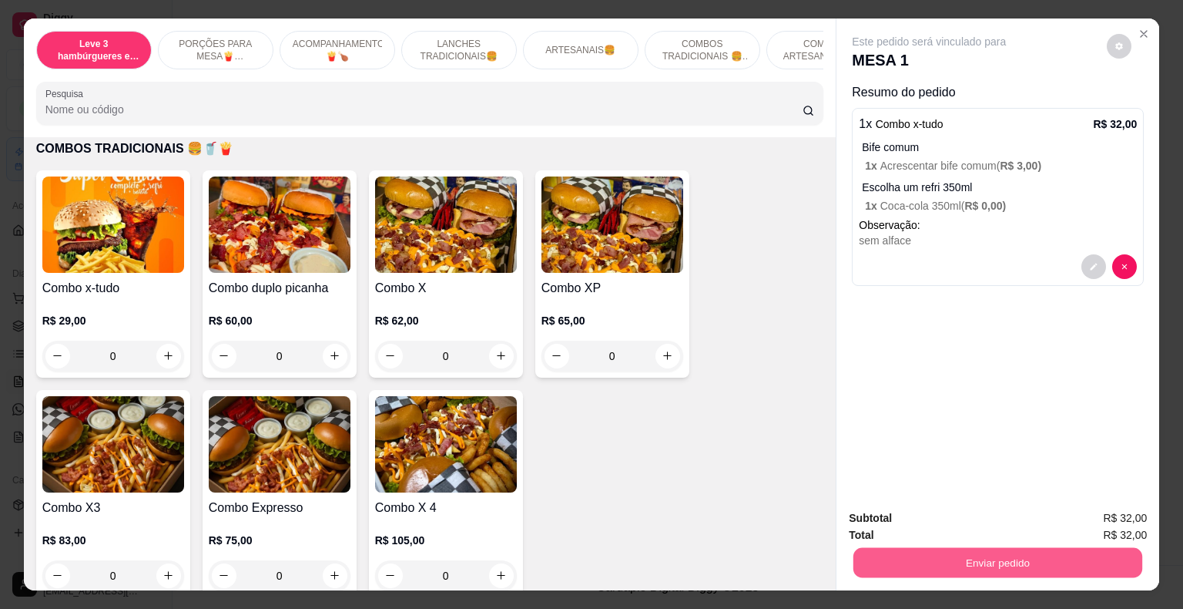
click at [924, 557] on button "Enviar pedido" at bounding box center [998, 563] width 289 height 30
click at [903, 517] on button "Não registrar e enviar pedido" at bounding box center [947, 519] width 160 height 29
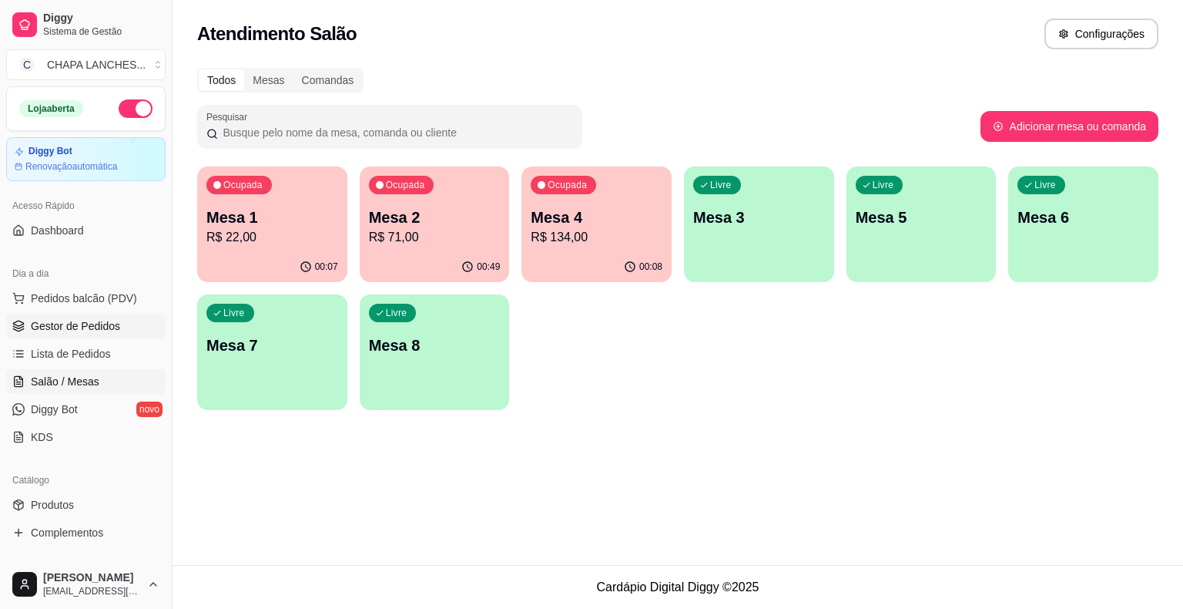
click at [86, 328] on span "Gestor de Pedidos" at bounding box center [75, 325] width 89 height 15
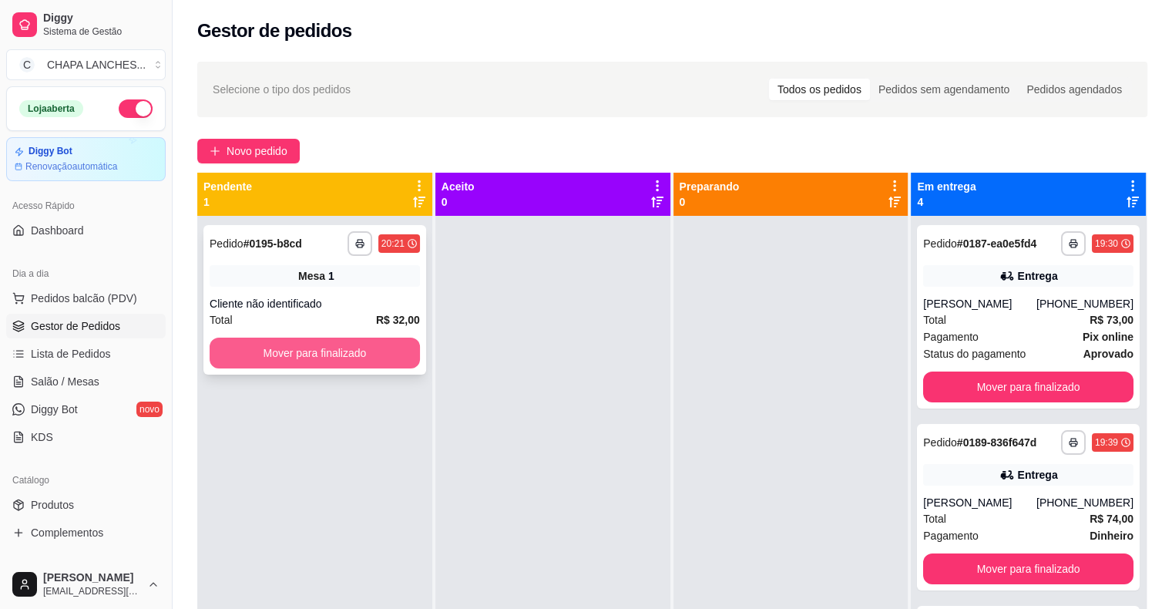
click at [279, 354] on button "Mover para finalizado" at bounding box center [315, 352] width 210 height 31
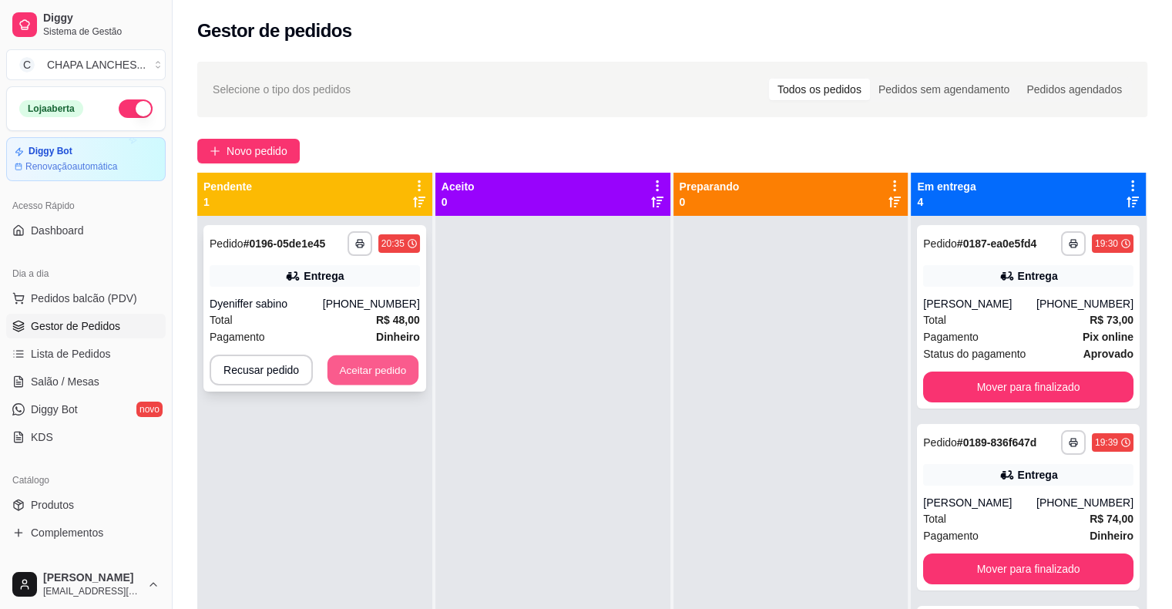
click at [388, 377] on button "Aceitar pedido" at bounding box center [372, 370] width 91 height 30
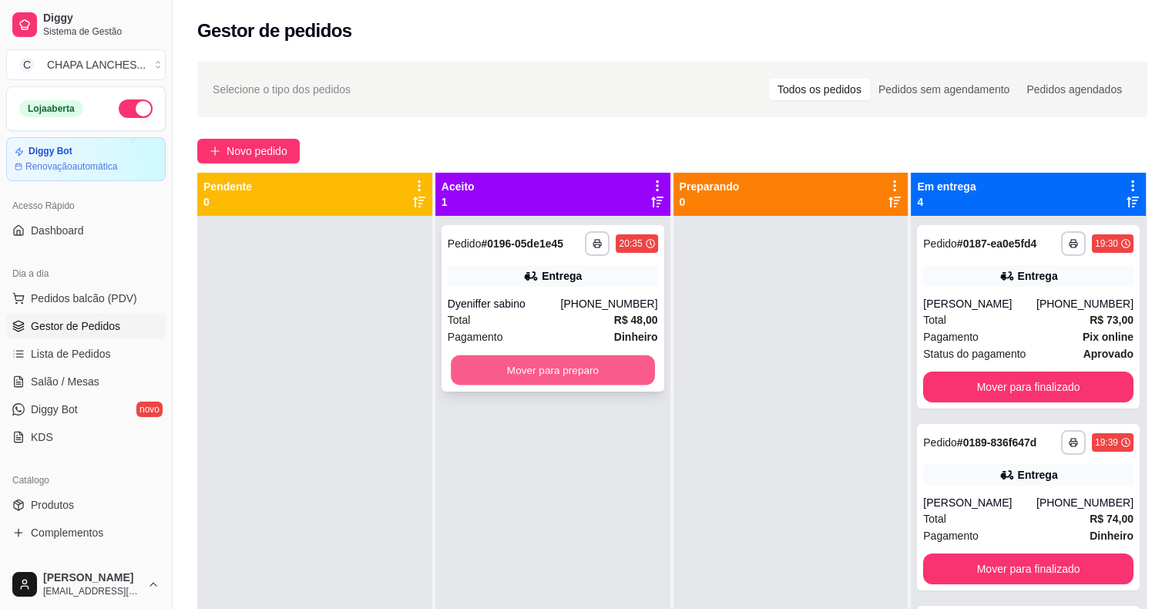
click at [516, 365] on button "Mover para preparo" at bounding box center [553, 370] width 204 height 30
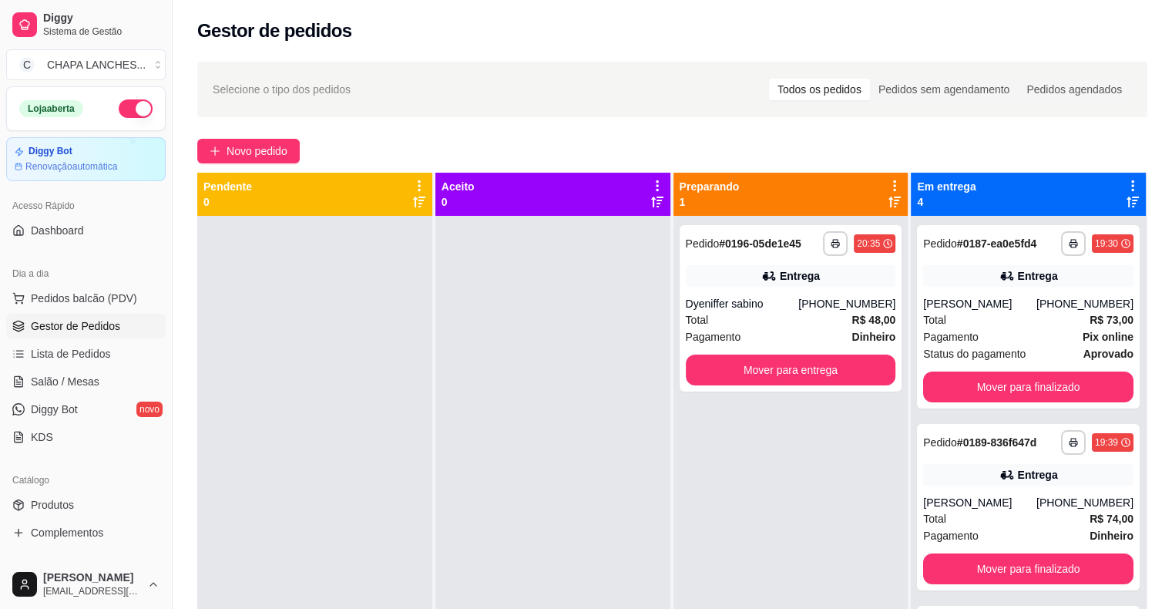
click at [516, 365] on div at bounding box center [552, 520] width 235 height 609
click at [83, 382] on span "Salão / Mesas" at bounding box center [65, 381] width 69 height 15
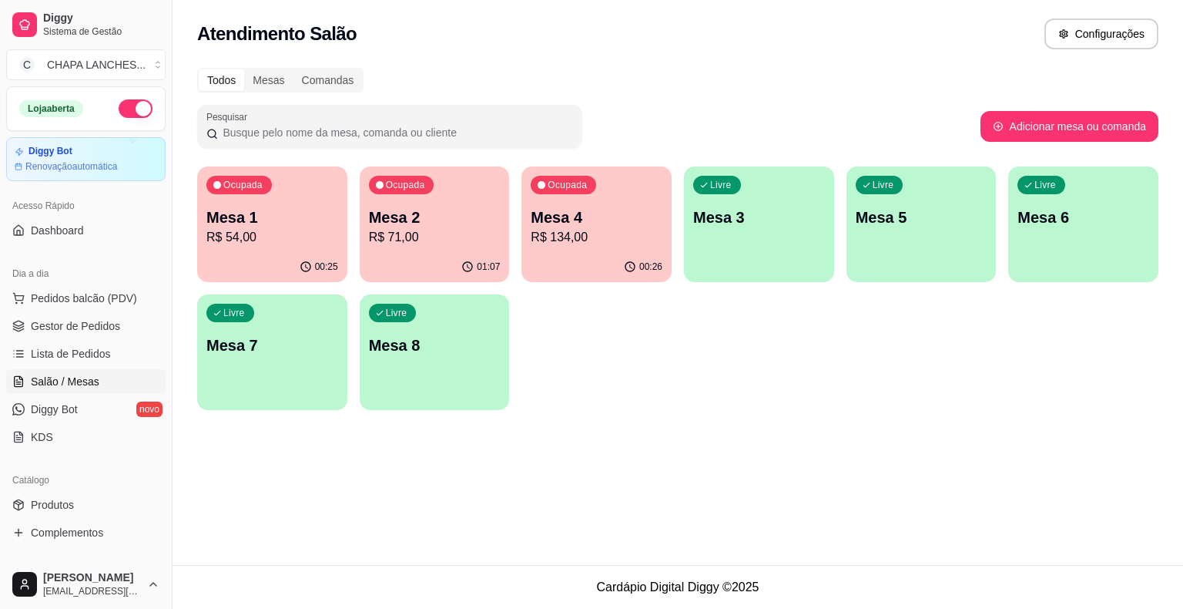
click at [617, 254] on div "00:26" at bounding box center [597, 267] width 150 height 30
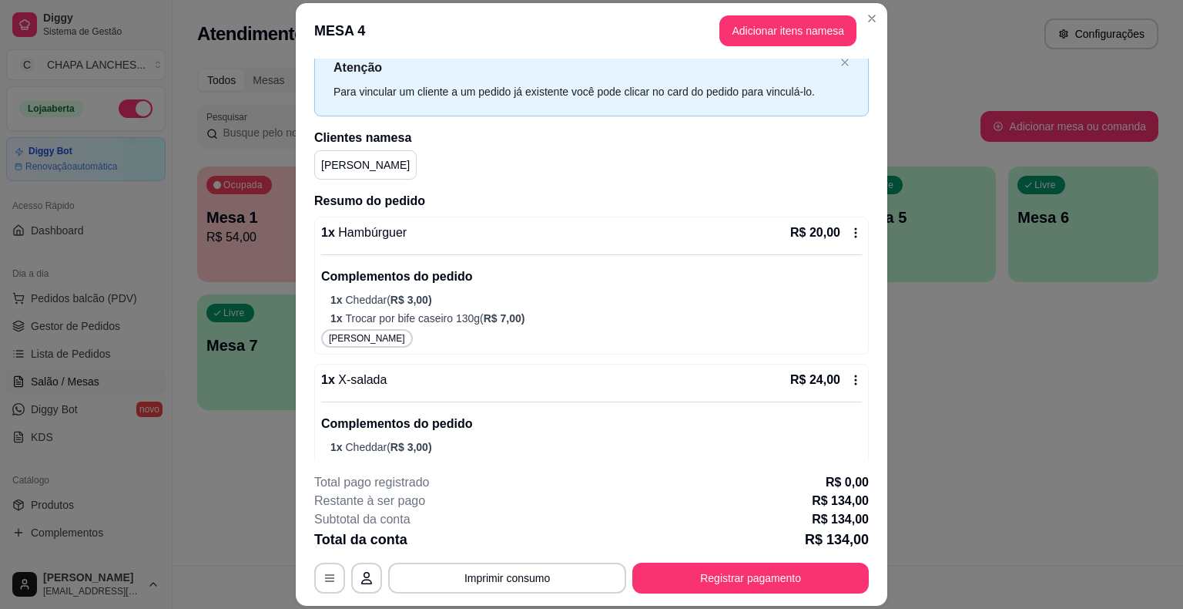
scroll to position [77, 0]
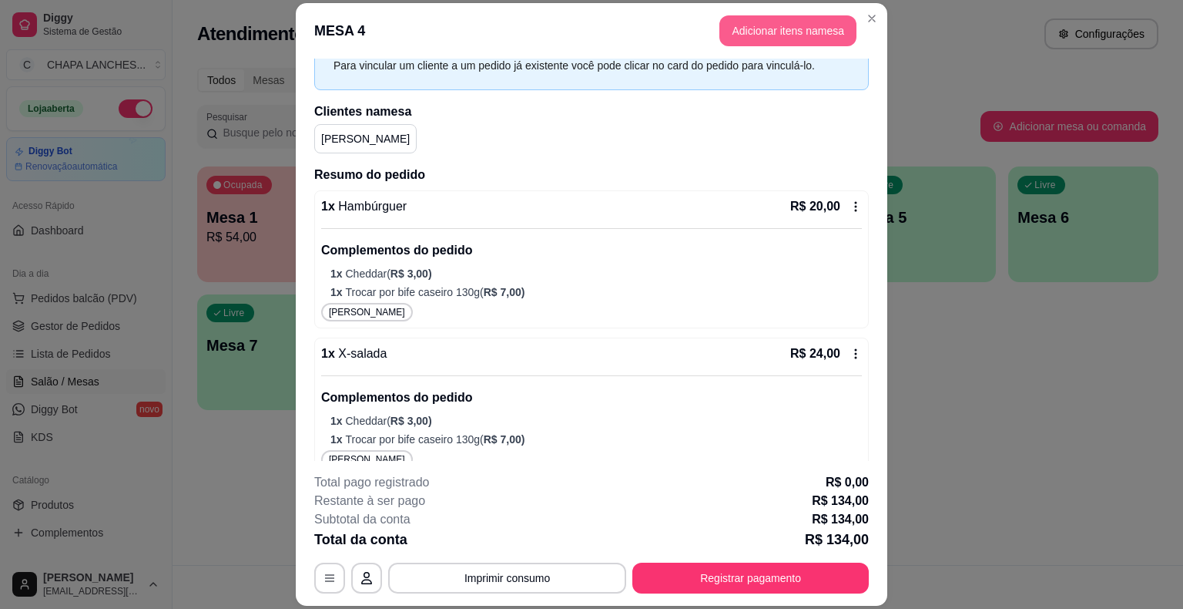
click at [773, 29] on button "Adicionar itens na mesa" at bounding box center [788, 30] width 137 height 31
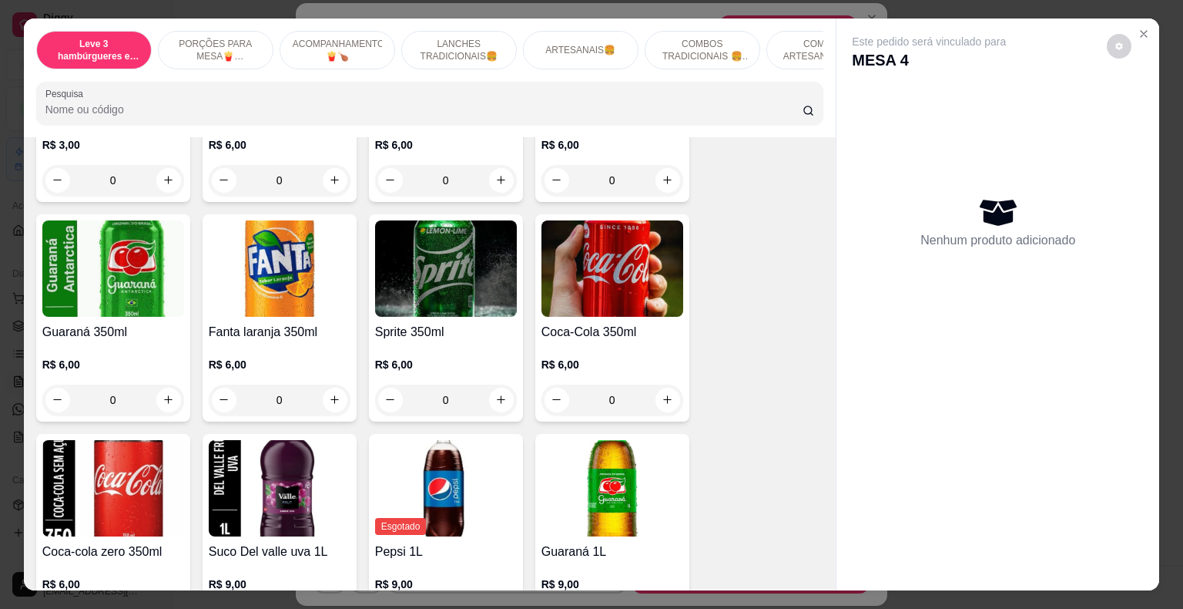
scroll to position [3621, 0]
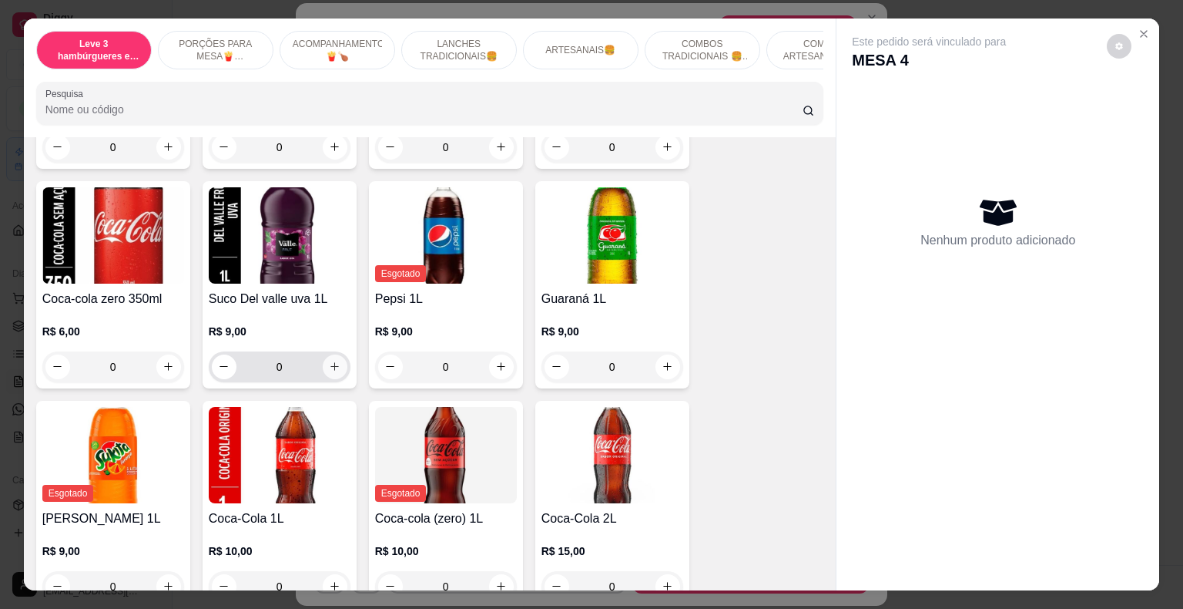
click at [330, 361] on icon "increase-product-quantity" at bounding box center [335, 367] width 12 height 12
type input "1"
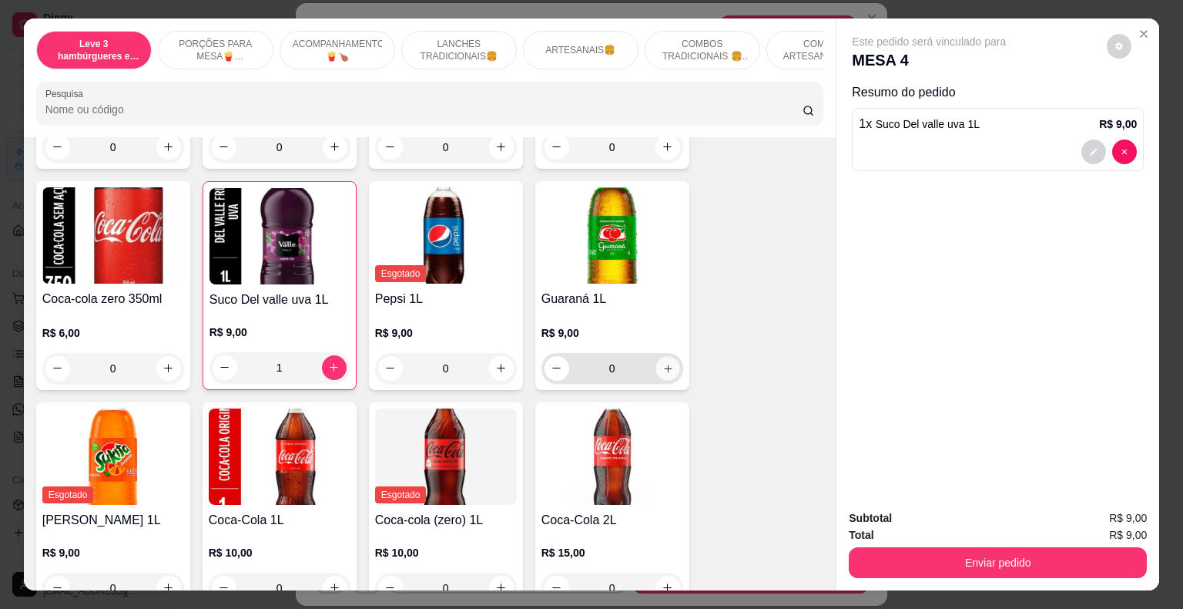
click at [662, 362] on icon "increase-product-quantity" at bounding box center [668, 368] width 12 height 12
type input "1"
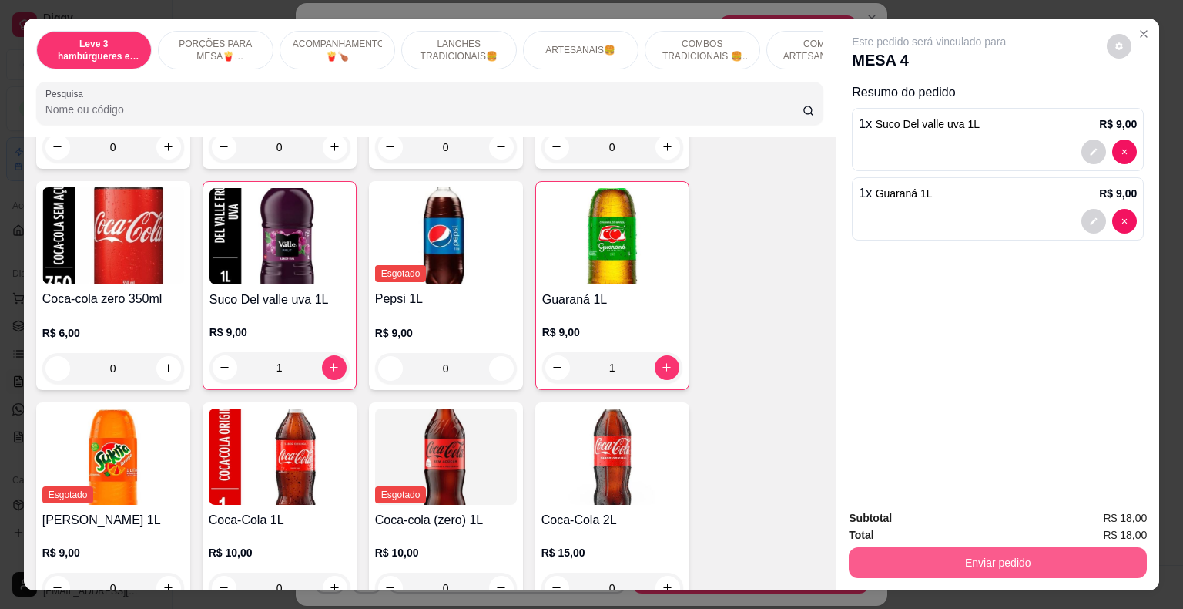
click at [945, 556] on button "Enviar pedido" at bounding box center [998, 562] width 298 height 31
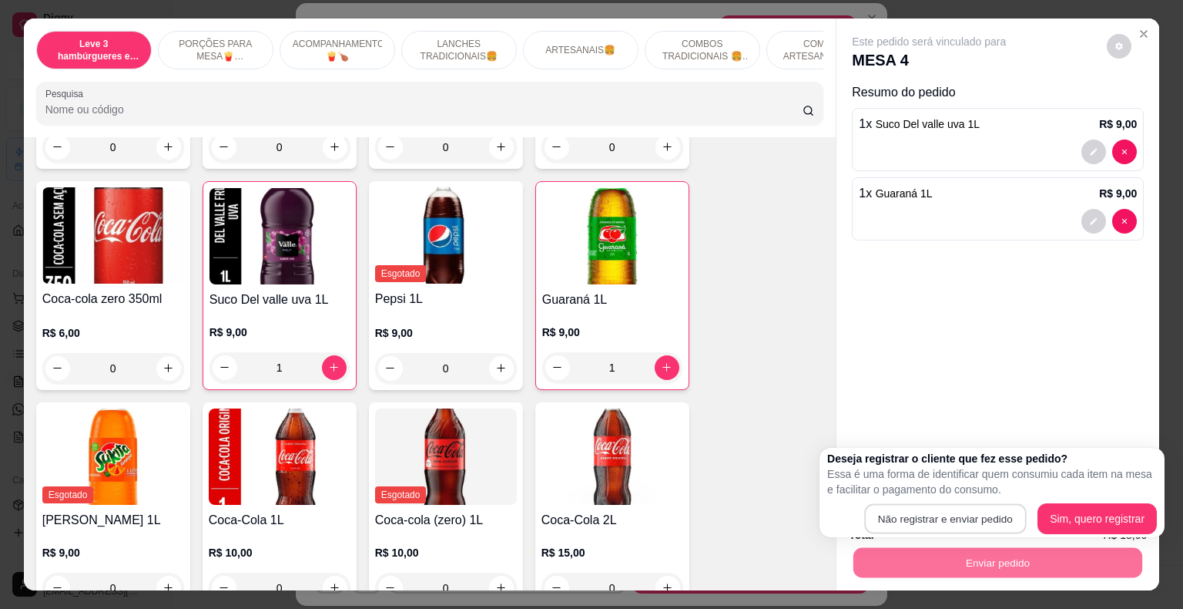
click at [934, 518] on button "Não registrar e enviar pedido" at bounding box center [945, 519] width 162 height 30
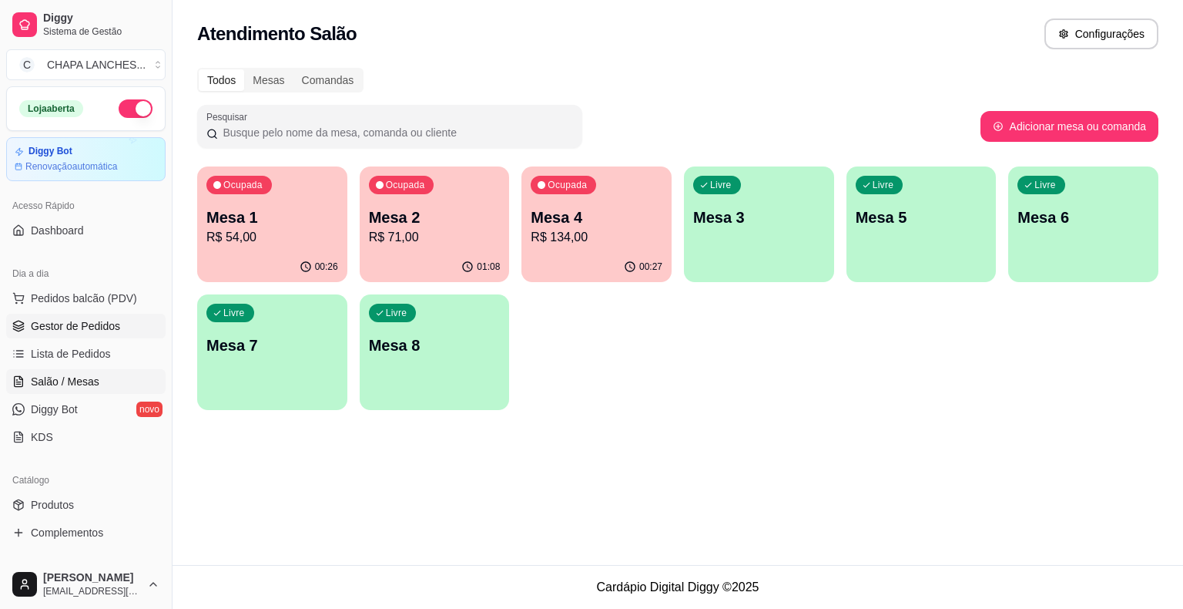
click at [122, 321] on link "Gestor de Pedidos" at bounding box center [85, 326] width 159 height 25
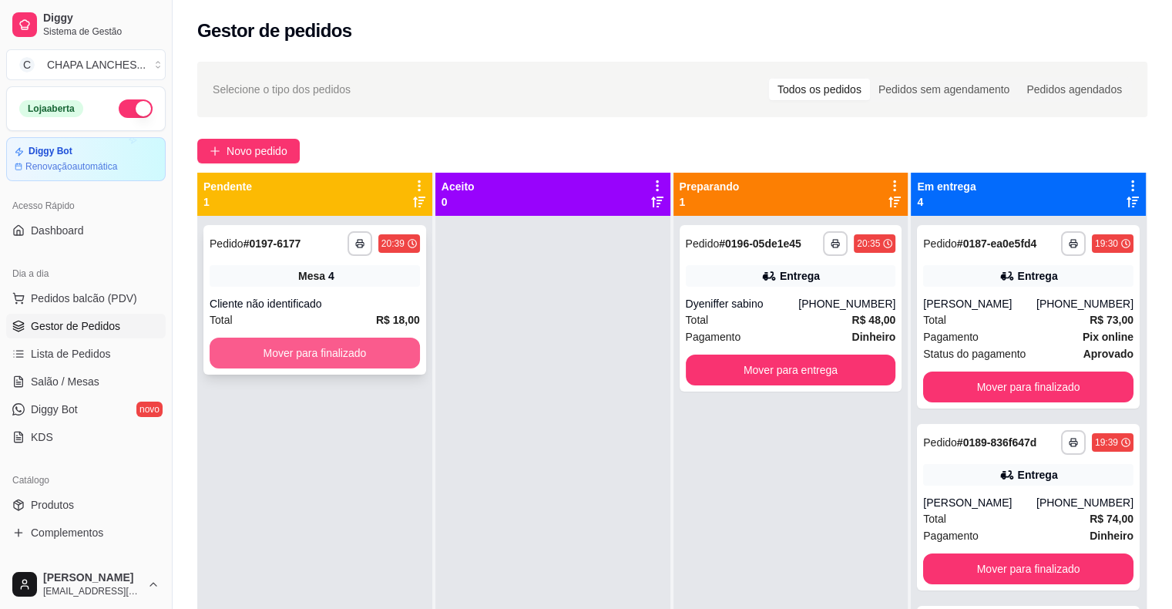
click at [377, 356] on button "Mover para finalizado" at bounding box center [315, 352] width 210 height 31
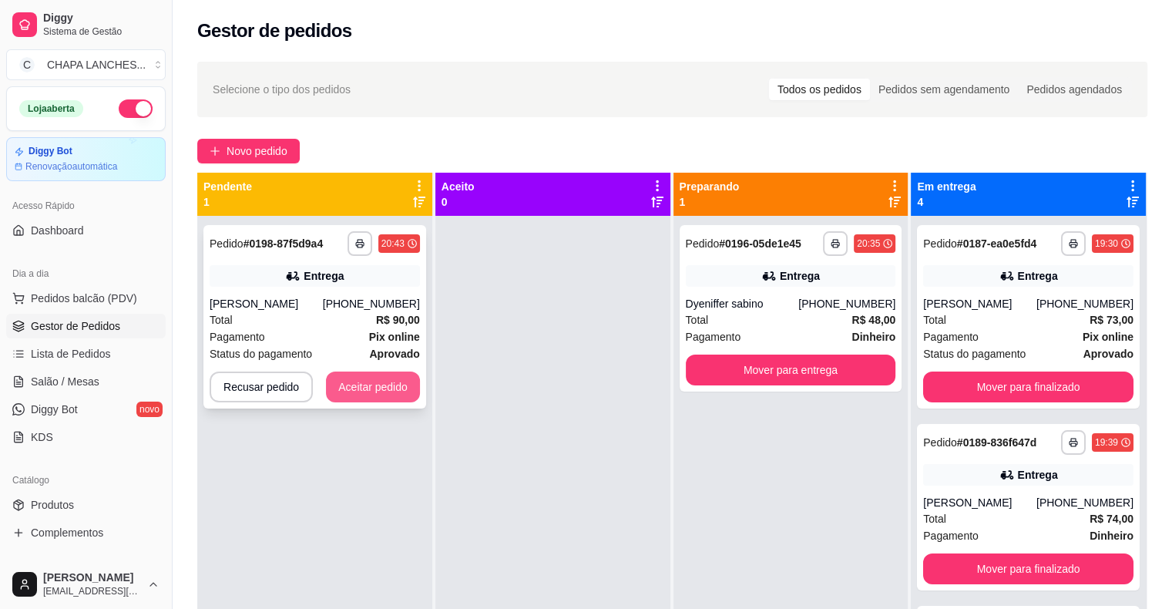
click at [377, 390] on button "Aceitar pedido" at bounding box center [373, 386] width 94 height 31
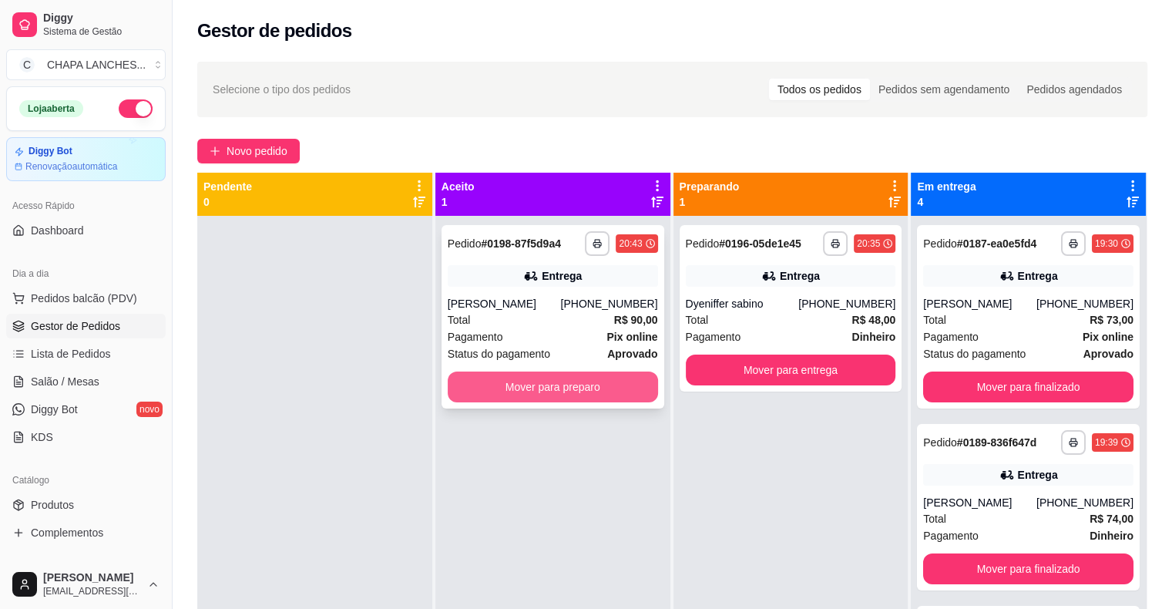
click at [481, 390] on button "Mover para preparo" at bounding box center [553, 386] width 210 height 31
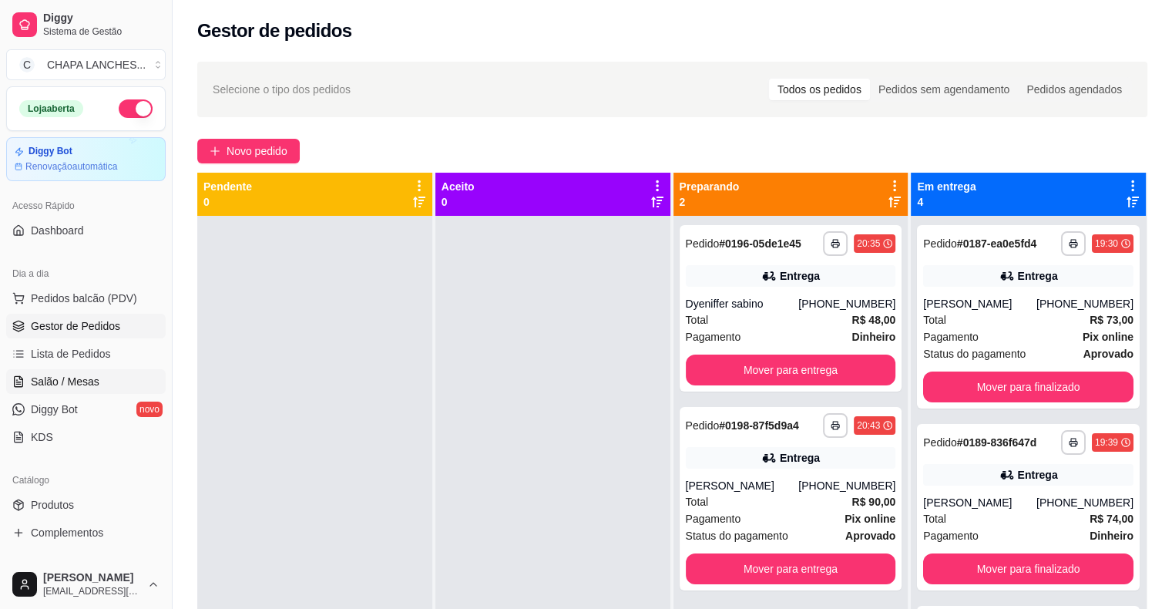
click at [108, 374] on link "Salão / Mesas" at bounding box center [85, 381] width 159 height 25
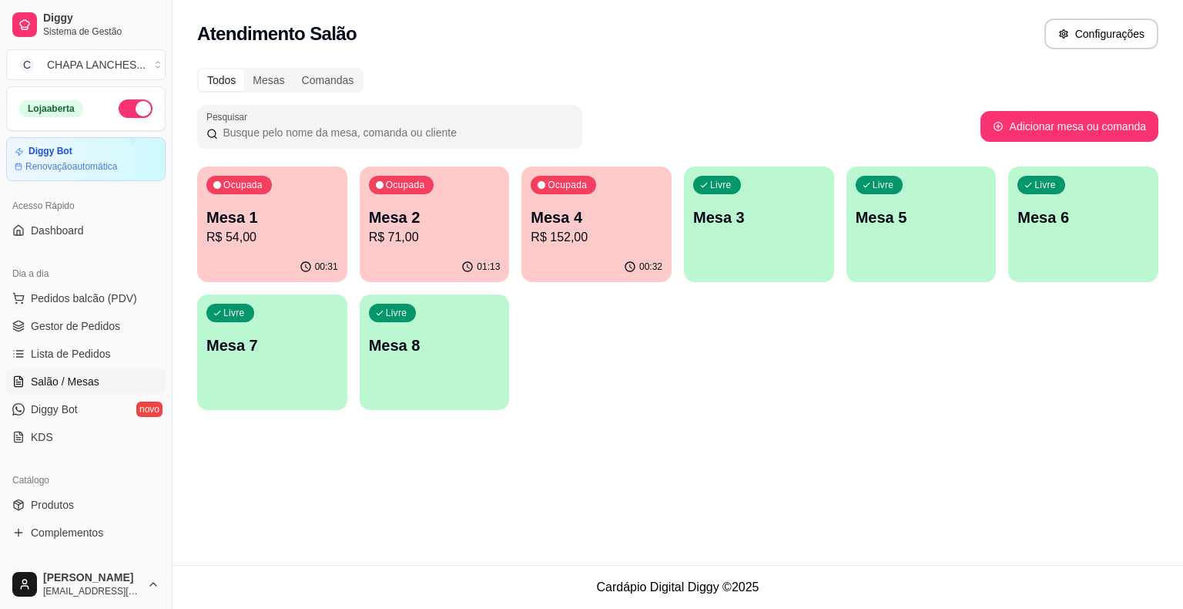
click at [571, 244] on p "R$ 152,00" at bounding box center [597, 237] width 132 height 18
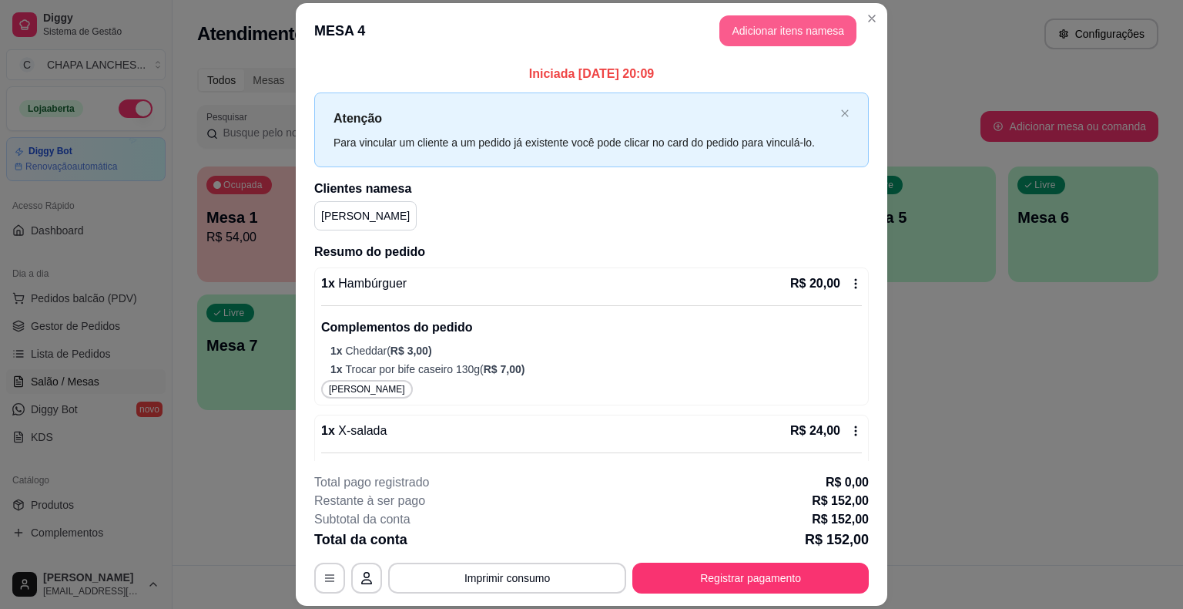
click at [773, 34] on button "Adicionar itens na mesa" at bounding box center [788, 30] width 137 height 31
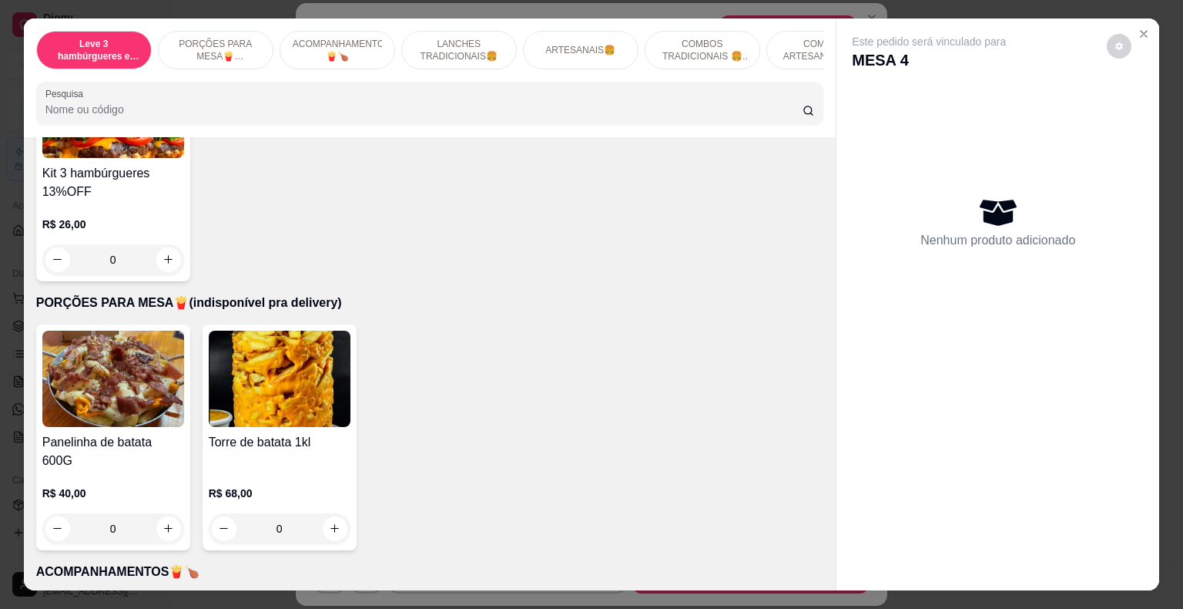
scroll to position [616, 0]
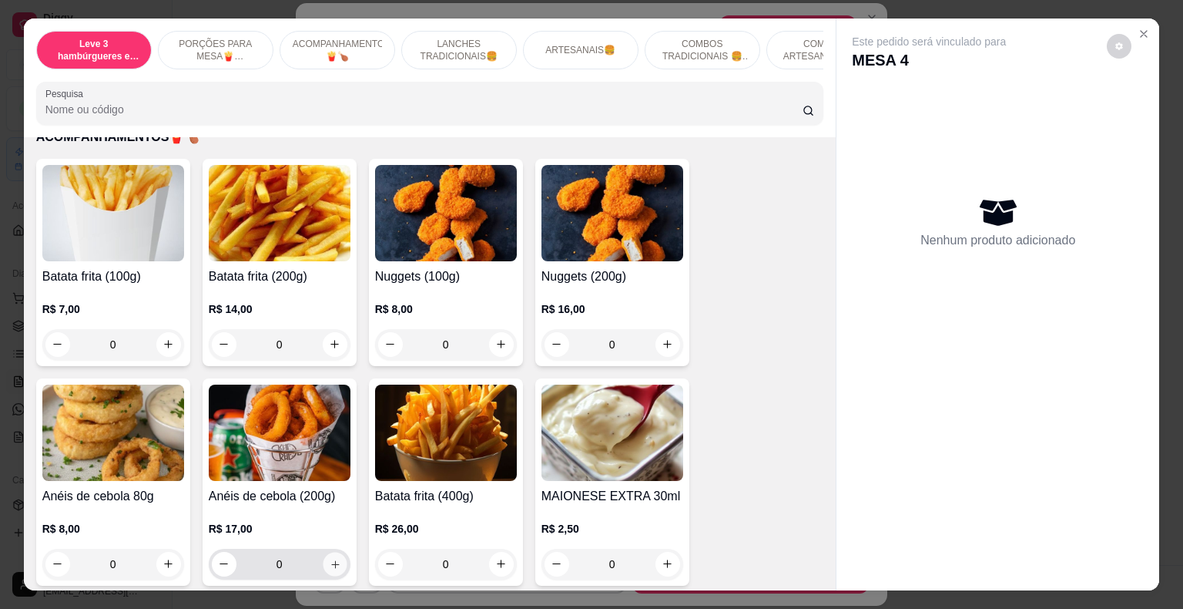
click at [329, 558] on icon "increase-product-quantity" at bounding box center [335, 564] width 12 height 12
type input "1"
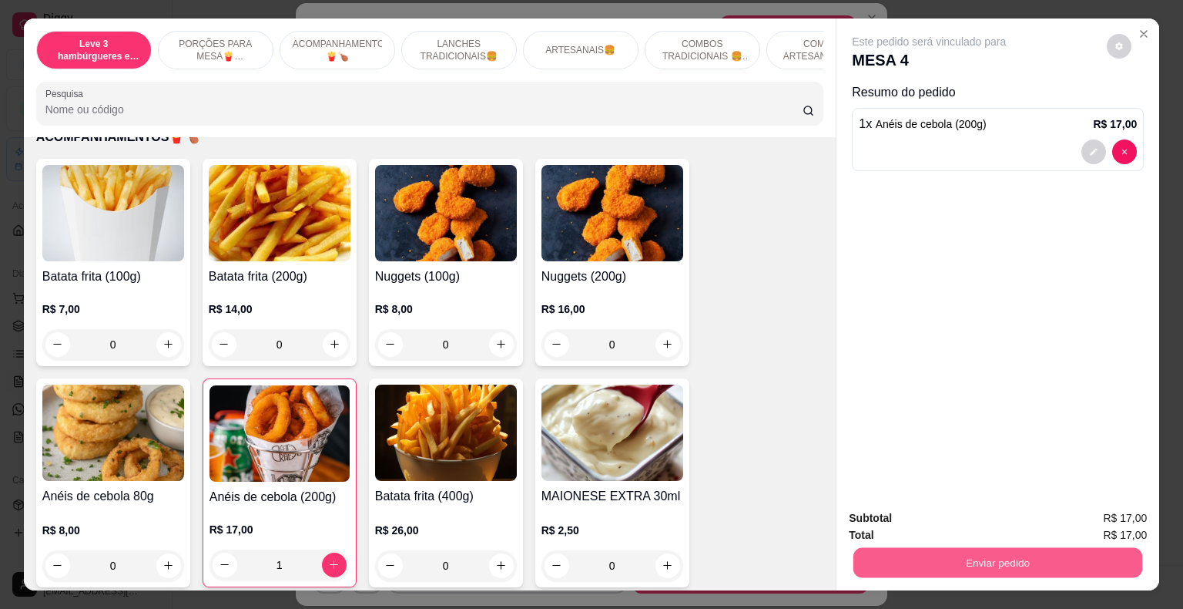
click at [906, 557] on button "Enviar pedido" at bounding box center [998, 563] width 289 height 30
click at [903, 515] on button "Não registrar e enviar pedido" at bounding box center [947, 519] width 160 height 29
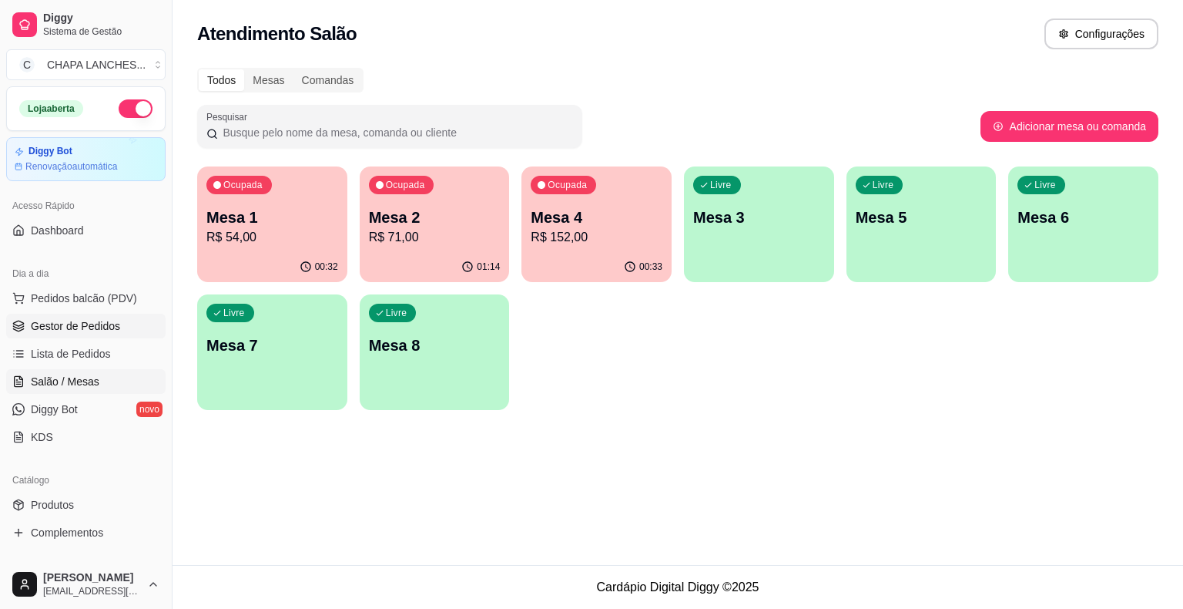
click at [69, 319] on span "Gestor de Pedidos" at bounding box center [75, 325] width 89 height 15
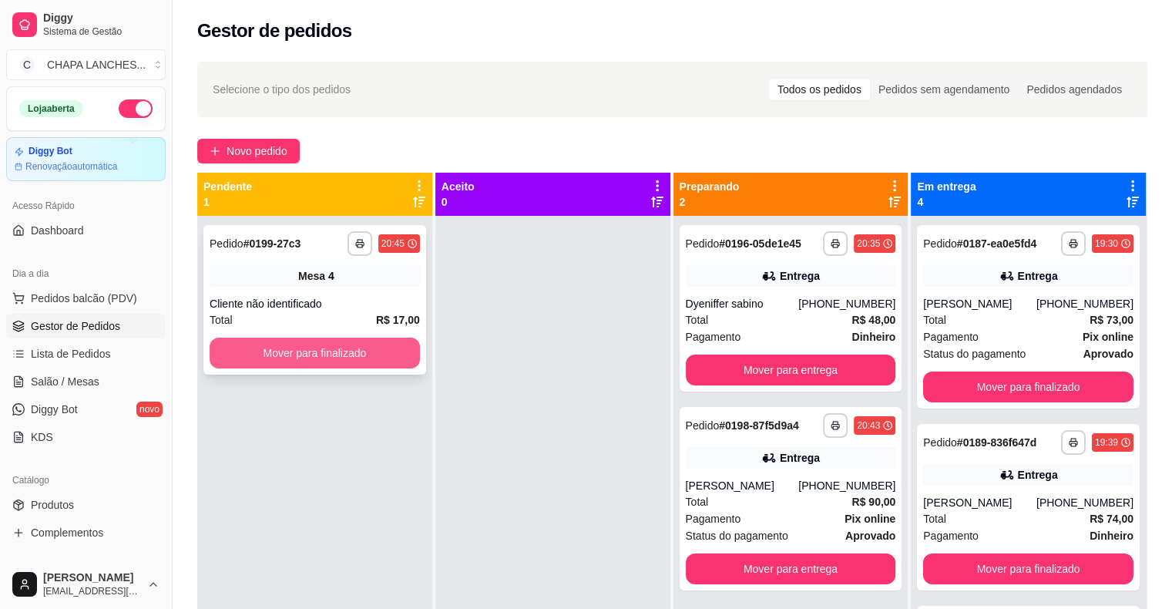
click at [279, 353] on button "Mover para finalizado" at bounding box center [315, 352] width 210 height 31
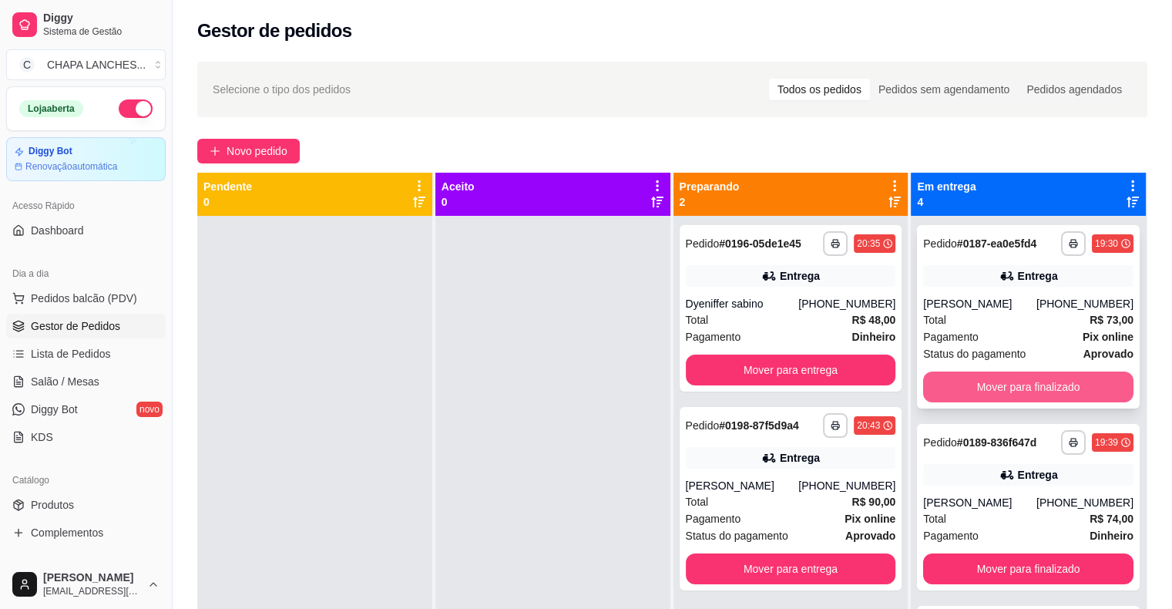
click at [1005, 381] on button "Mover para finalizado" at bounding box center [1028, 386] width 210 height 31
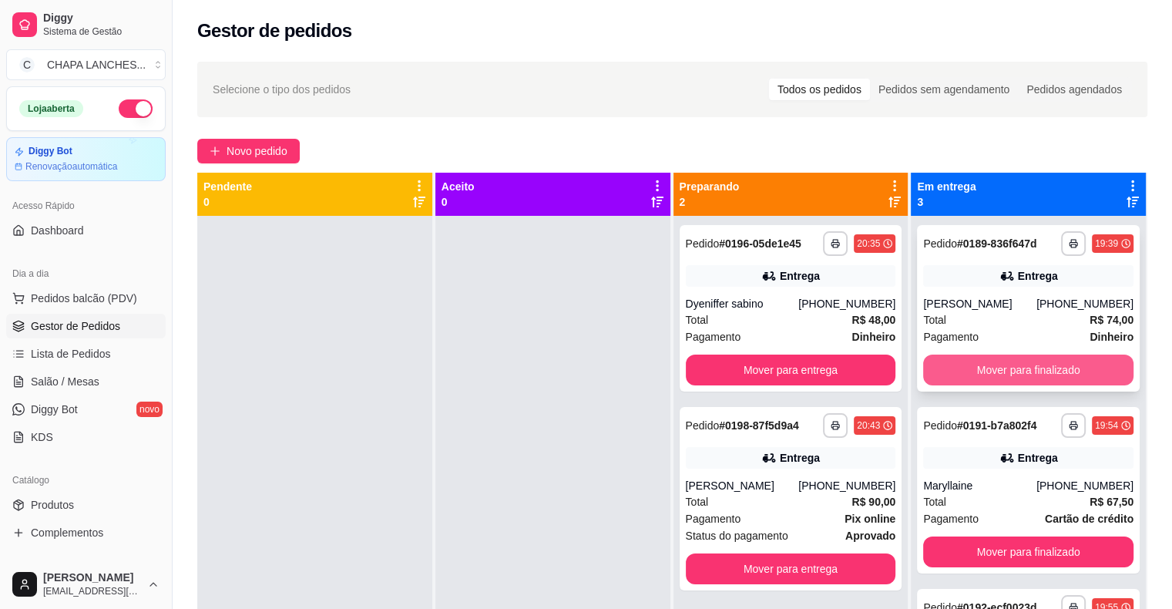
click at [1009, 376] on button "Mover para finalizado" at bounding box center [1028, 369] width 210 height 31
click at [987, 362] on button "Mover para finalizado" at bounding box center [1028, 369] width 210 height 31
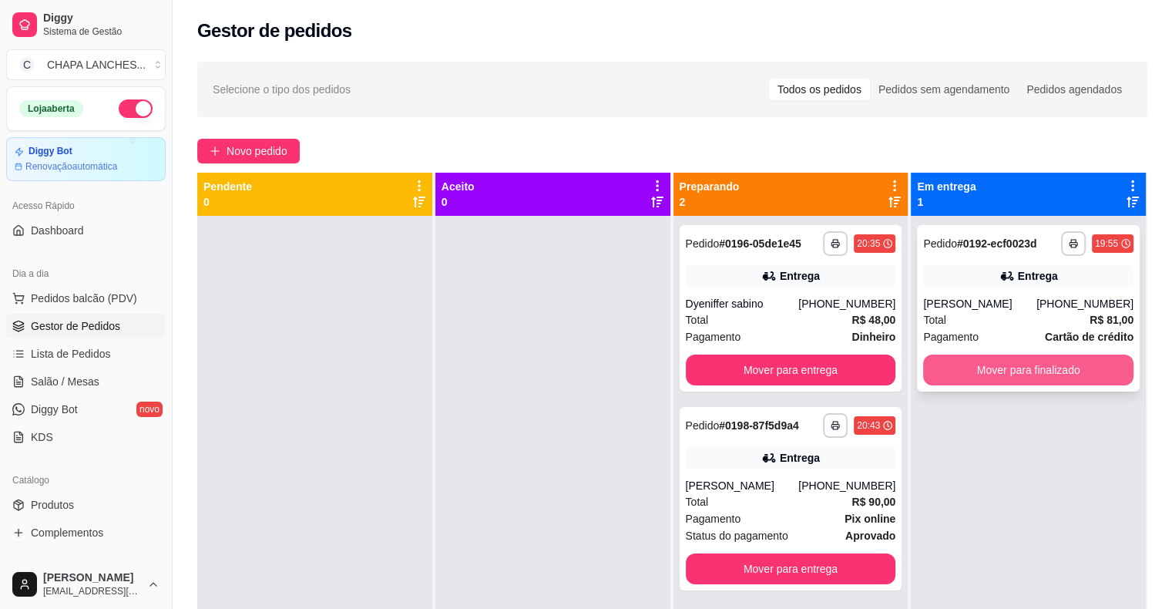
click at [971, 380] on button "Mover para finalizado" at bounding box center [1028, 369] width 210 height 31
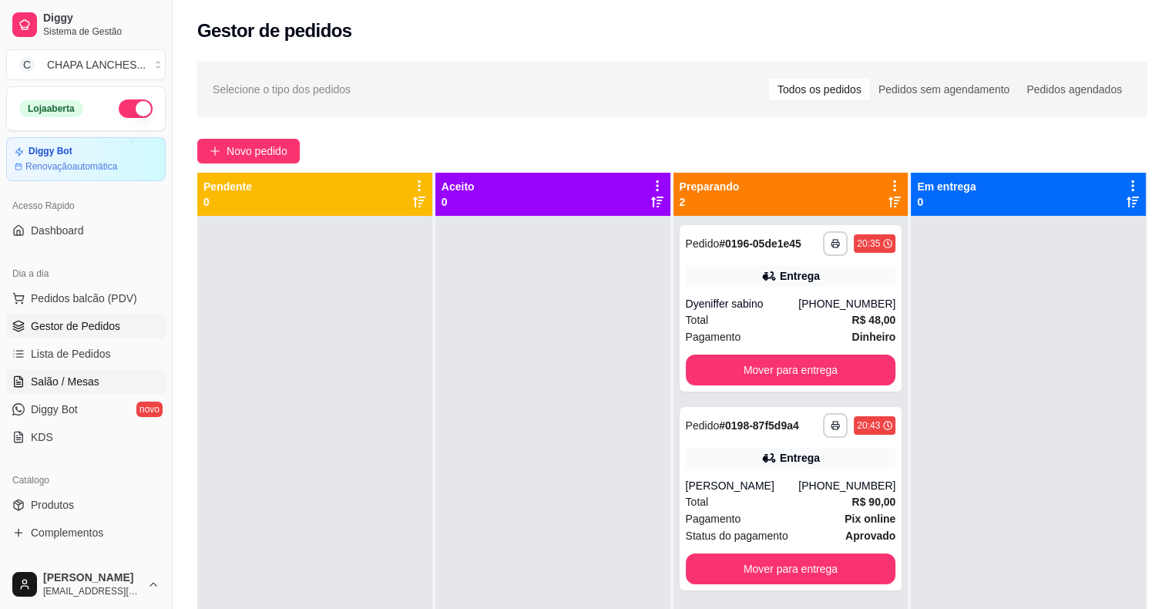
click at [99, 377] on link "Salão / Mesas" at bounding box center [85, 381] width 159 height 25
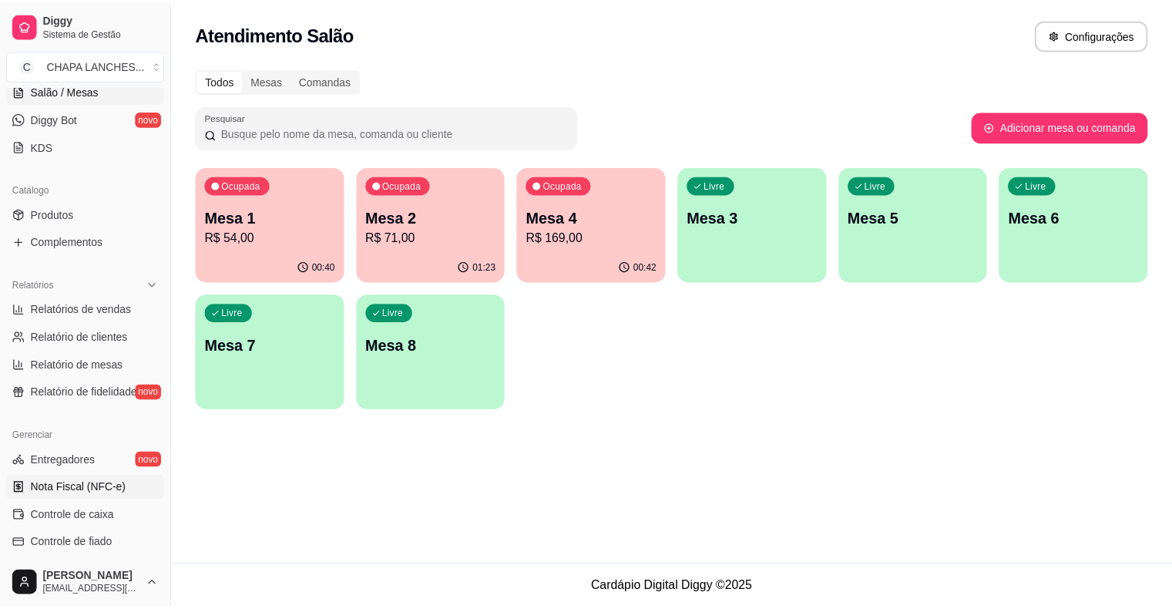
scroll to position [308, 0]
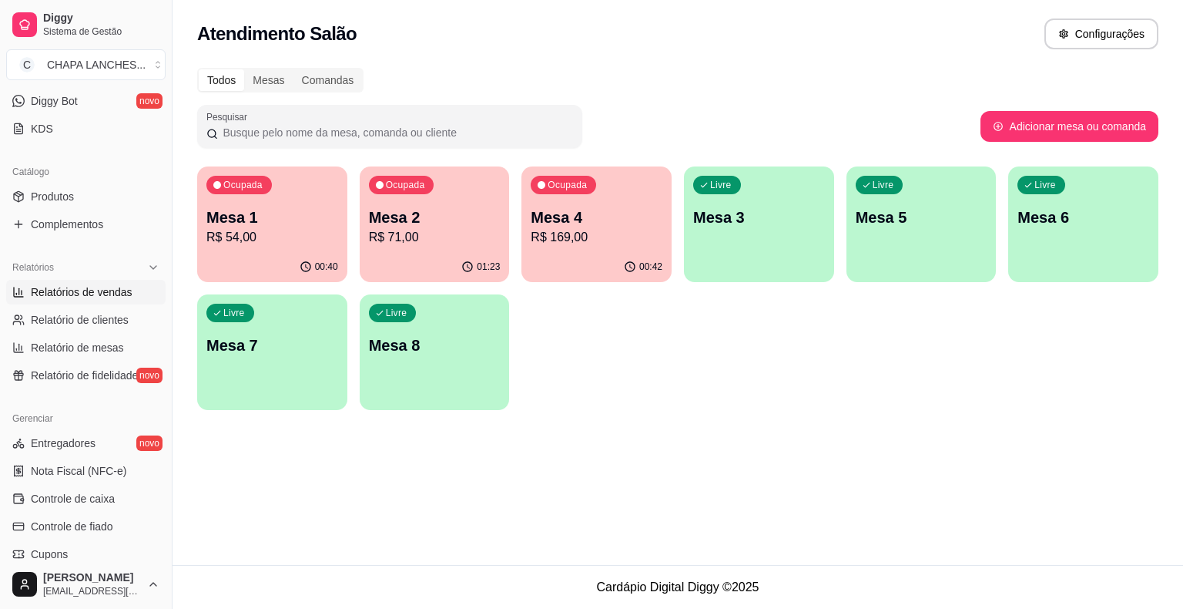
click at [99, 291] on span "Relatórios de vendas" at bounding box center [82, 291] width 102 height 15
select select "ALL"
select select "0"
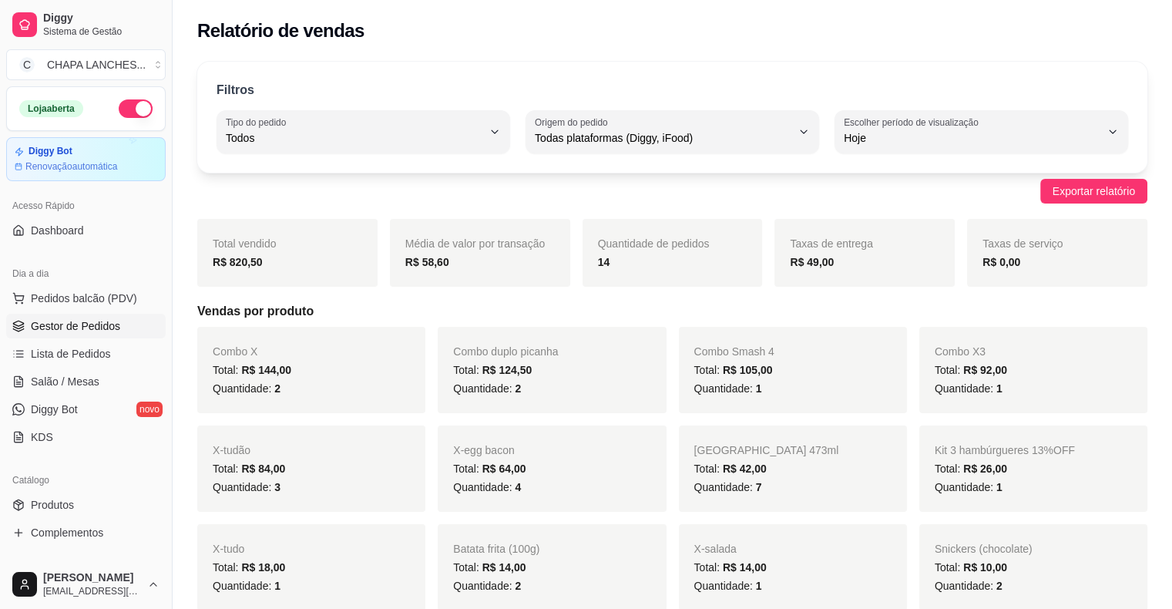
click at [76, 320] on span "Gestor de Pedidos" at bounding box center [75, 325] width 89 height 15
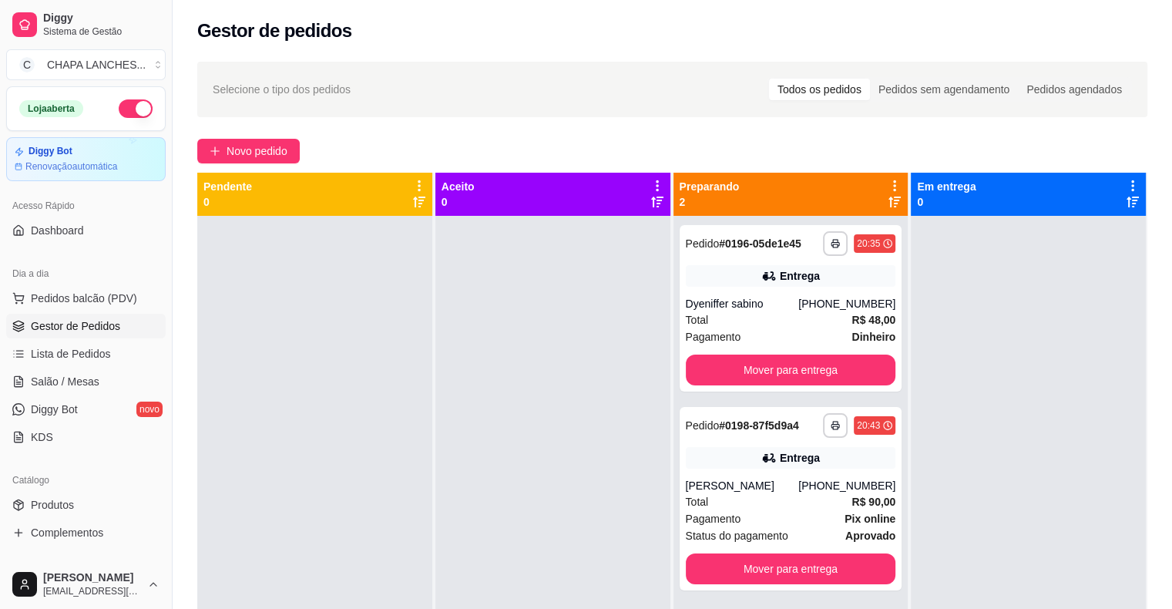
drag, startPoint x: 374, startPoint y: 464, endPoint x: 317, endPoint y: 393, distance: 91.0
click at [364, 456] on div at bounding box center [314, 520] width 235 height 609
click at [72, 371] on link "Salão / Mesas" at bounding box center [85, 381] width 159 height 25
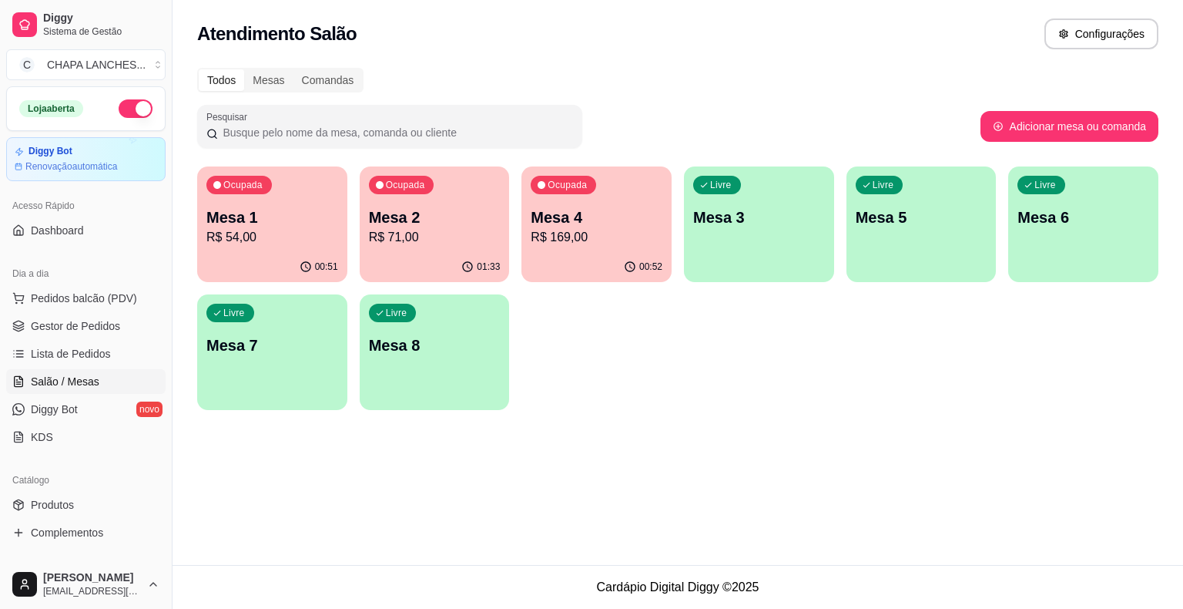
click at [430, 236] on p "R$ 71,00" at bounding box center [435, 237] width 132 height 18
click at [280, 239] on p "R$ 54,00" at bounding box center [273, 237] width 128 height 18
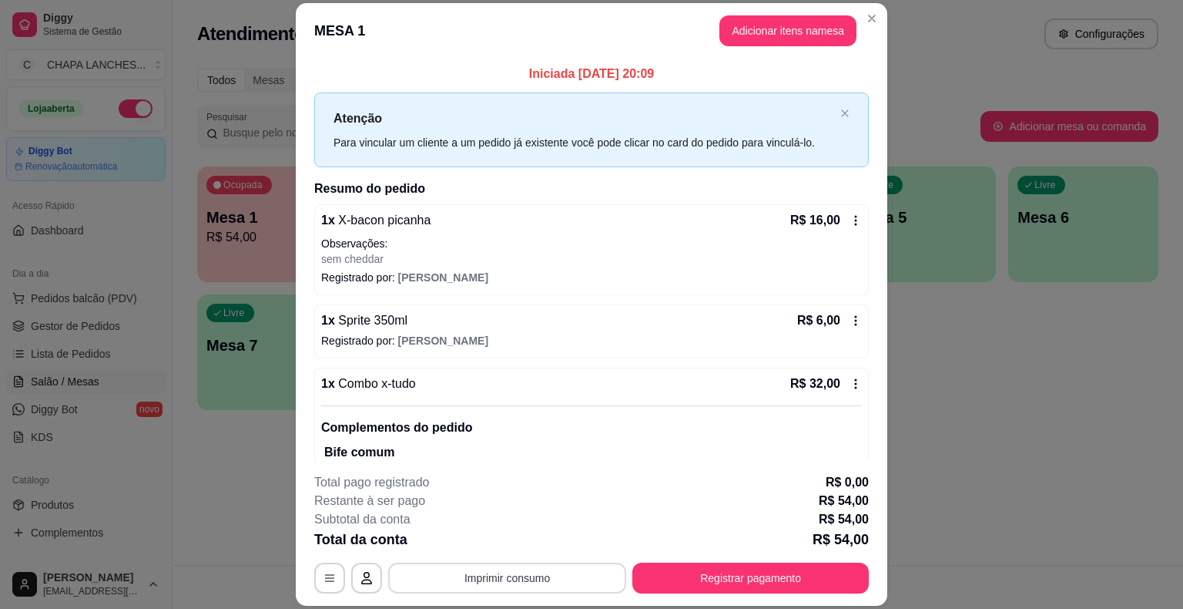
click at [520, 581] on button "Imprimir consumo" at bounding box center [507, 577] width 238 height 31
click at [527, 539] on button "IMPRESSORA" at bounding box center [506, 542] width 108 height 24
click at [698, 573] on button "Registrar pagamento" at bounding box center [750, 577] width 237 height 31
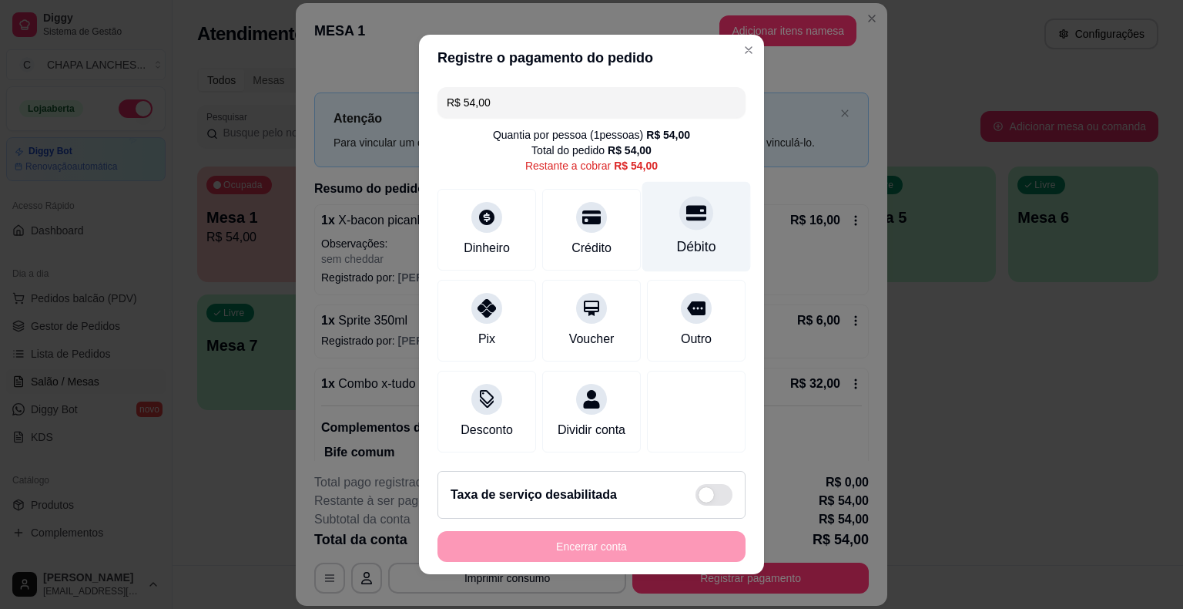
click at [686, 230] on div "Débito" at bounding box center [697, 227] width 109 height 90
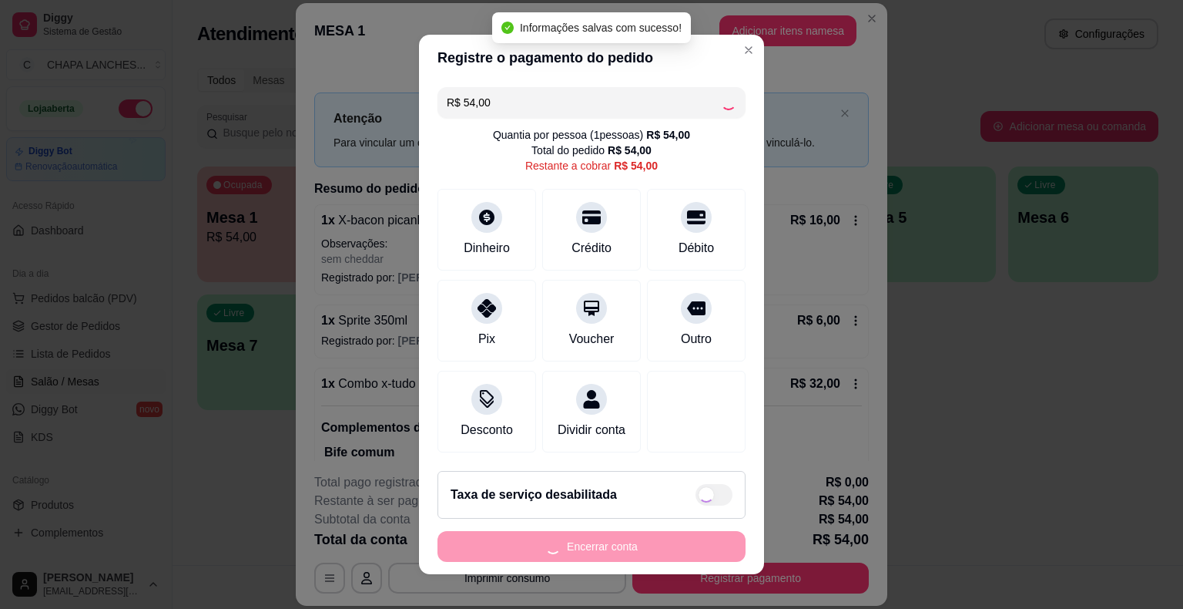
type input "R$ 0,00"
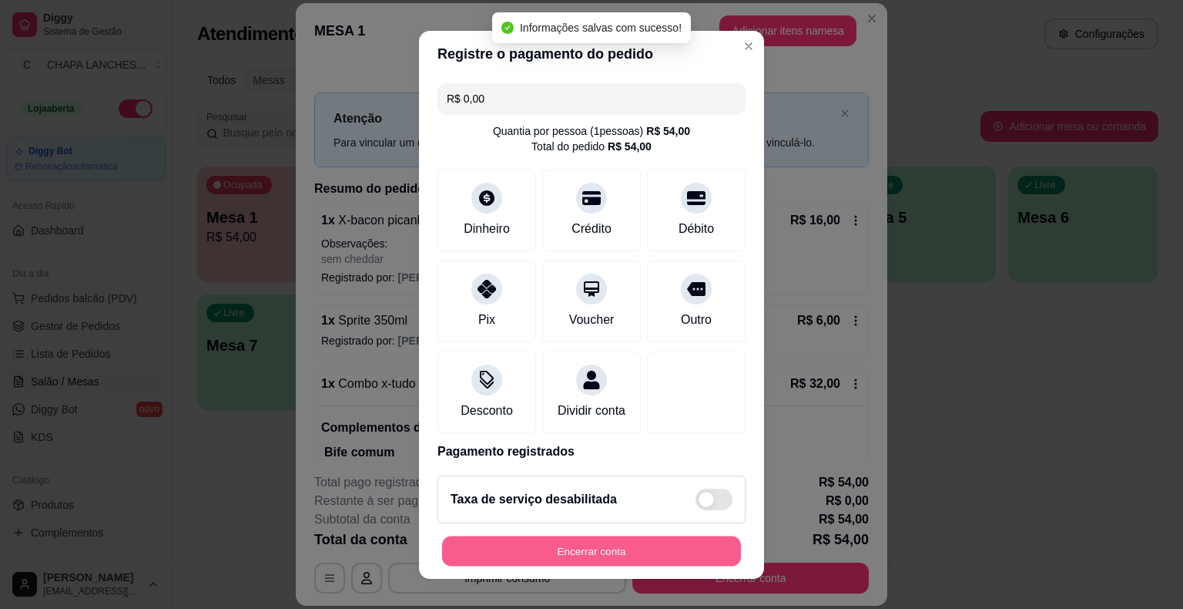
click at [621, 546] on button "Encerrar conta" at bounding box center [591, 550] width 299 height 30
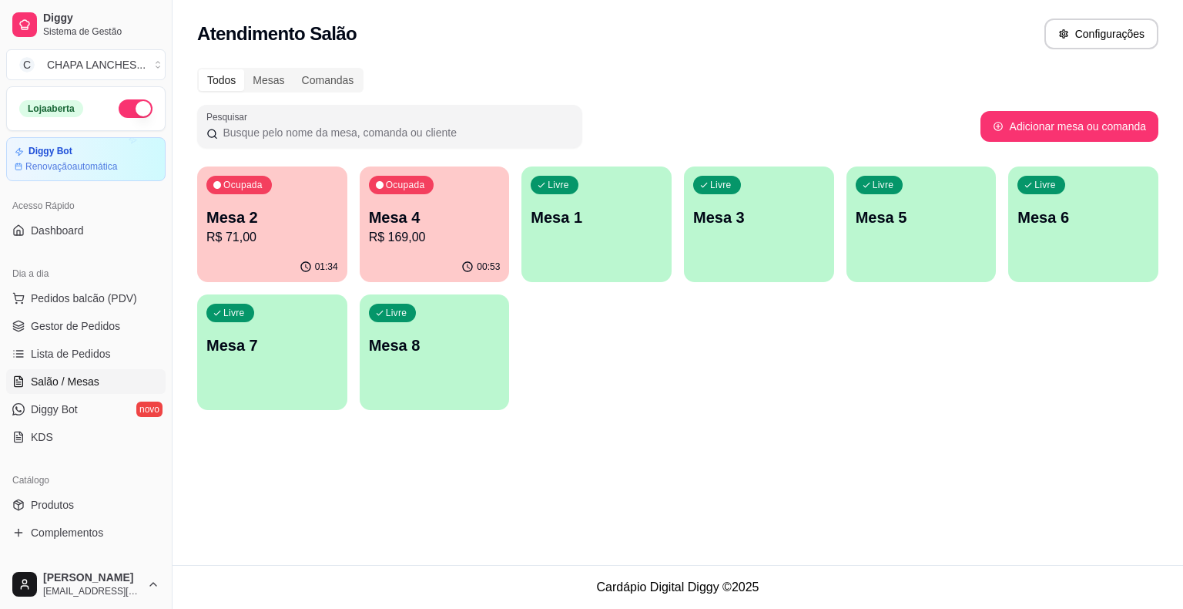
click at [287, 249] on div "Ocupada Mesa 2 R$ 71,00" at bounding box center [272, 209] width 150 height 86
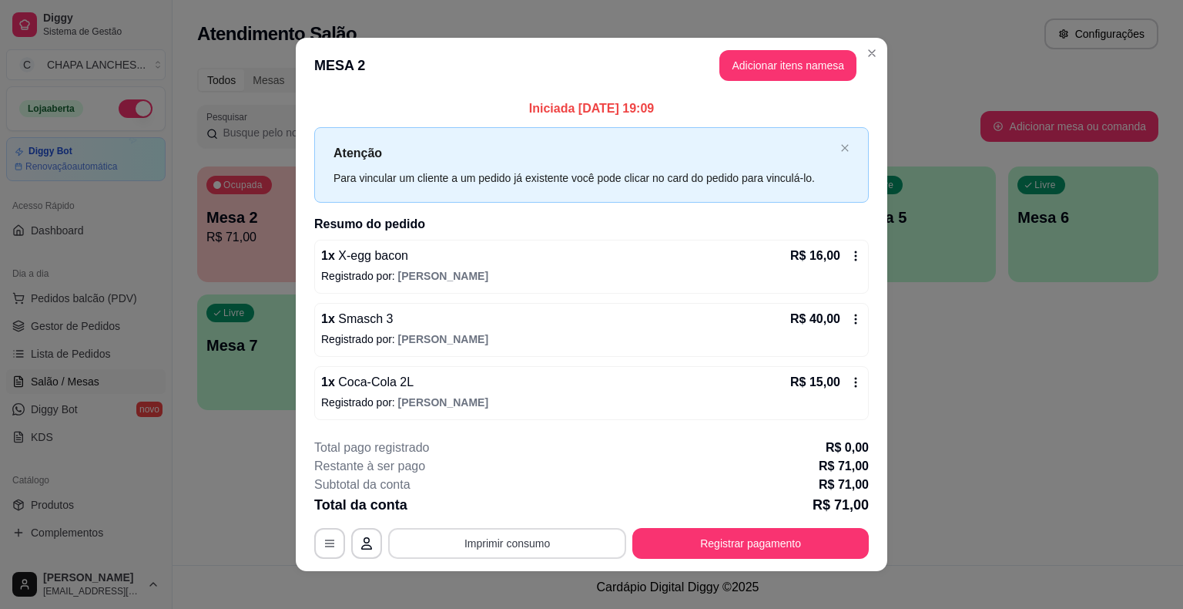
click at [530, 542] on button "Imprimir consumo" at bounding box center [507, 543] width 238 height 31
click at [522, 507] on button "IMPRESSORA" at bounding box center [506, 507] width 108 height 24
click at [776, 69] on button "Adicionar itens na mesa" at bounding box center [788, 65] width 137 height 31
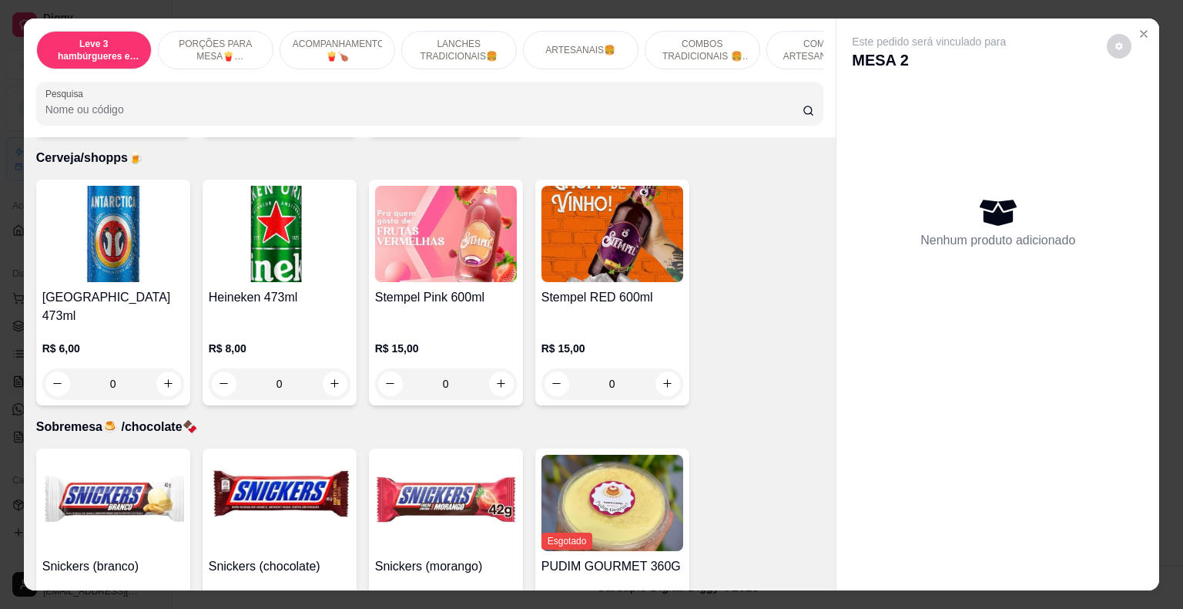
scroll to position [4363, 0]
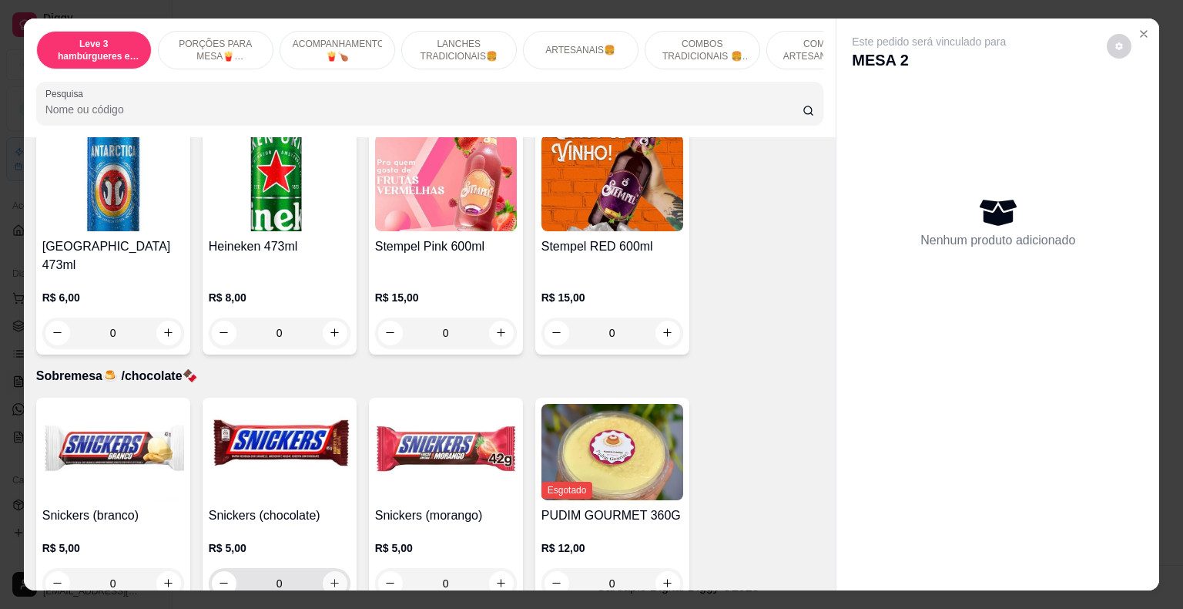
click at [330, 577] on icon "increase-product-quantity" at bounding box center [335, 583] width 12 height 12
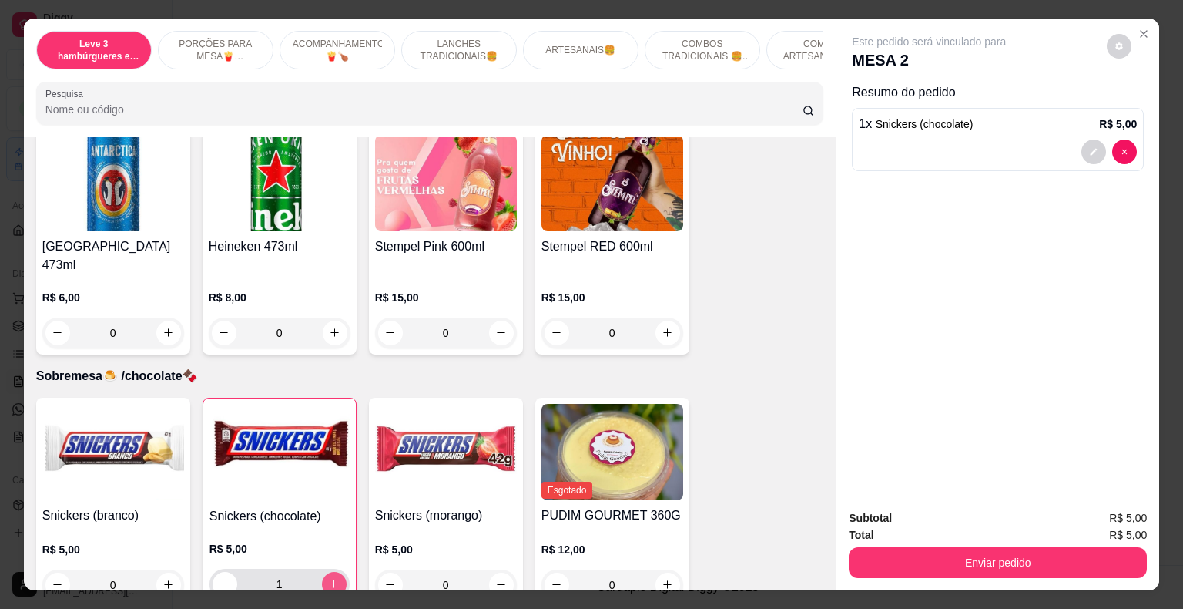
type input "1"
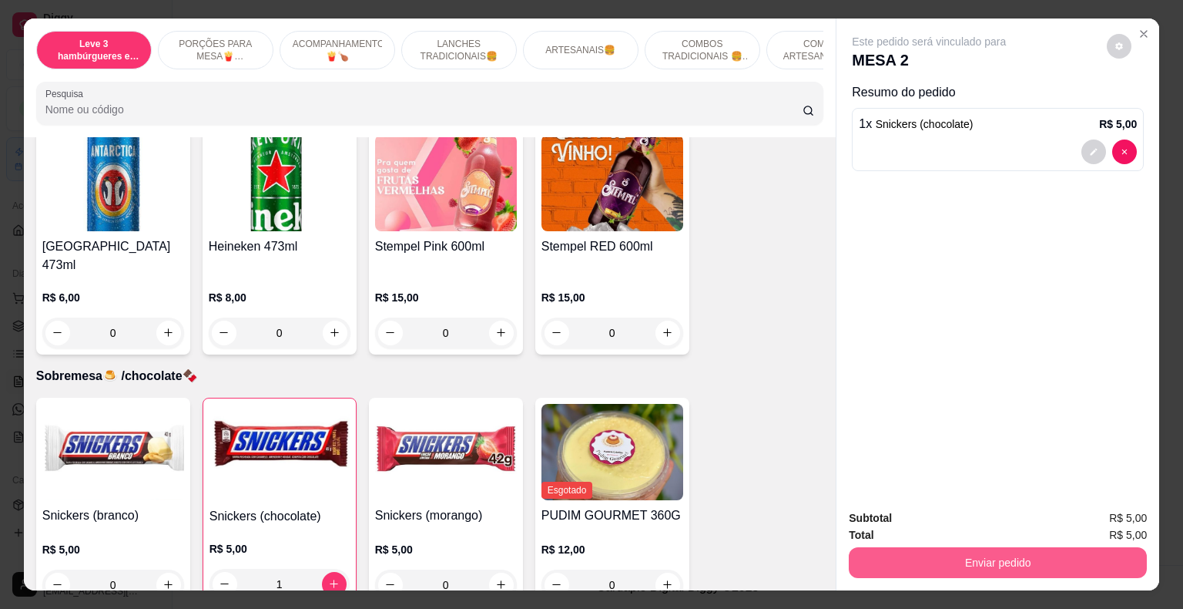
click at [894, 555] on button "Enviar pedido" at bounding box center [998, 562] width 298 height 31
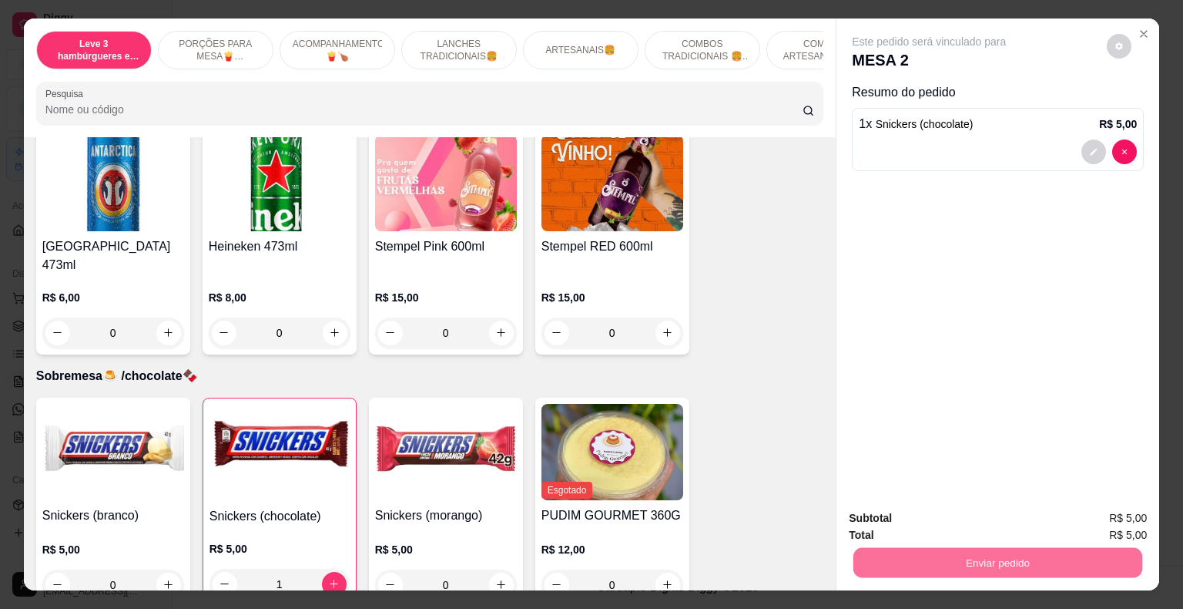
click at [902, 513] on button "Não registrar e enviar pedido" at bounding box center [947, 519] width 160 height 29
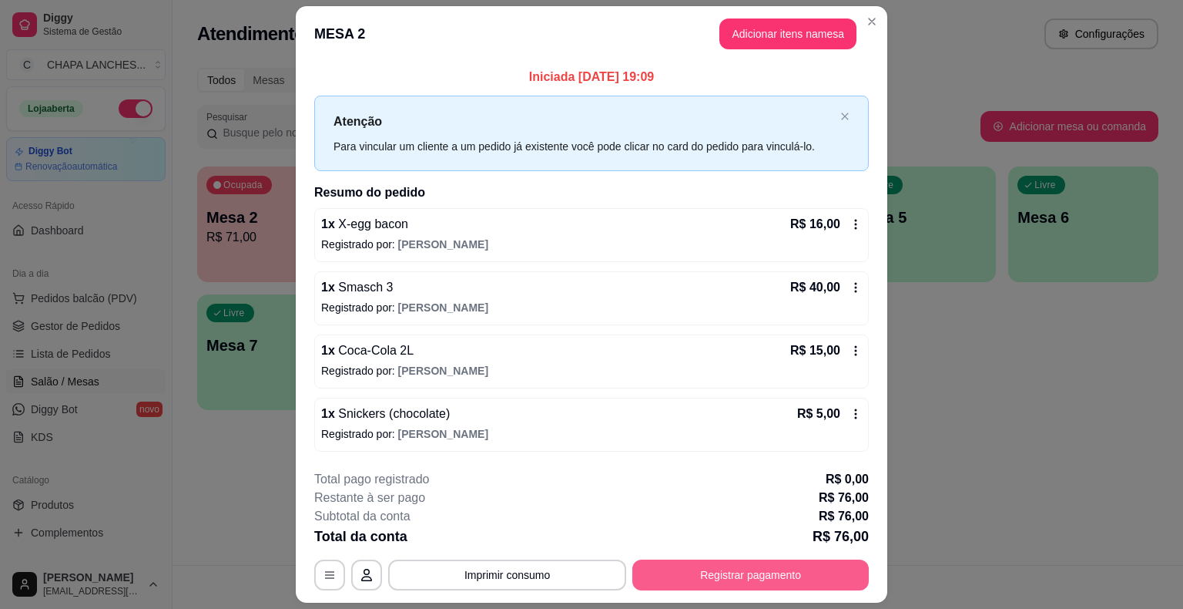
click at [763, 570] on button "Registrar pagamento" at bounding box center [750, 574] width 237 height 31
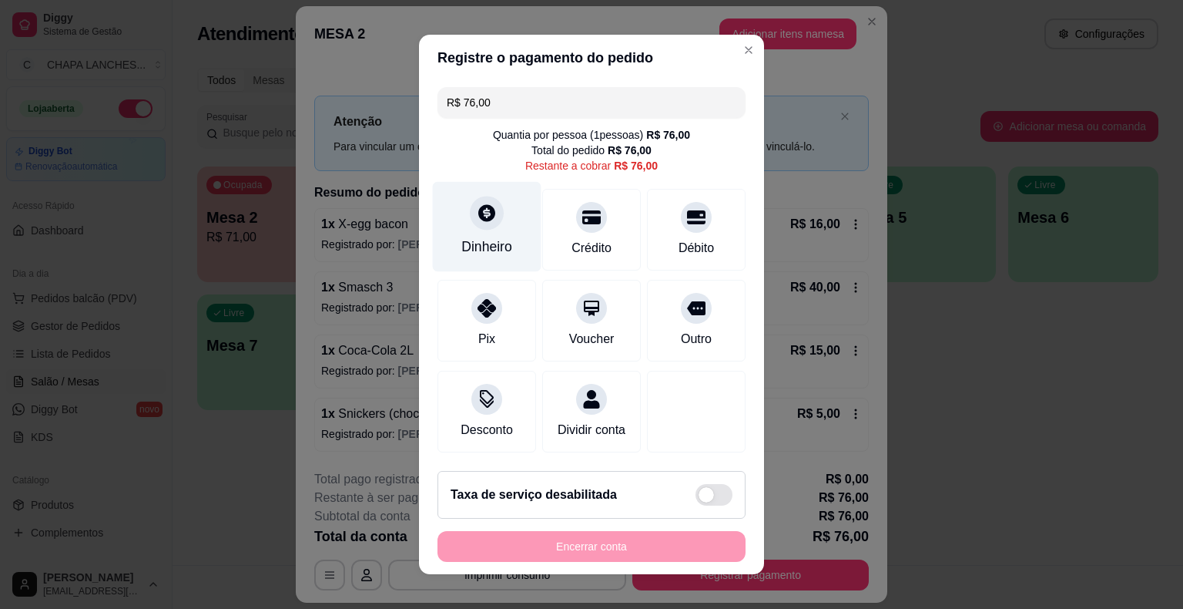
click at [490, 233] on div "Dinheiro" at bounding box center [487, 227] width 109 height 90
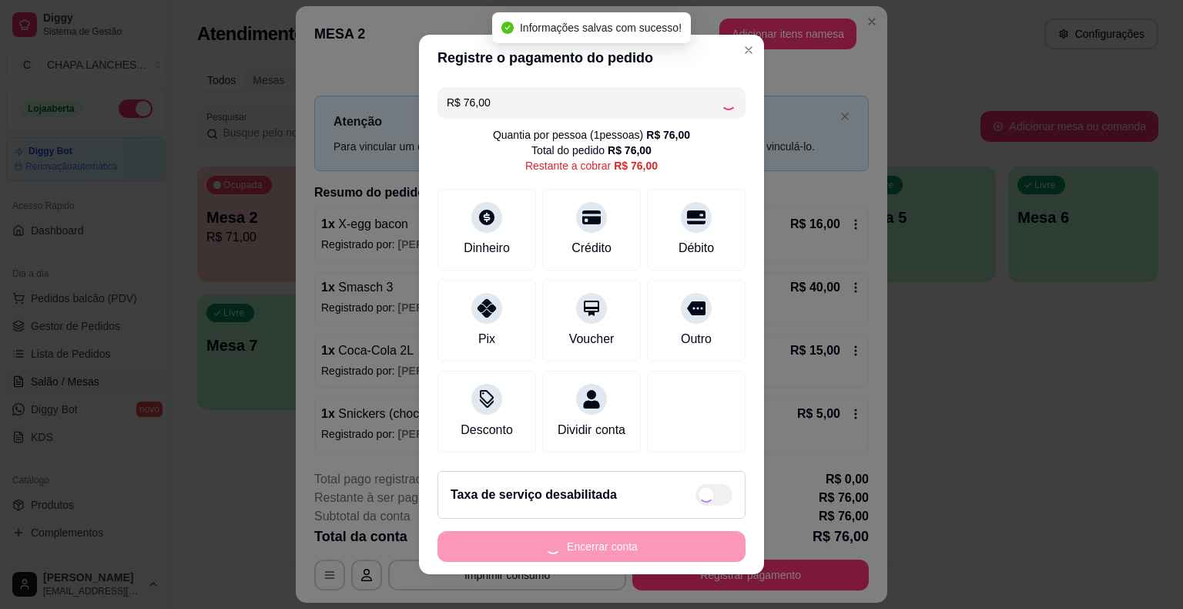
type input "R$ 0,00"
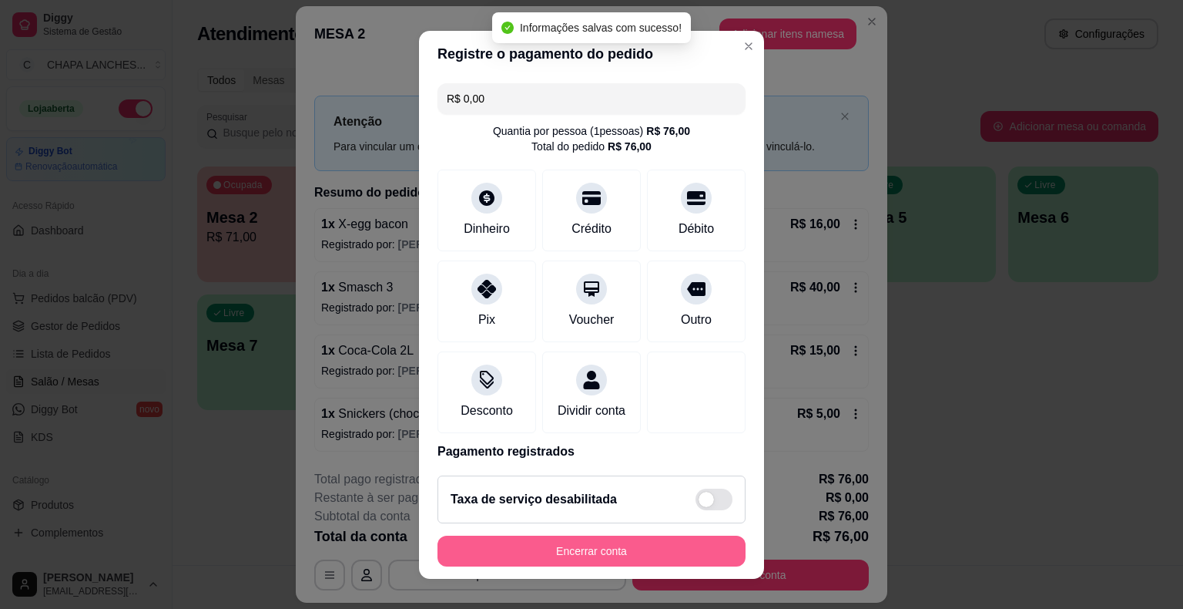
click at [631, 550] on button "Encerrar conta" at bounding box center [592, 550] width 308 height 31
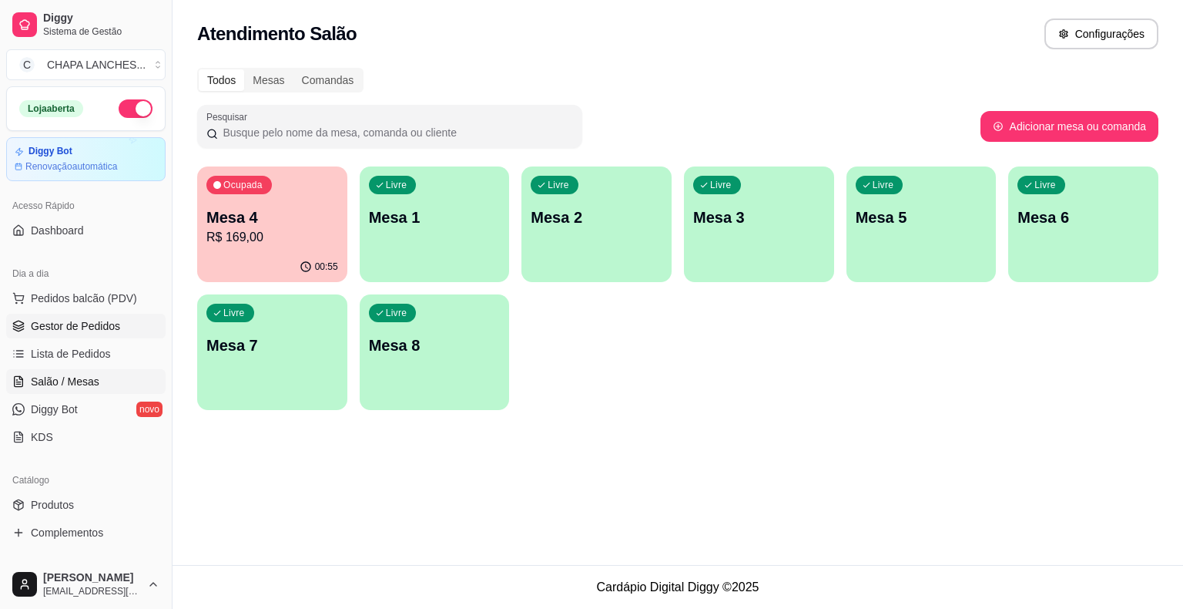
click at [109, 328] on span "Gestor de Pedidos" at bounding box center [75, 325] width 89 height 15
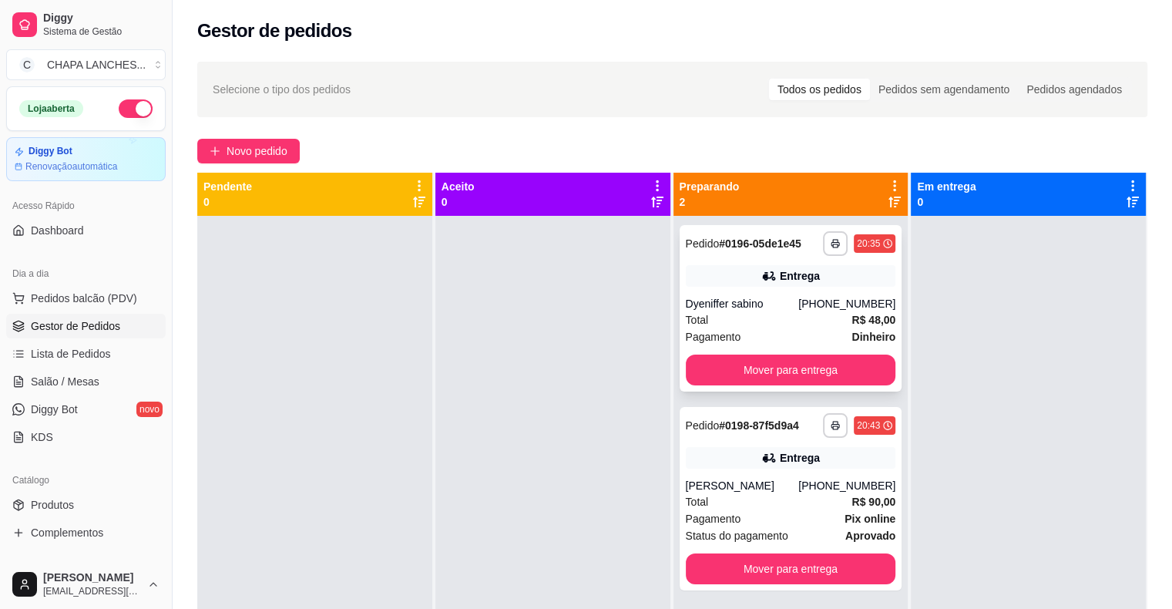
click at [783, 317] on div "Total R$ 48,00" at bounding box center [791, 319] width 210 height 17
click at [724, 310] on div "Dyeniffer sabino" at bounding box center [742, 303] width 113 height 15
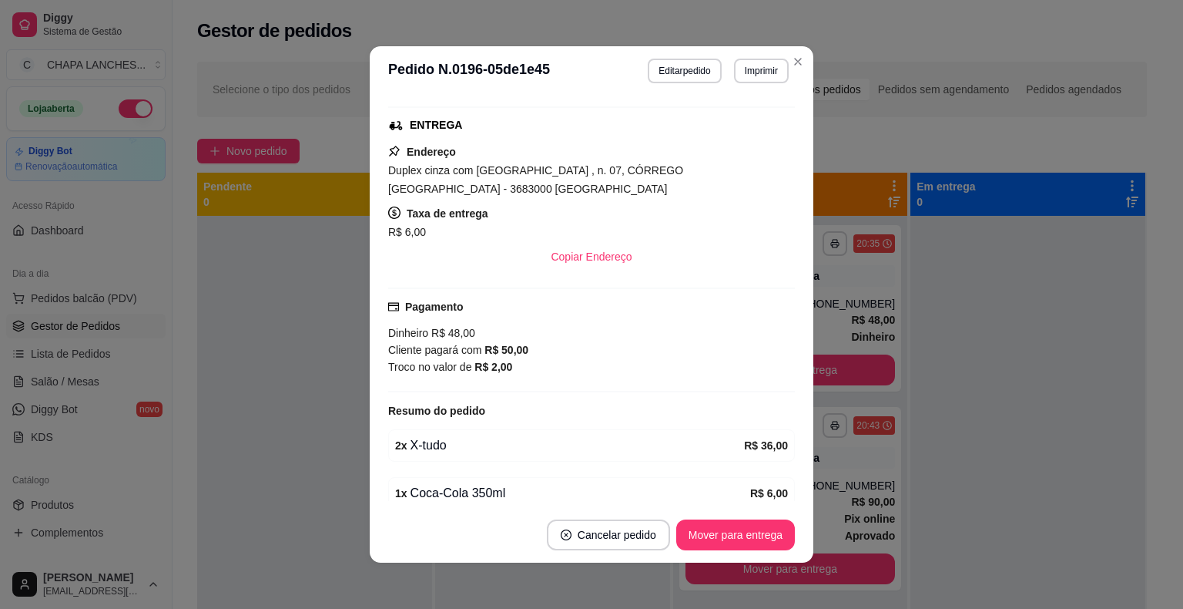
scroll to position [297, 0]
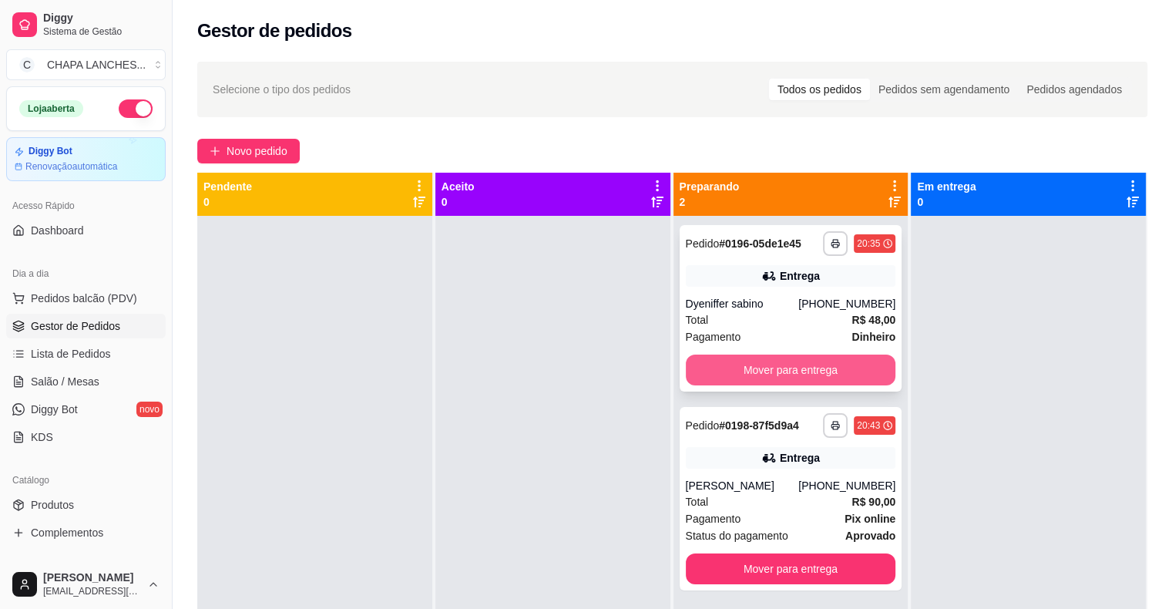
click at [724, 377] on button "Mover para entrega" at bounding box center [791, 369] width 210 height 31
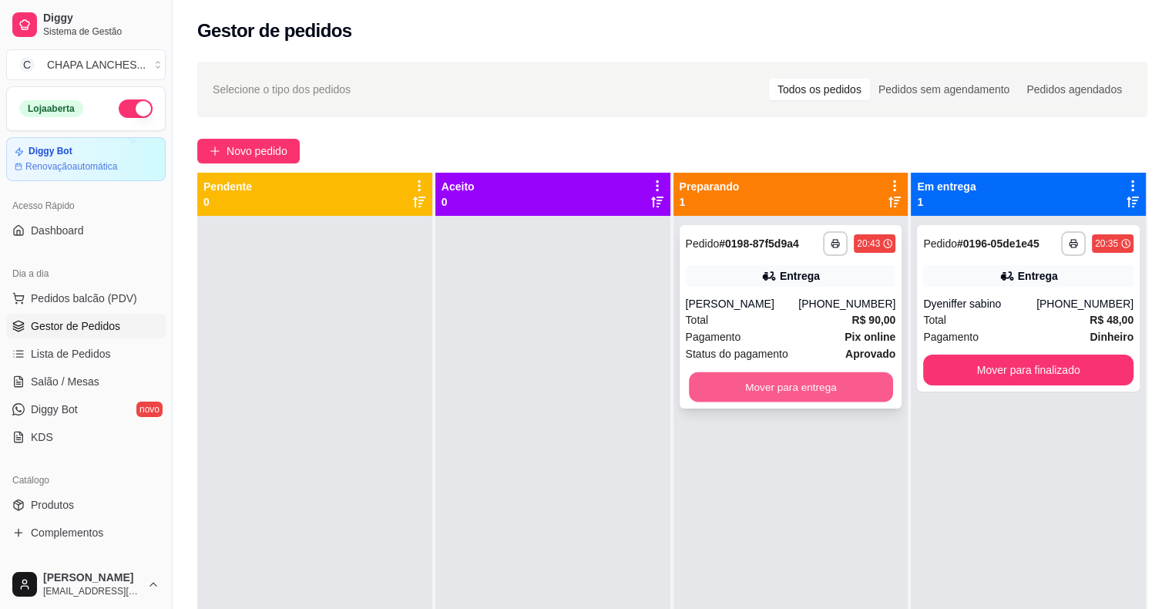
click at [730, 387] on button "Mover para entrega" at bounding box center [791, 387] width 204 height 30
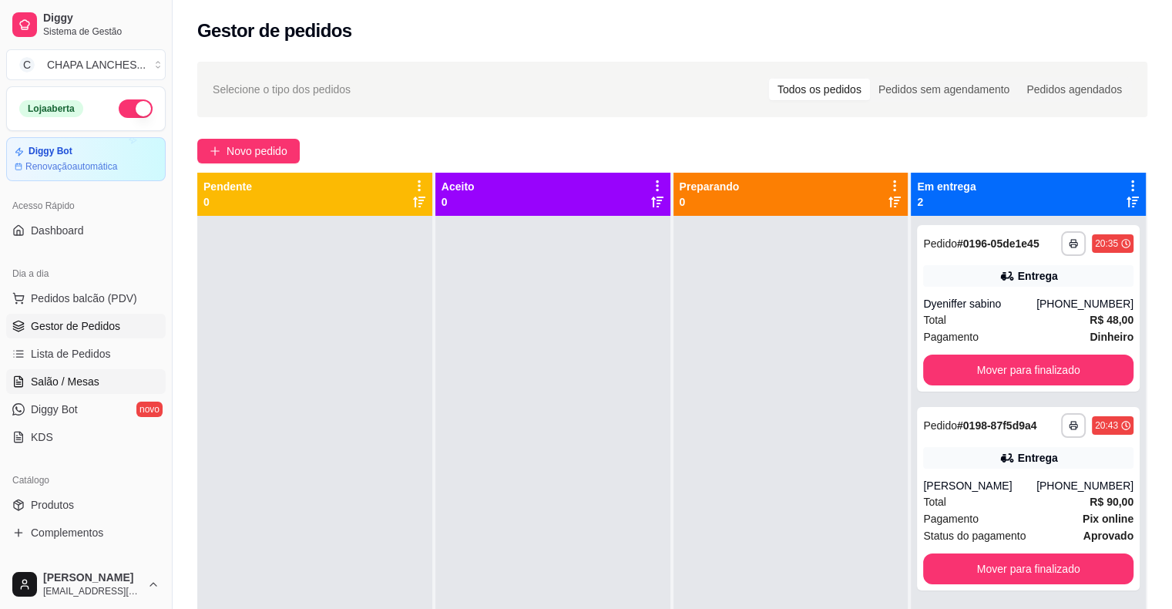
click at [99, 378] on link "Salão / Mesas" at bounding box center [85, 381] width 159 height 25
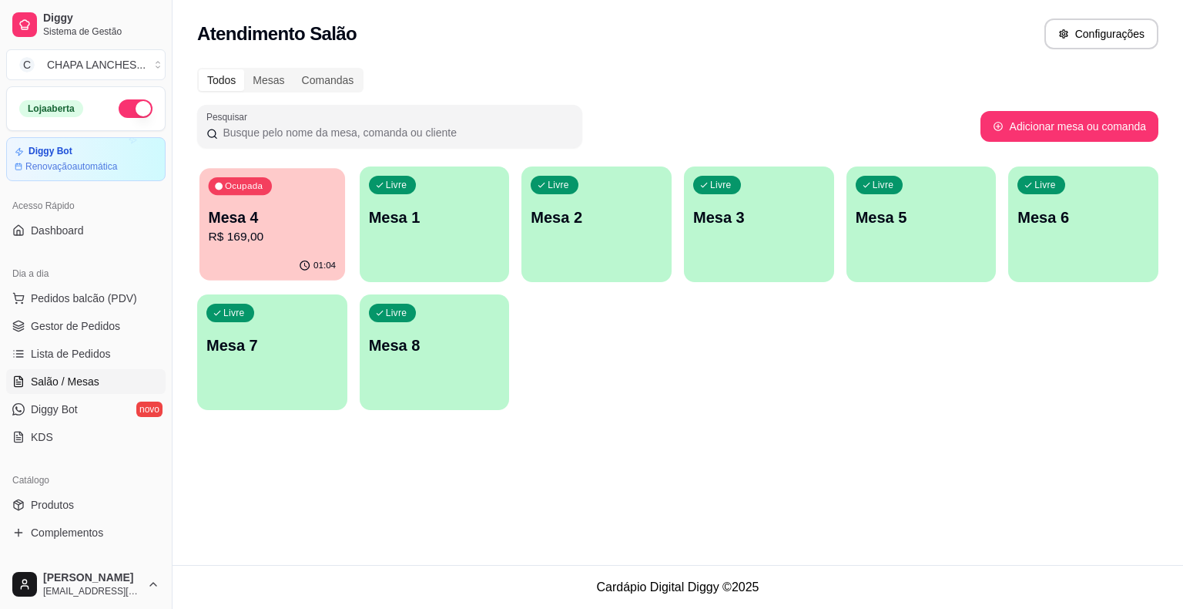
click at [277, 223] on p "Mesa 4" at bounding box center [273, 217] width 128 height 21
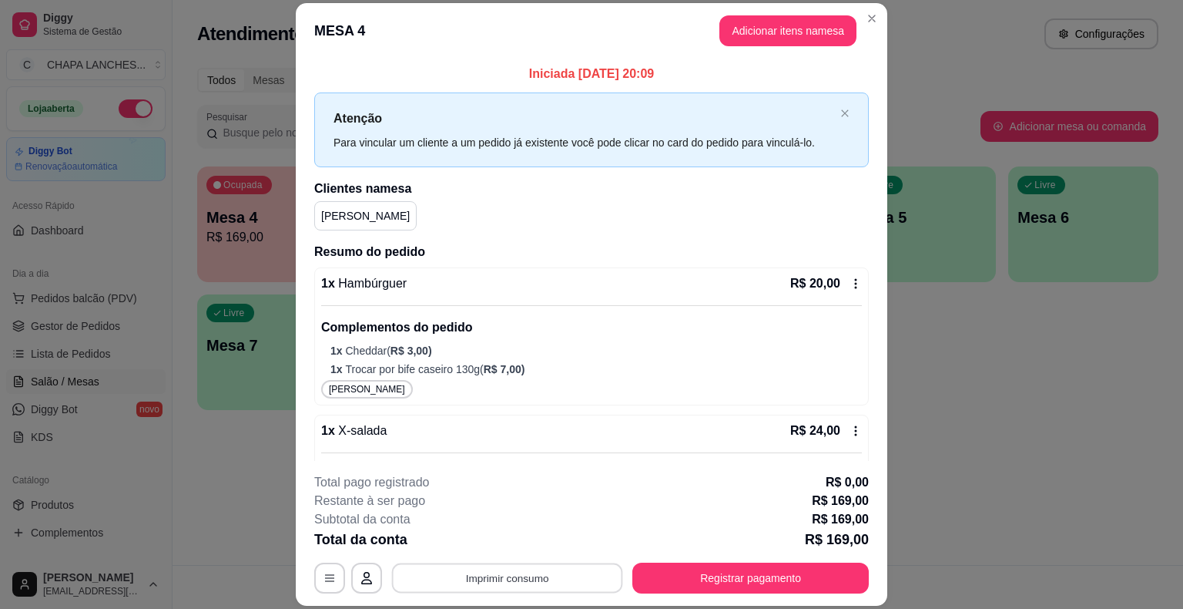
click at [485, 579] on button "Imprimir consumo" at bounding box center [507, 578] width 231 height 30
click at [500, 542] on button "IMPRESSORA" at bounding box center [507, 542] width 112 height 25
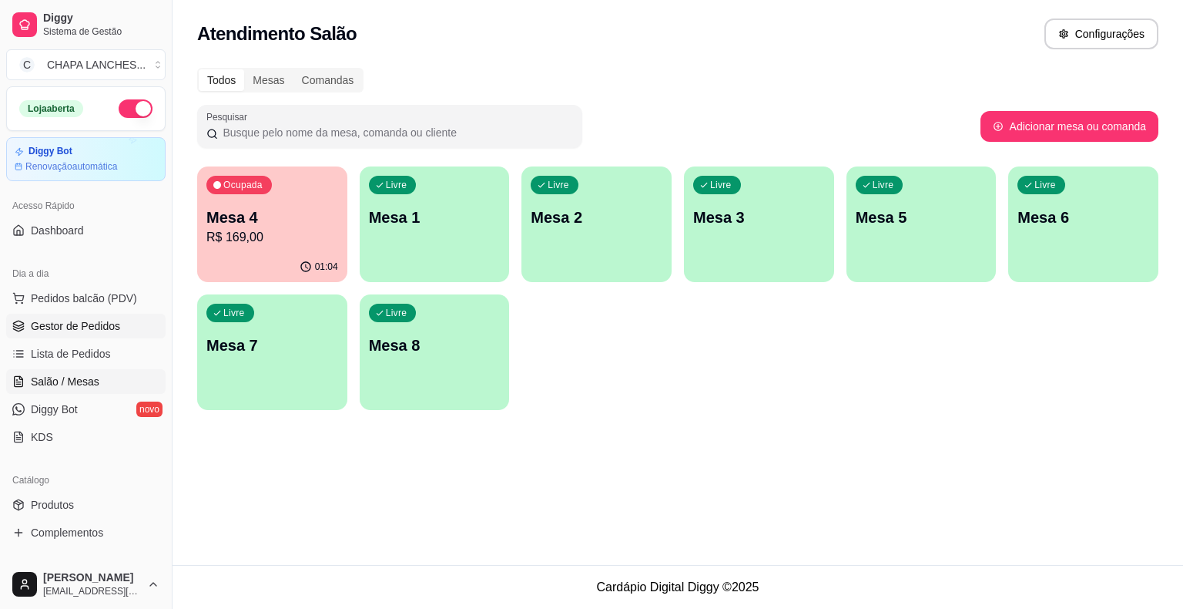
click at [107, 326] on span "Gestor de Pedidos" at bounding box center [75, 325] width 89 height 15
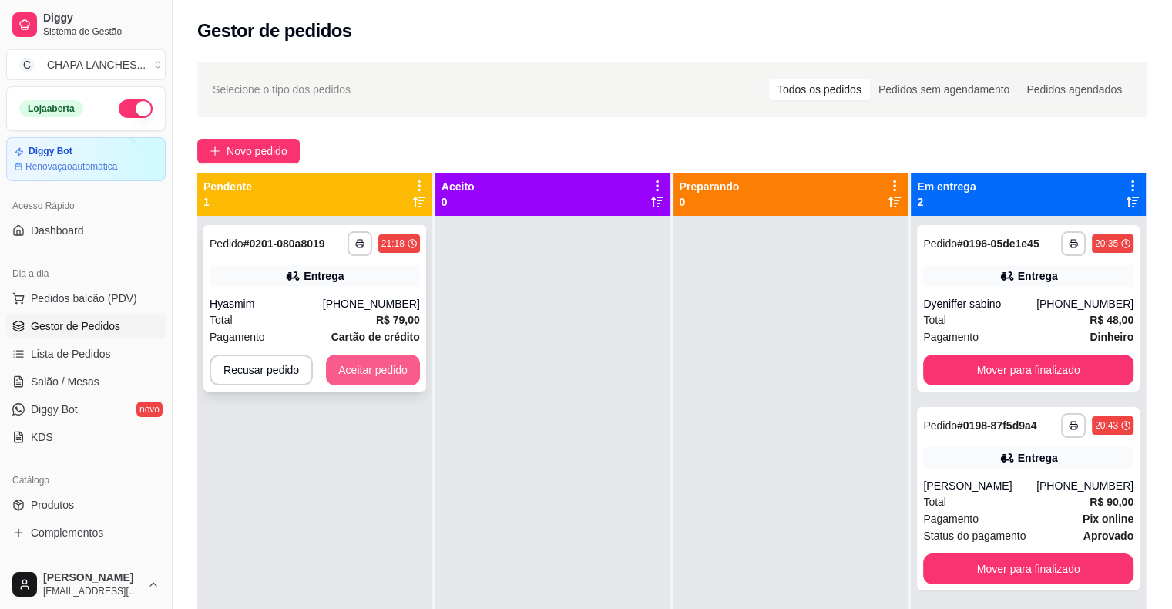
click at [408, 372] on button "Aceitar pedido" at bounding box center [373, 369] width 94 height 31
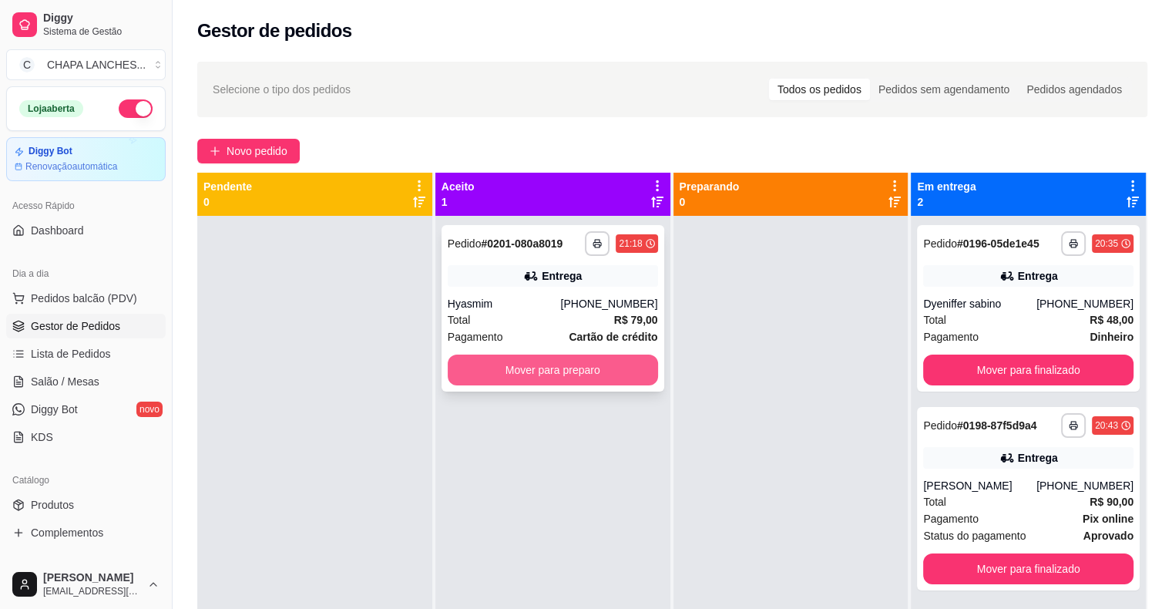
click at [484, 371] on button "Mover para preparo" at bounding box center [553, 369] width 210 height 31
click at [632, 381] on button "Mover para preparo" at bounding box center [553, 370] width 204 height 30
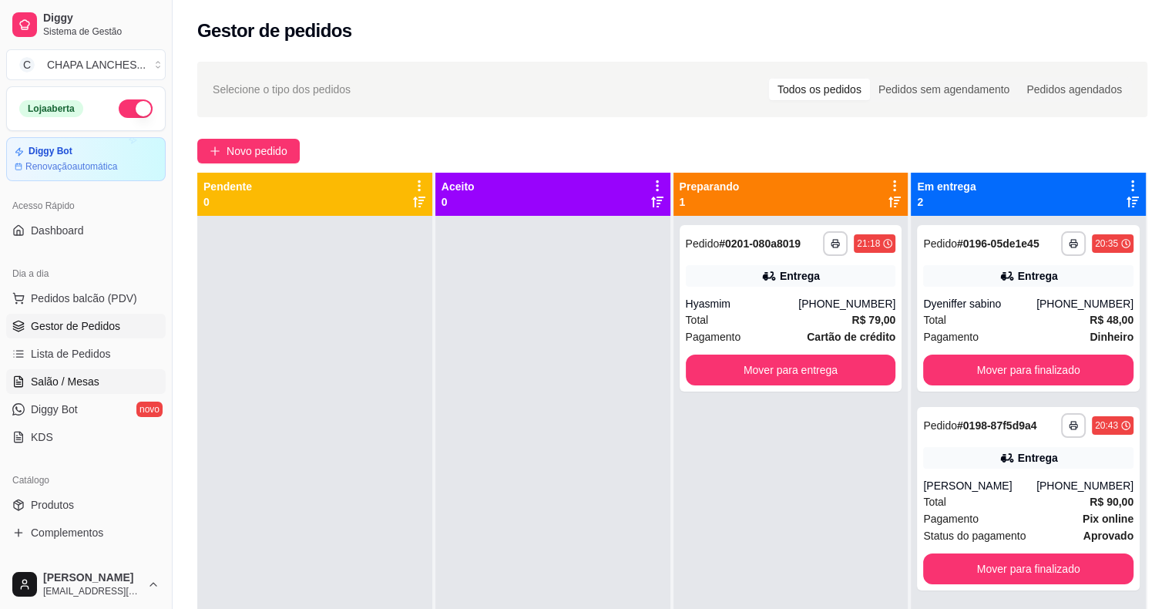
click at [94, 387] on span "Salão / Mesas" at bounding box center [65, 381] width 69 height 15
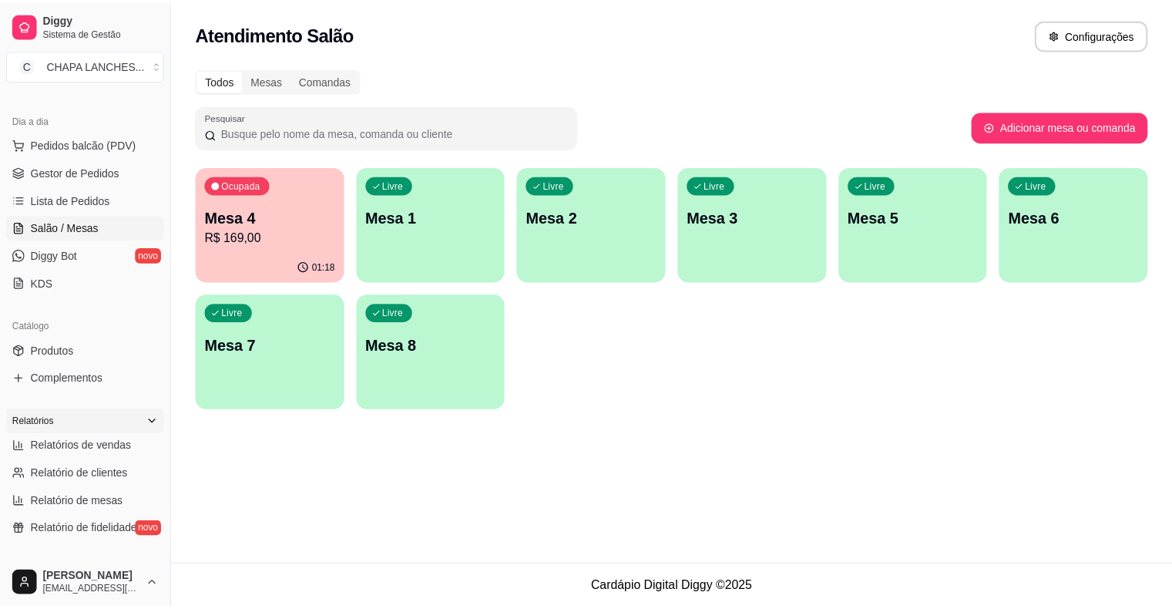
scroll to position [231, 0]
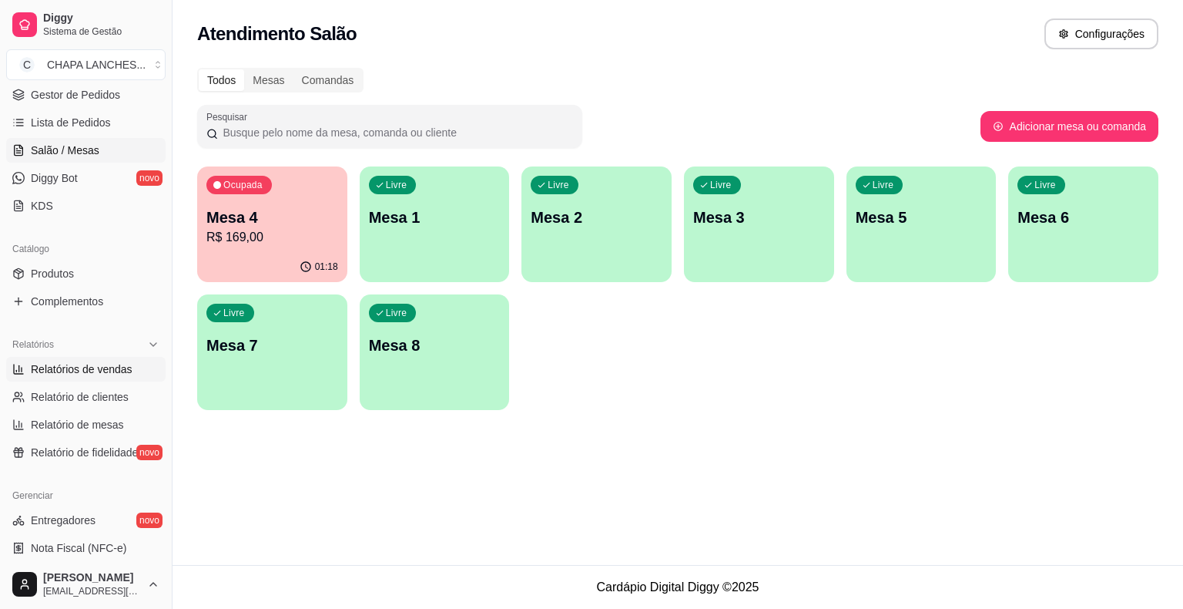
click at [84, 367] on span "Relatórios de vendas" at bounding box center [82, 368] width 102 height 15
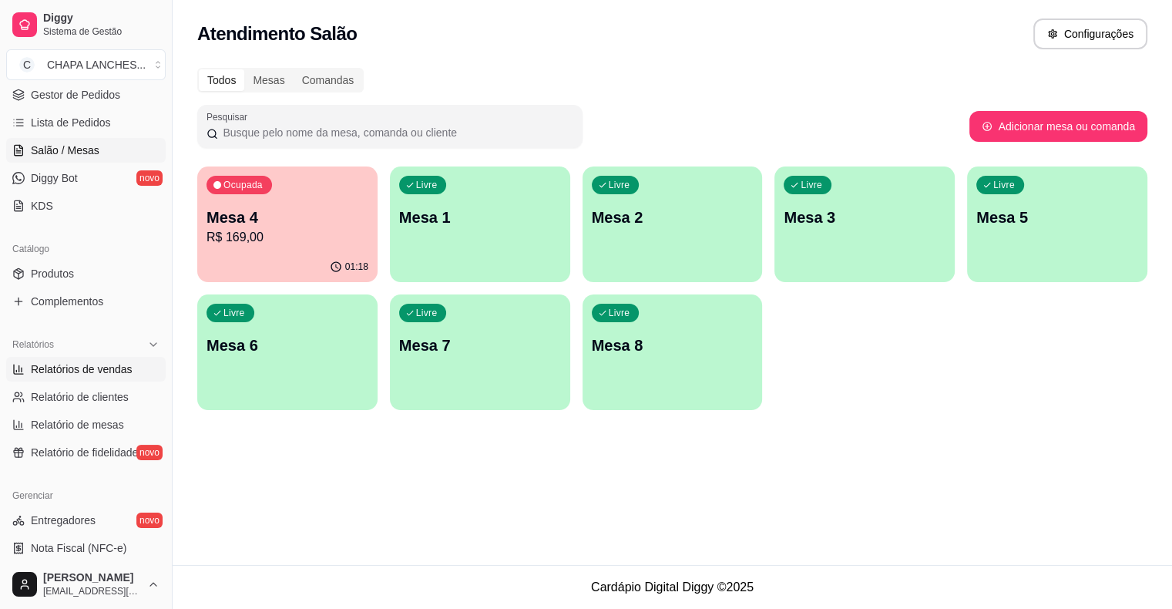
select select "ALL"
select select "0"
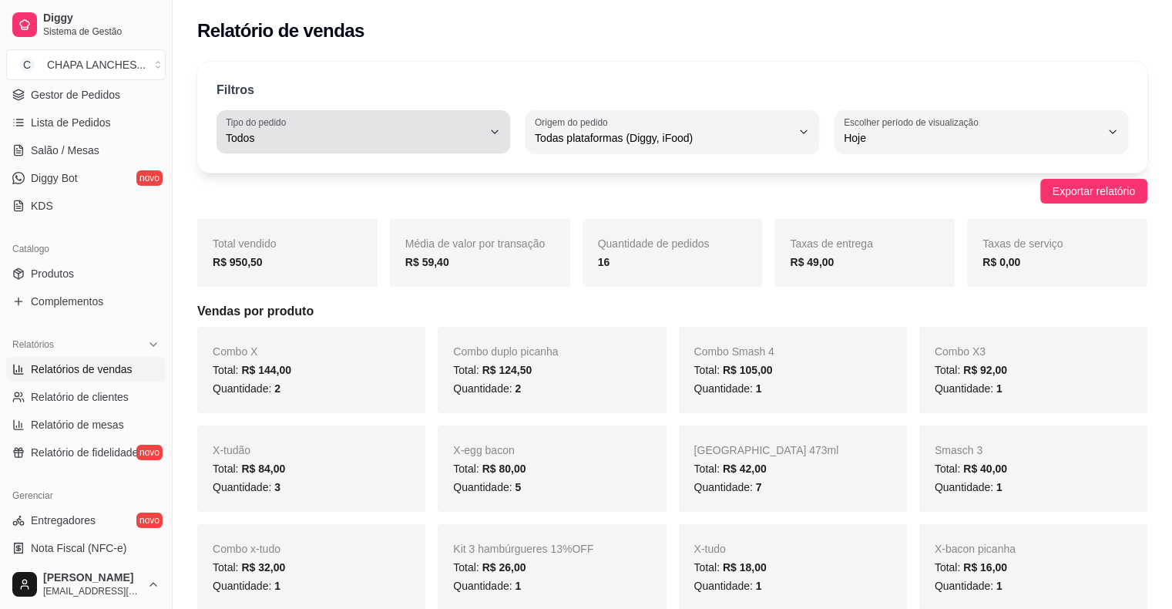
click at [388, 137] on span "Todos" at bounding box center [354, 137] width 257 height 15
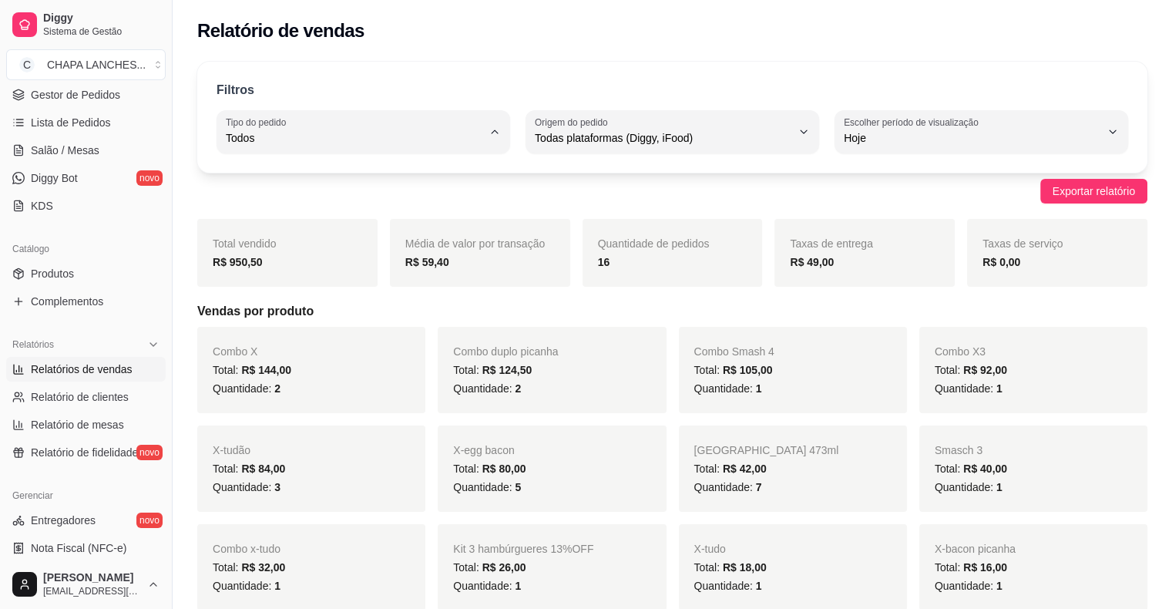
click at [349, 193] on li "Entrega" at bounding box center [363, 199] width 270 height 24
type input "DELIVERY"
select select "DELIVERY"
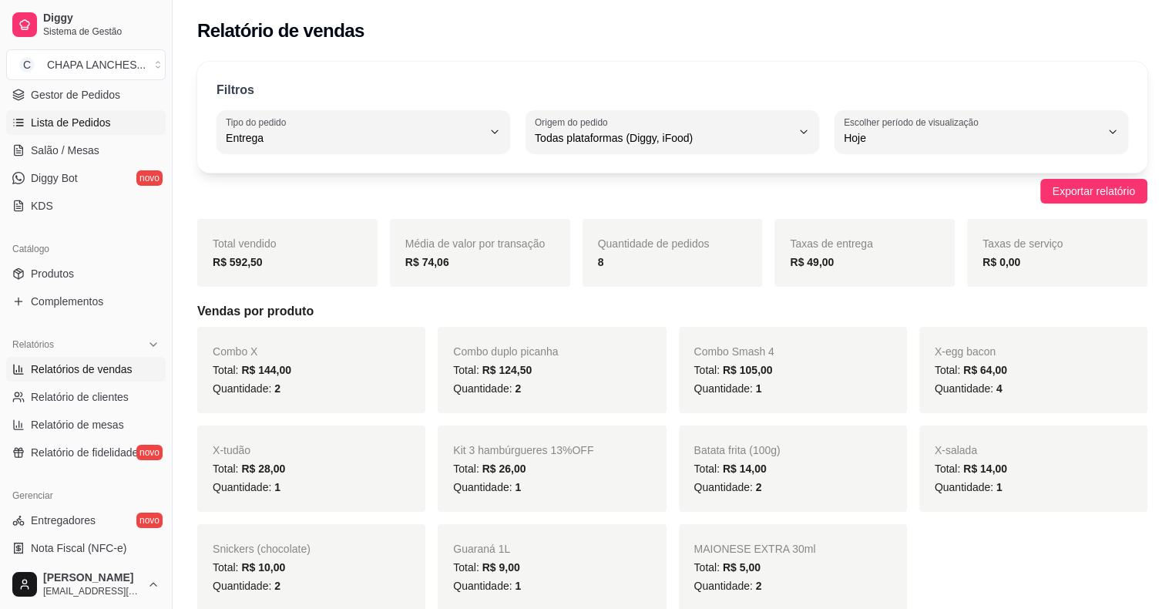
click at [71, 120] on span "Lista de Pedidos" at bounding box center [71, 122] width 80 height 15
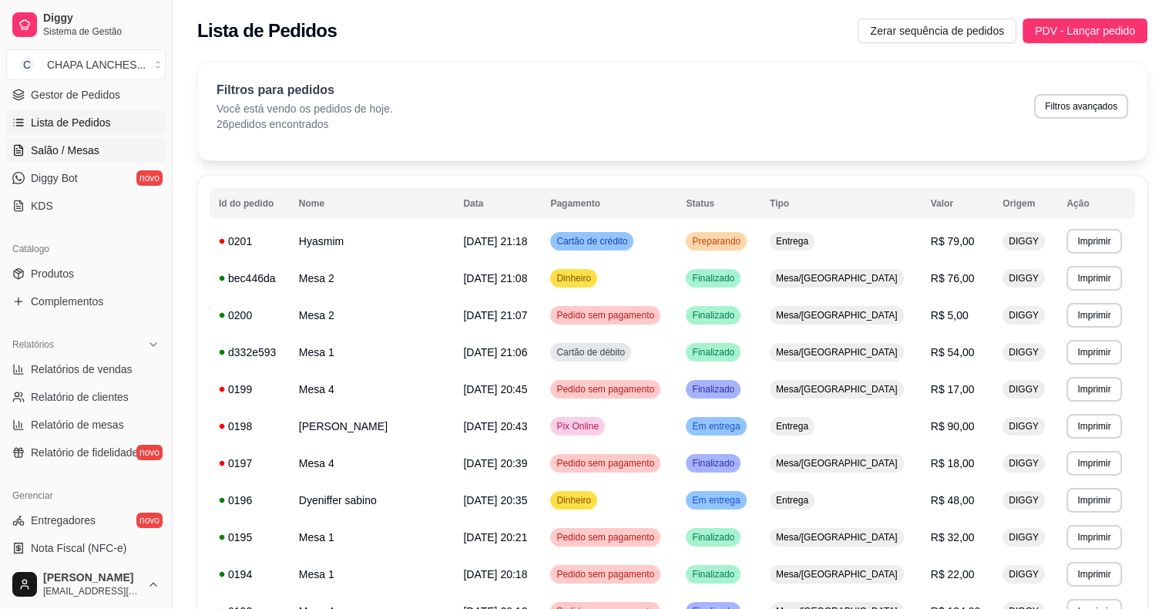
scroll to position [154, 0]
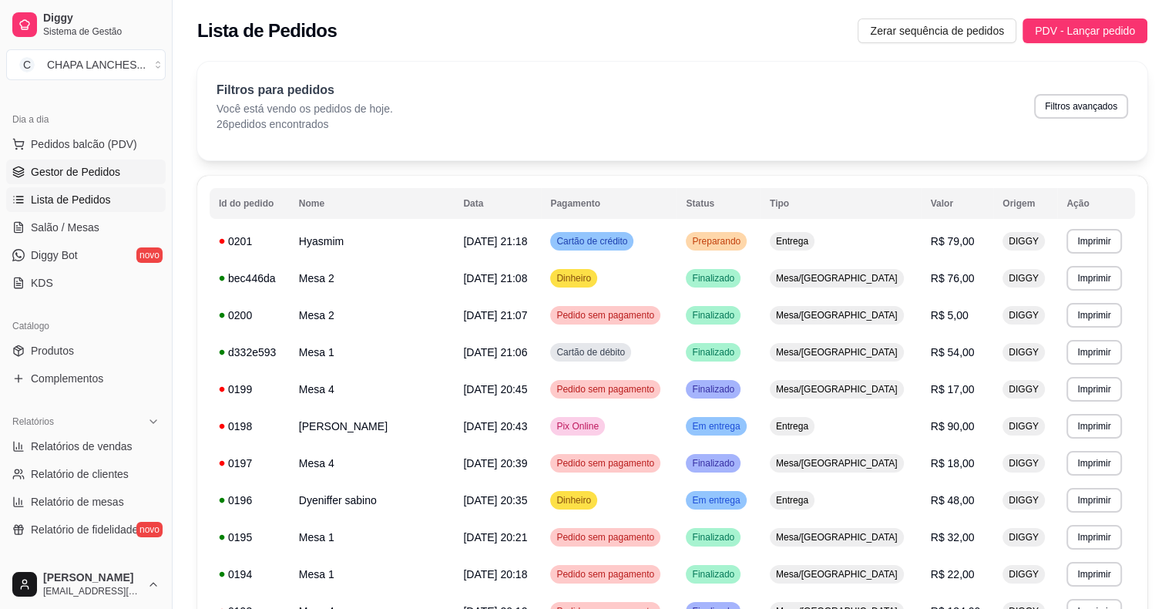
click at [92, 165] on span "Gestor de Pedidos" at bounding box center [75, 171] width 89 height 15
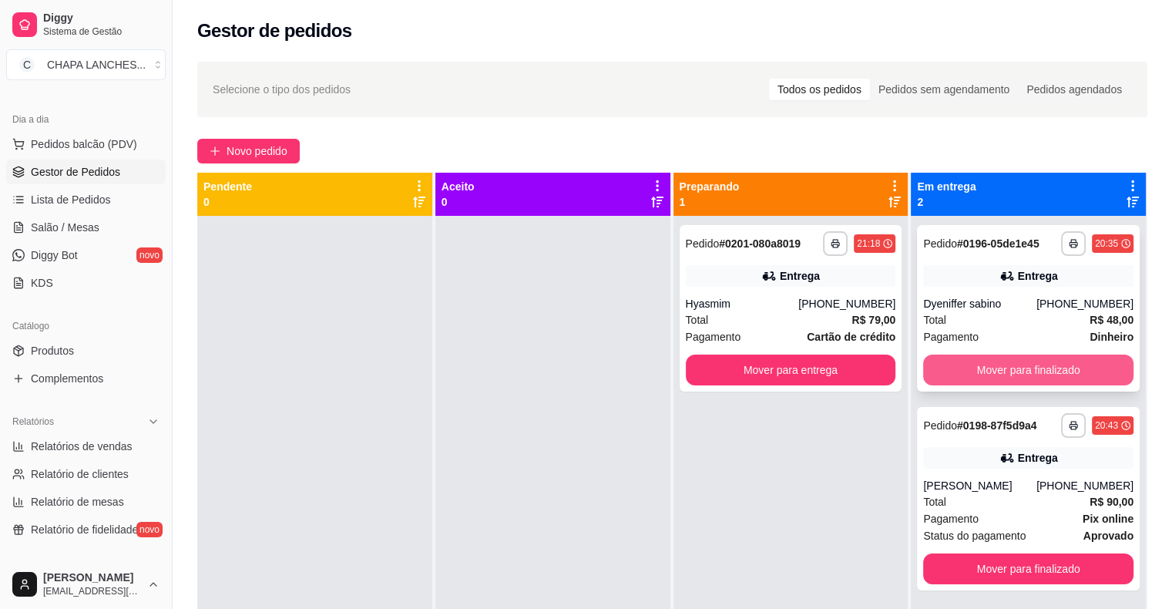
click at [947, 377] on button "Mover para finalizado" at bounding box center [1028, 369] width 210 height 31
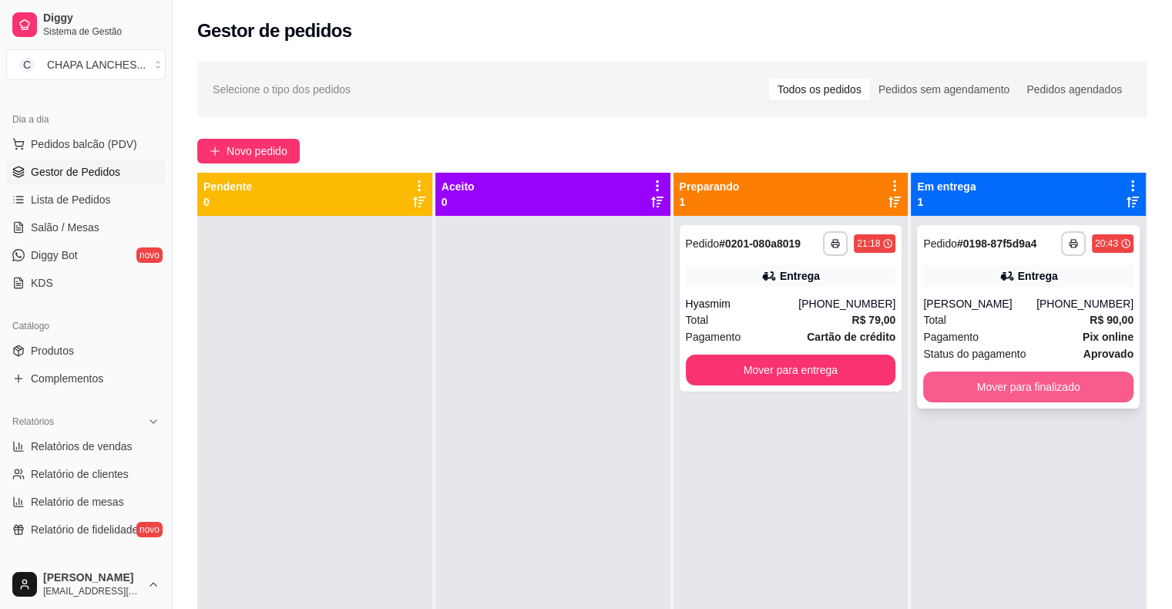
click at [981, 390] on button "Mover para finalizado" at bounding box center [1028, 386] width 210 height 31
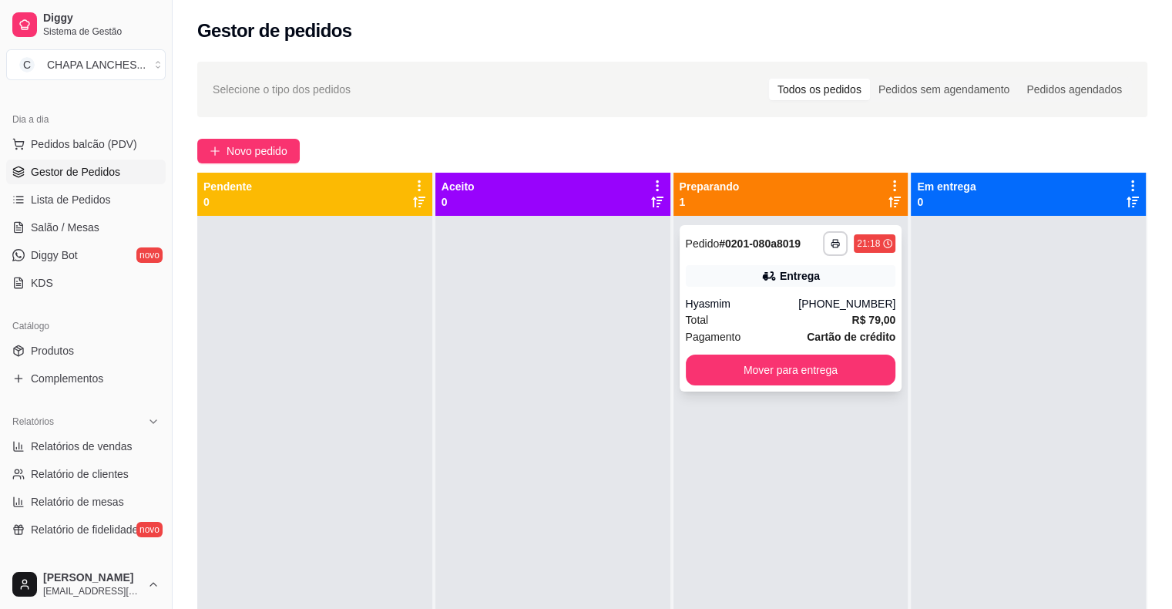
click at [768, 309] on div "Hyasmim" at bounding box center [742, 303] width 113 height 15
drag, startPoint x: 311, startPoint y: 350, endPoint x: 387, endPoint y: 354, distance: 75.6
click at [345, 357] on div at bounding box center [314, 520] width 235 height 609
click at [717, 297] on div "Hyasmim" at bounding box center [742, 303] width 113 height 15
click at [732, 307] on div "Hyasmim" at bounding box center [742, 303] width 113 height 15
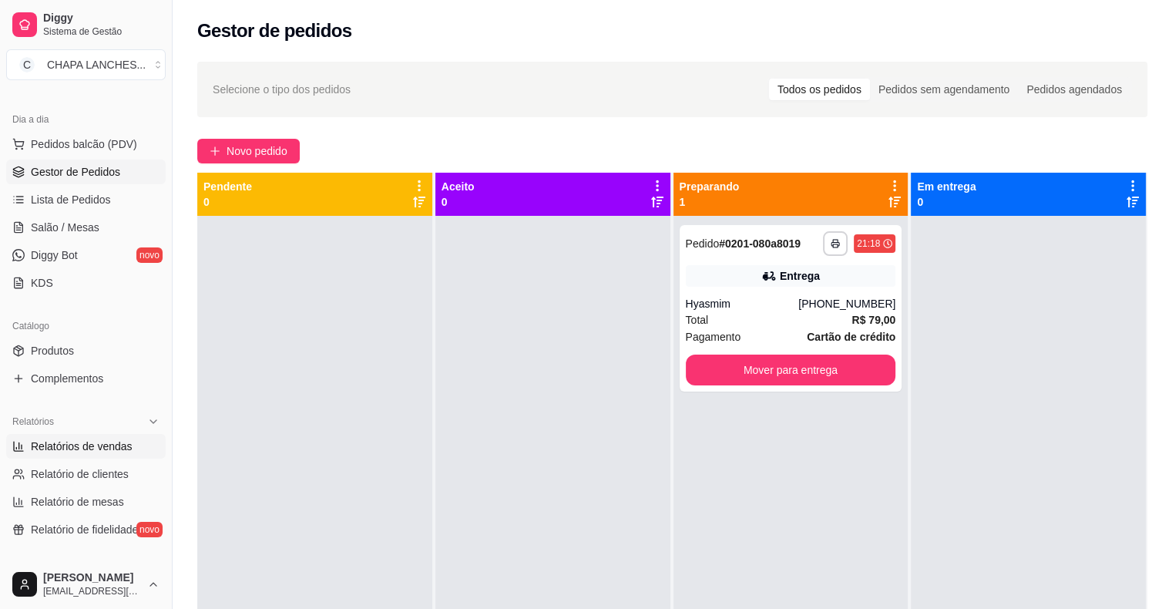
click at [97, 445] on span "Relatórios de vendas" at bounding box center [82, 445] width 102 height 15
select select "ALL"
select select "0"
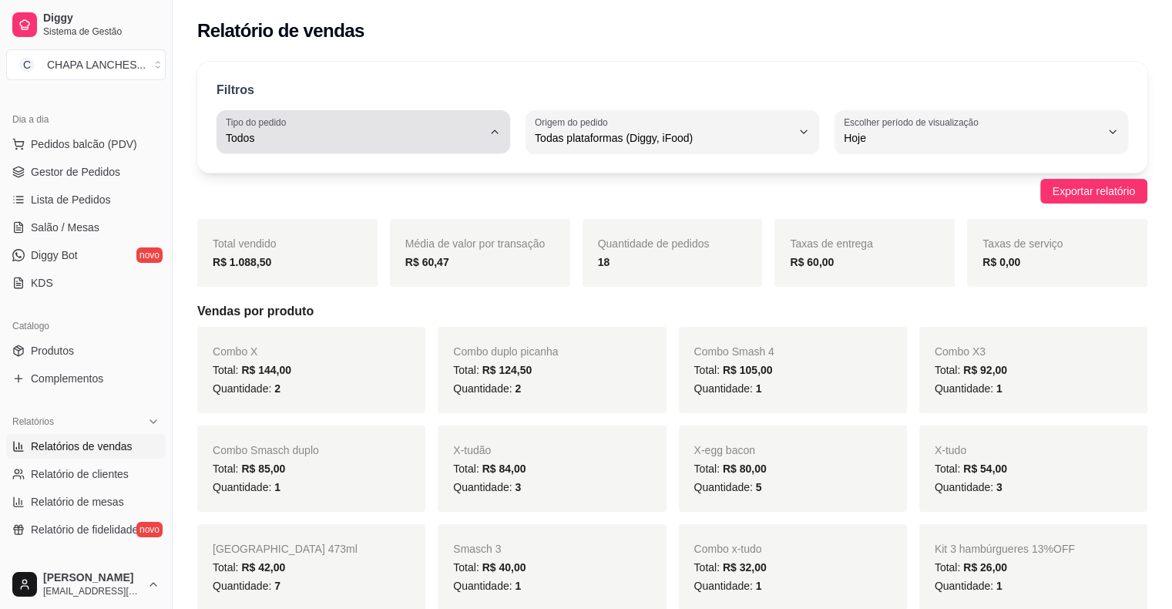
click at [367, 129] on div "Todos" at bounding box center [354, 131] width 257 height 31
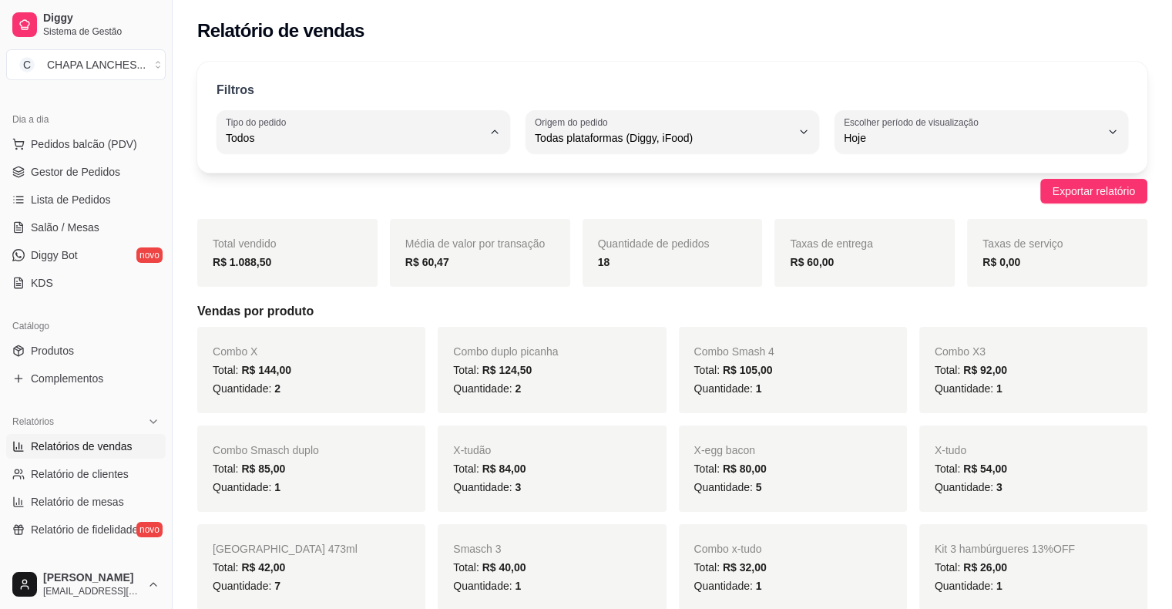
click at [380, 209] on li "Entrega" at bounding box center [363, 199] width 270 height 24
type input "DELIVERY"
select select "DELIVERY"
click at [84, 173] on span "Gestor de Pedidos" at bounding box center [75, 171] width 89 height 15
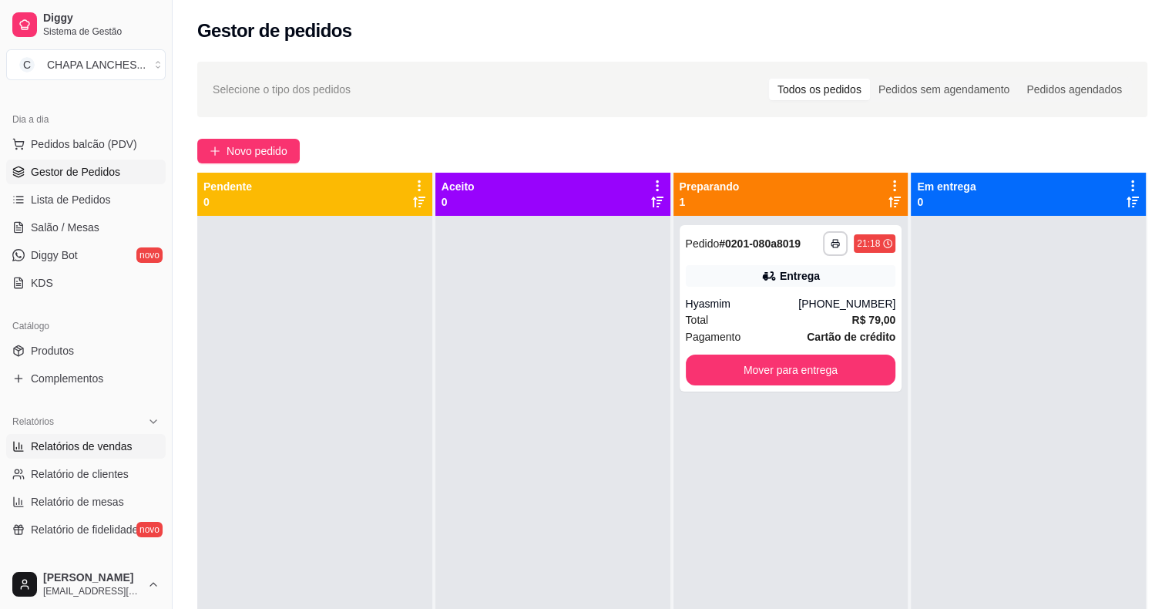
click at [91, 447] on span "Relatórios de vendas" at bounding box center [82, 445] width 102 height 15
select select "ALL"
select select "0"
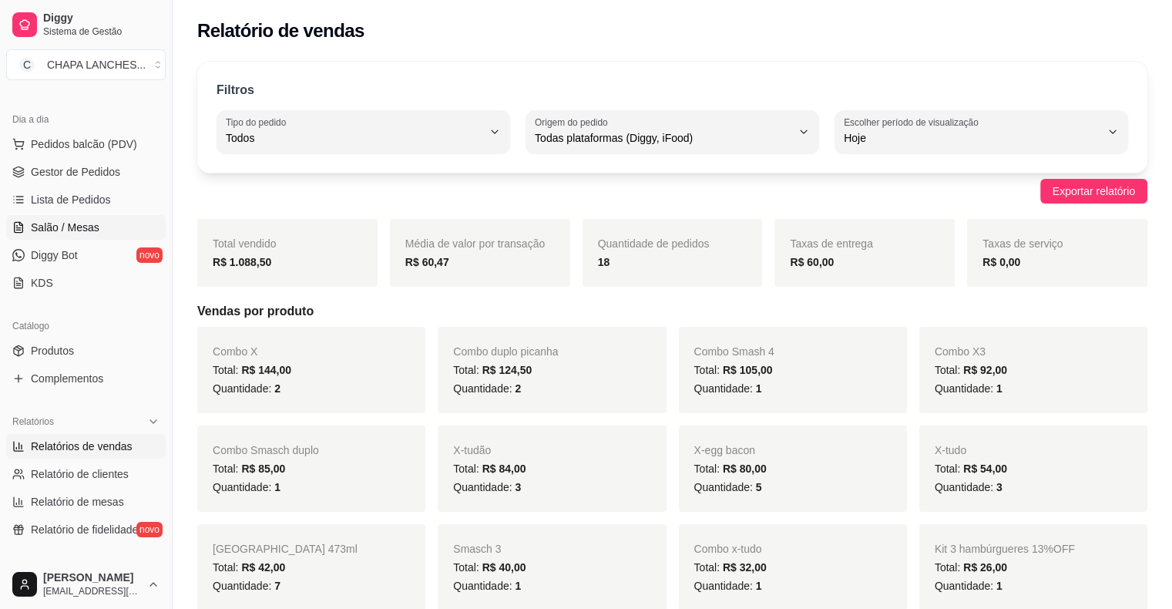
click at [76, 224] on span "Salão / Mesas" at bounding box center [65, 227] width 69 height 15
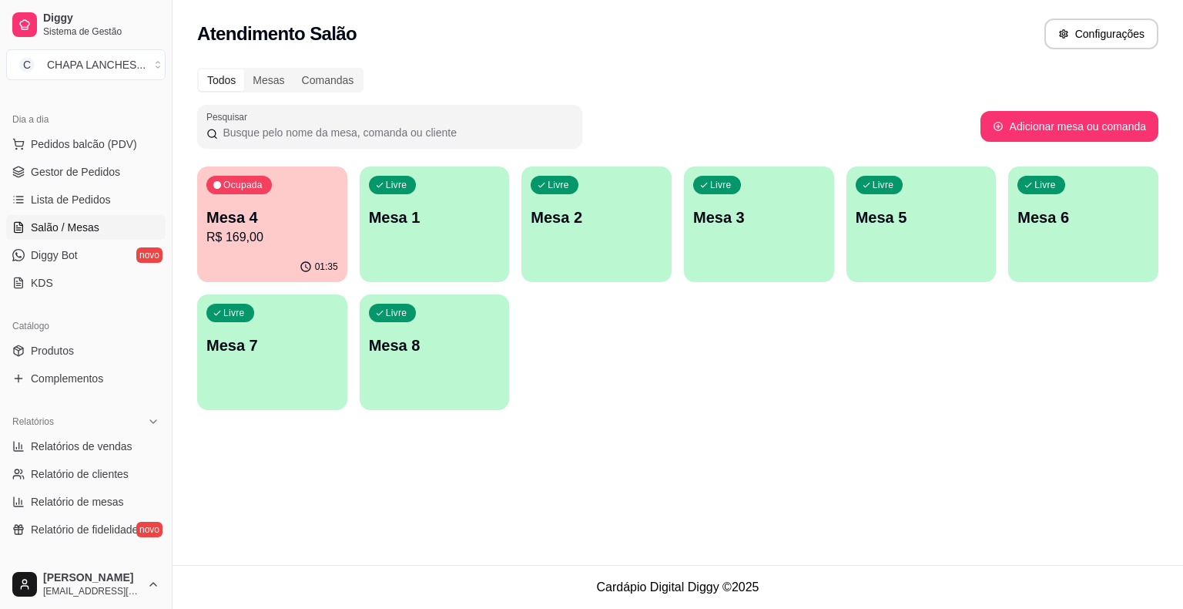
click at [302, 210] on p "Mesa 4" at bounding box center [272, 217] width 132 height 22
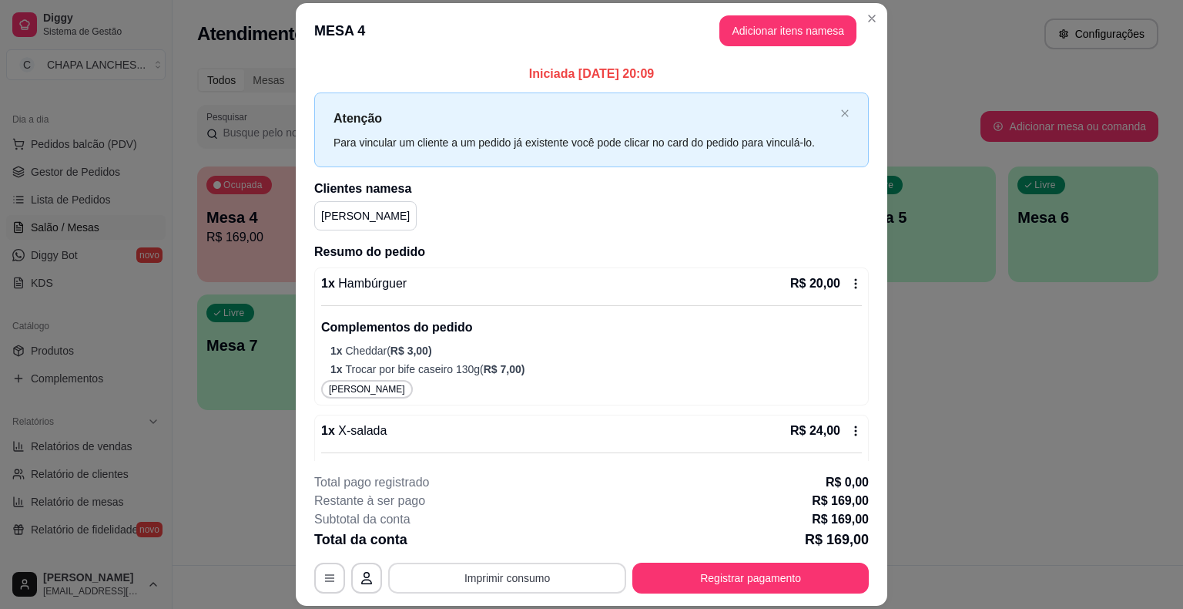
click at [520, 583] on button "Imprimir consumo" at bounding box center [507, 577] width 238 height 31
click at [532, 542] on button "IMPRESSORA" at bounding box center [506, 542] width 108 height 24
click at [743, 573] on button "Registrar pagamento" at bounding box center [750, 577] width 237 height 31
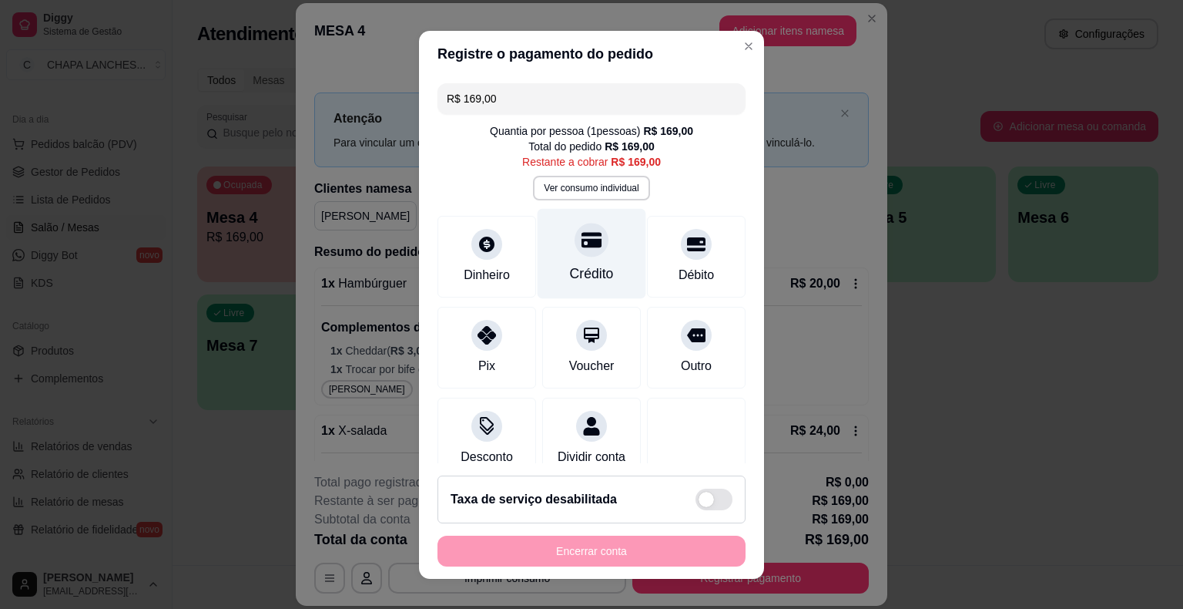
click at [575, 252] on div at bounding box center [592, 240] width 34 height 34
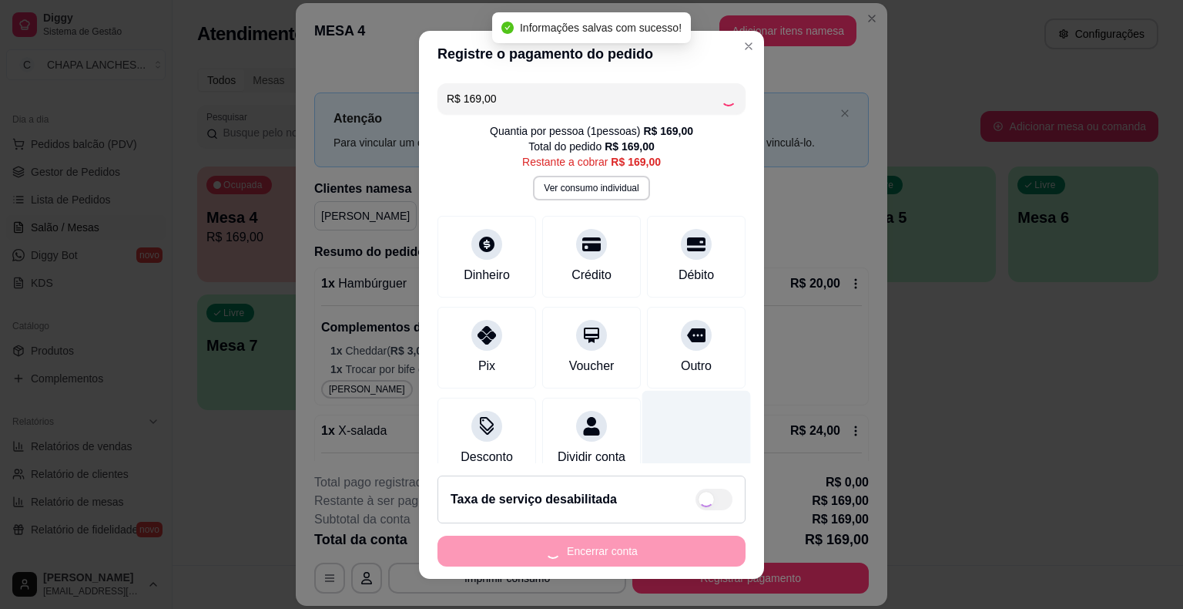
type input "R$ 0,00"
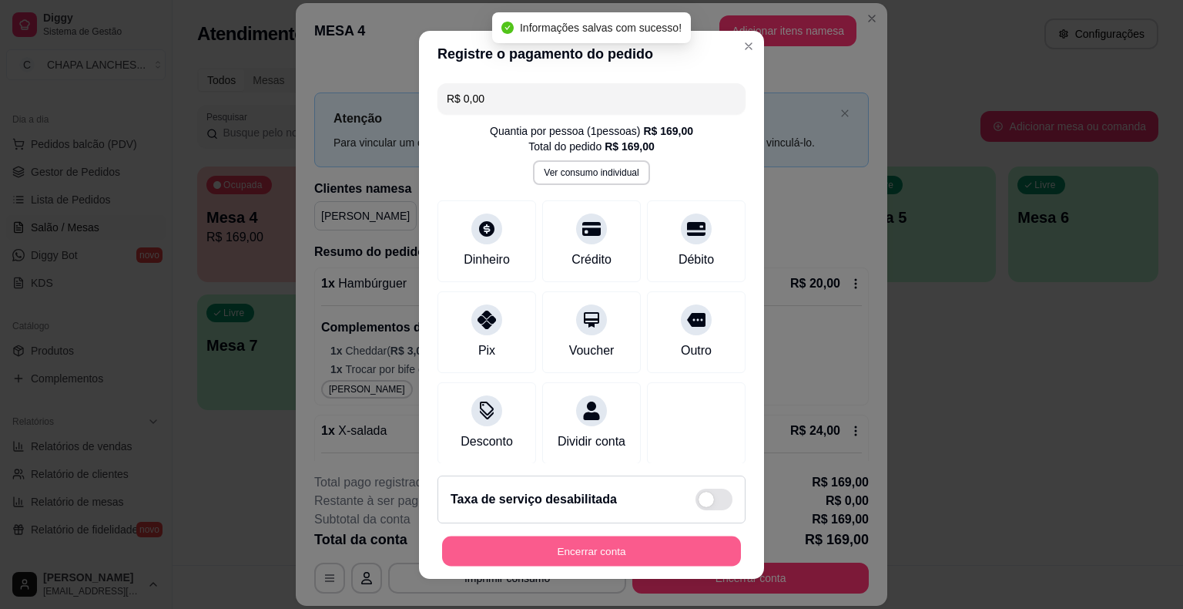
click at [610, 547] on button "Encerrar conta" at bounding box center [591, 550] width 299 height 30
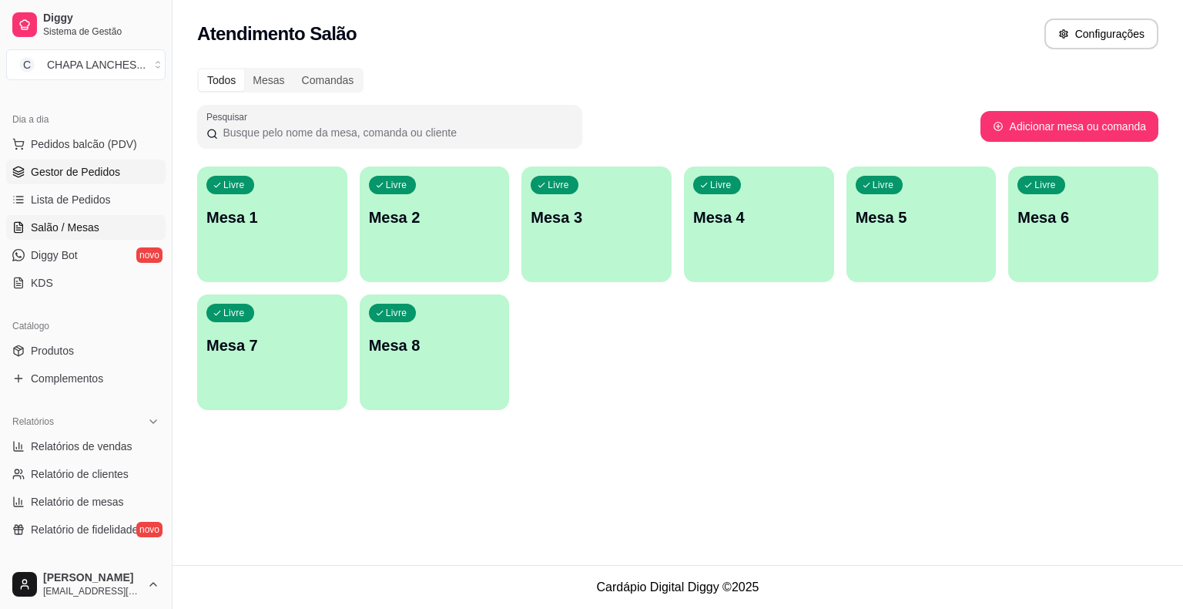
click at [59, 167] on span "Gestor de Pedidos" at bounding box center [75, 171] width 89 height 15
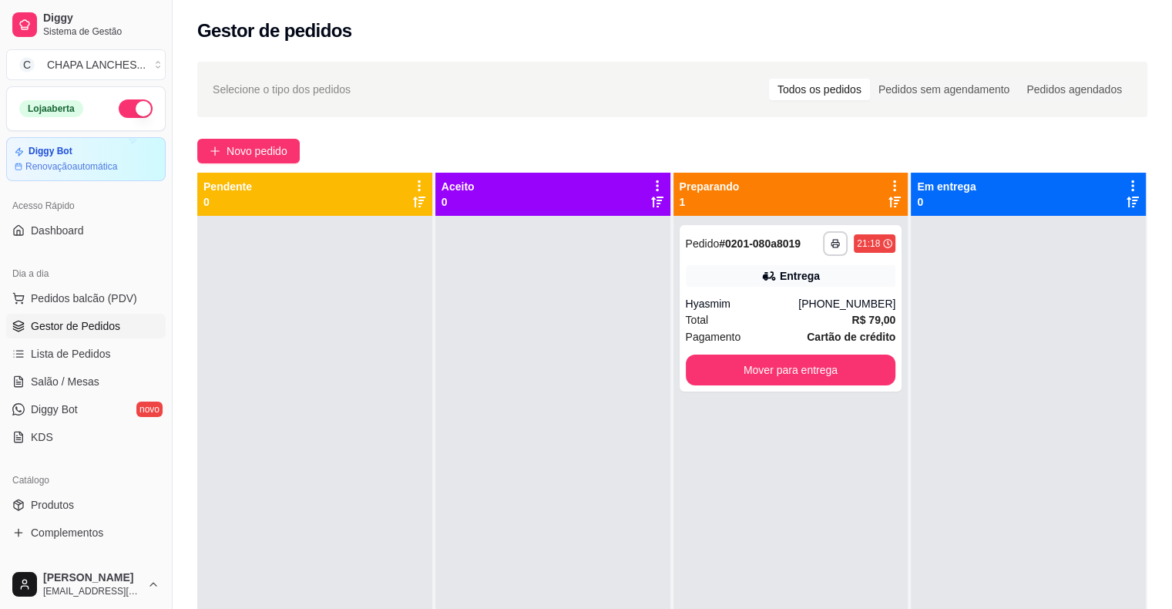
click at [126, 106] on button "button" at bounding box center [136, 108] width 34 height 18
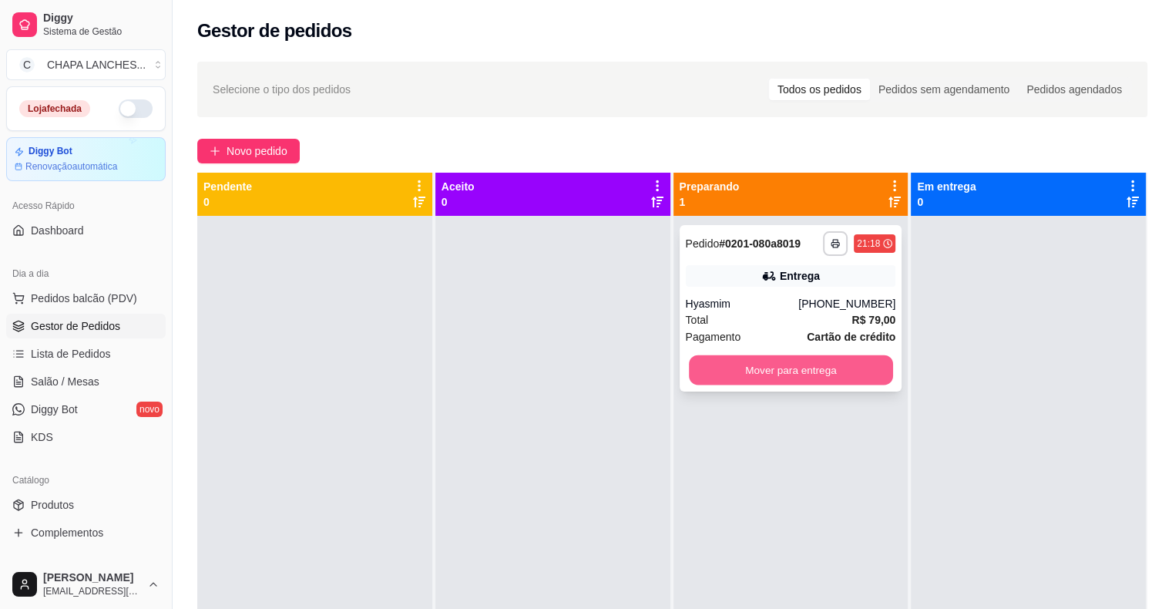
click at [726, 374] on button "Mover para entrega" at bounding box center [791, 370] width 204 height 30
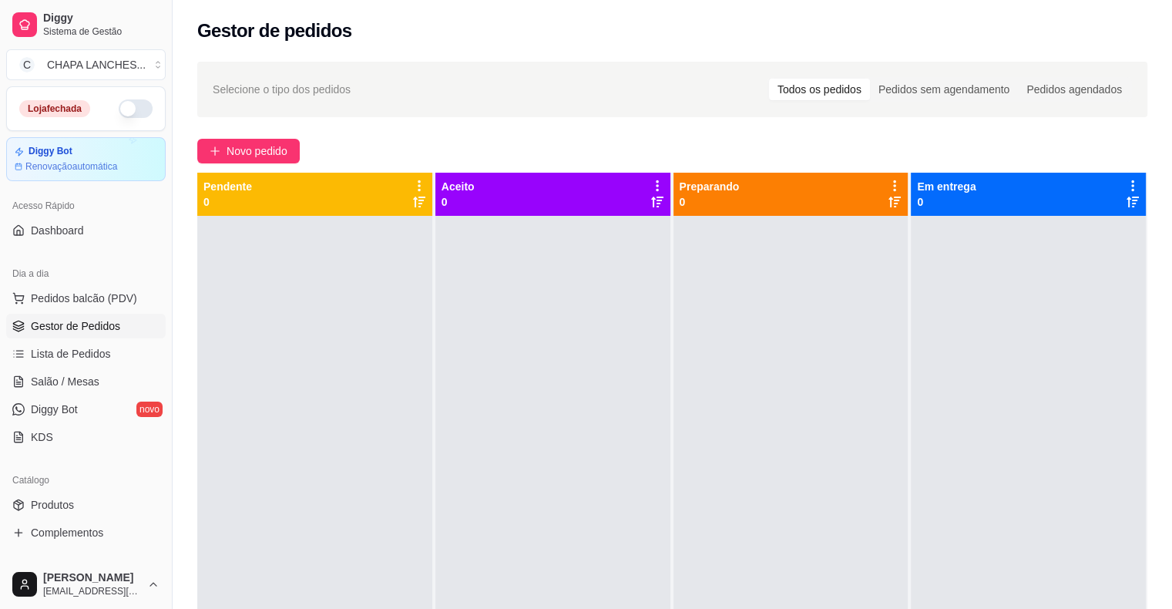
drag, startPoint x: 672, startPoint y: 374, endPoint x: 954, endPoint y: 315, distance: 288.1
click at [869, 340] on div at bounding box center [790, 520] width 235 height 609
